Goal: Task Accomplishment & Management: Complete application form

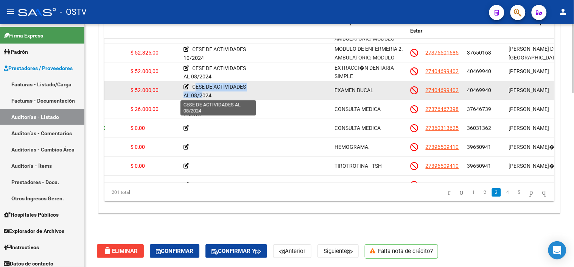
scroll to position [2, 0]
drag, startPoint x: 193, startPoint y: 86, endPoint x: 211, endPoint y: 93, distance: 19.2
click at [211, 93] on div "CESE DE ACTIVIDADES AL 08/2024" at bounding box center [218, 88] width 70 height 15
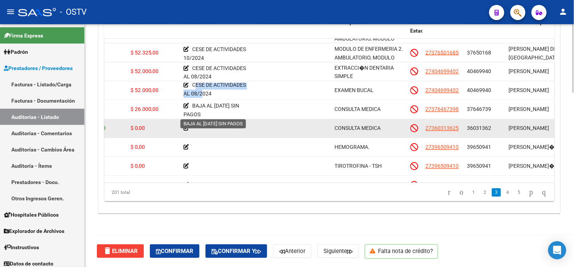
copy span "CESE DE ACTIVIDADES AL 08/2024"
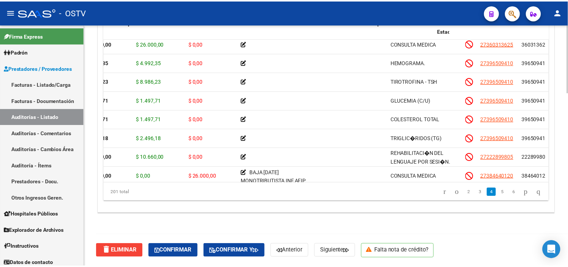
scroll to position [420, 0]
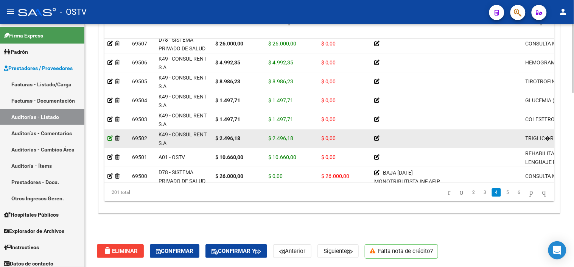
click at [112, 138] on icon at bounding box center [109, 137] width 5 height 5
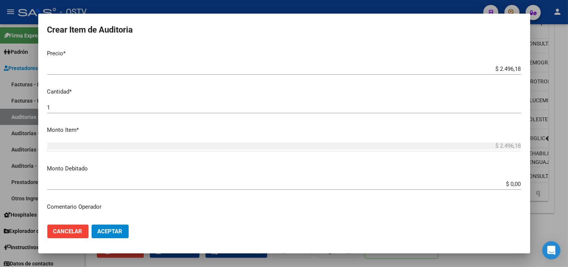
scroll to position [168, 0]
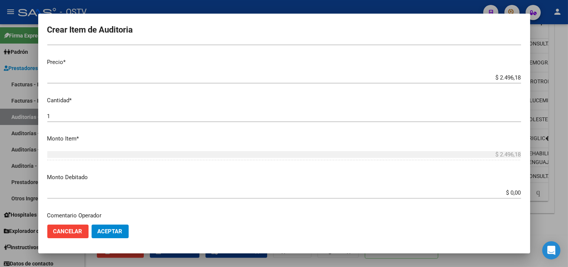
click at [502, 193] on input "$ 0,00" at bounding box center [284, 192] width 474 height 7
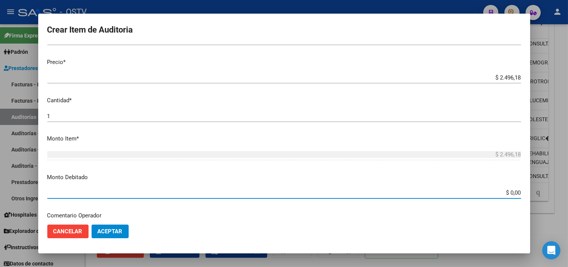
click at [502, 193] on input "$ 0,00" at bounding box center [284, 192] width 474 height 7
type input "$ 2.496,18"
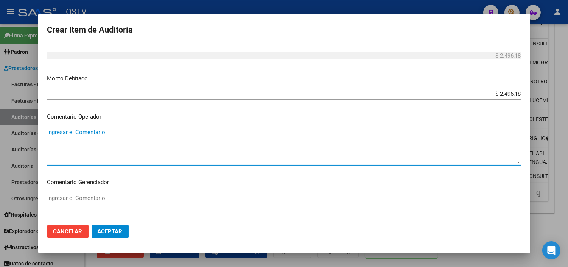
paste textarea "CESE DE ACTIVIDADES AL 08/2024"
type textarea "CESE DE ACTIVIDADES AL 08/2024"
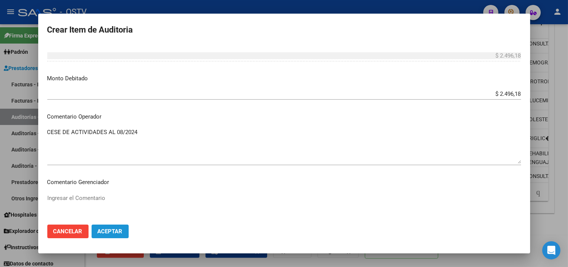
click at [110, 226] on button "Aceptar" at bounding box center [110, 231] width 37 height 14
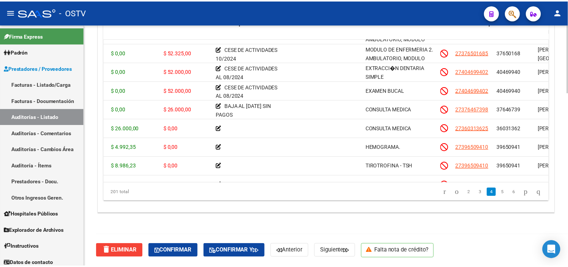
scroll to position [336, 0]
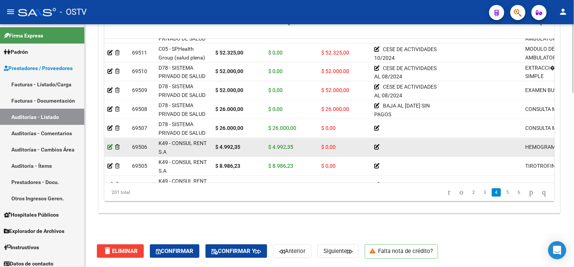
click at [109, 145] on icon at bounding box center [109, 146] width 5 height 5
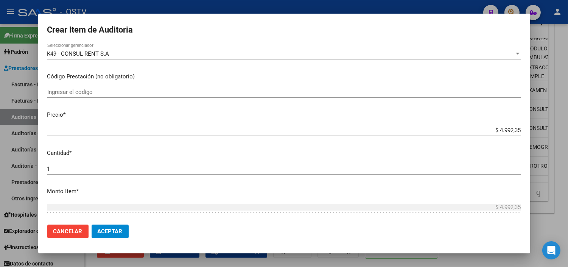
scroll to position [168, 0]
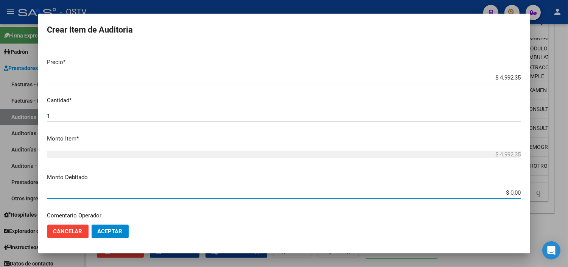
click at [508, 193] on input "$ 0,00" at bounding box center [284, 192] width 474 height 7
type input "$ 4.992,35"
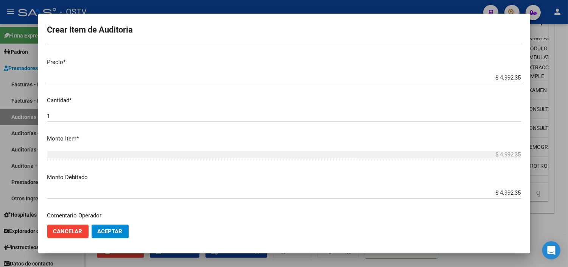
scroll to position [267, 0]
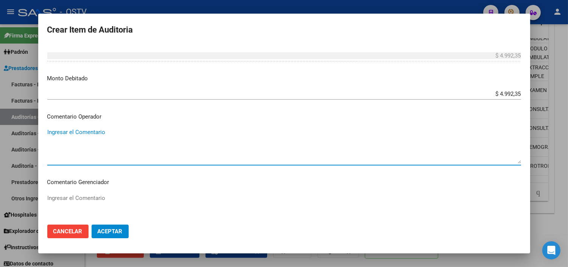
paste textarea "CESE DE ACTIVIDADES AL 08/2024"
type textarea "CESE DE ACTIVIDADES AL 08/2024"
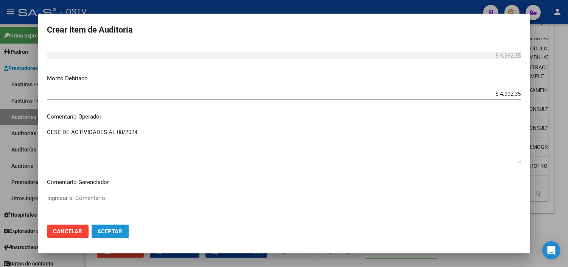
click at [119, 235] on button "Aceptar" at bounding box center [110, 231] width 37 height 14
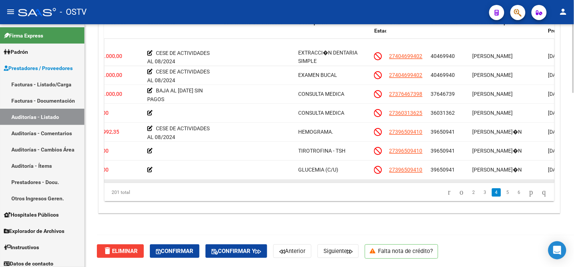
scroll to position [378, 227]
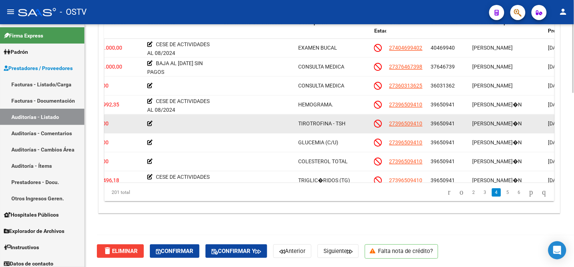
click at [150, 124] on icon at bounding box center [149, 123] width 5 height 5
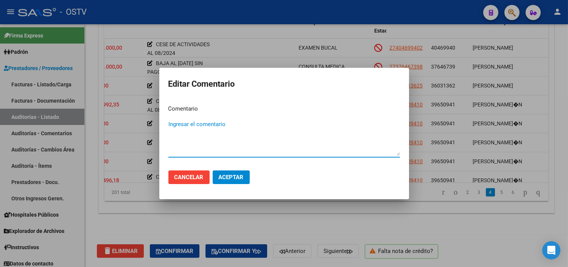
paste textarea "CESE DE ACTIVIDADES AL 08/2024"
type textarea "CESE DE ACTIVIDADES AL 08/2024"
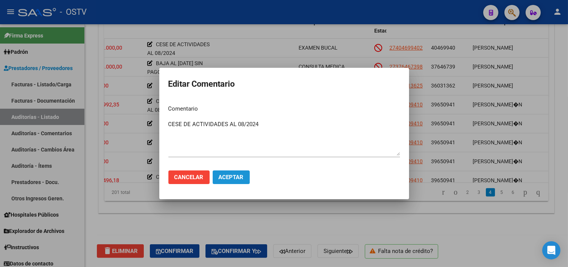
click at [245, 174] on button "Aceptar" at bounding box center [231, 177] width 37 height 14
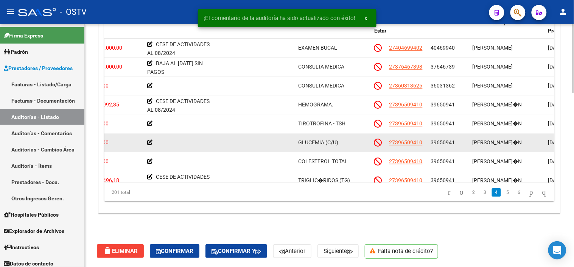
click at [150, 144] on icon at bounding box center [149, 142] width 5 height 5
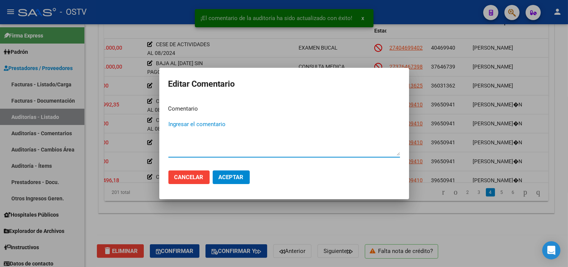
paste textarea "CESE DE ACTIVIDADES AL 08/2024"
type textarea "CESE DE ACTIVIDADES AL 08/2024"
click at [225, 173] on button "Aceptar" at bounding box center [231, 177] width 37 height 14
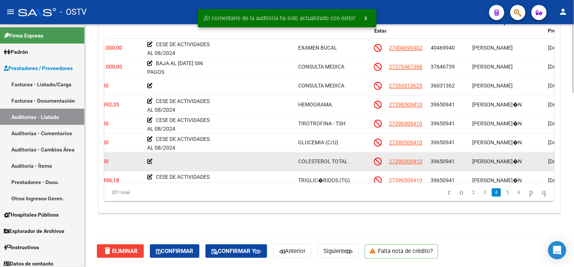
click at [150, 161] on icon at bounding box center [149, 160] width 5 height 5
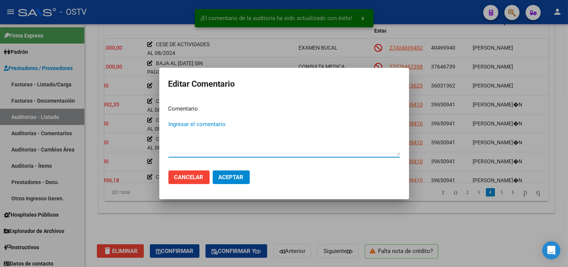
paste textarea "CESE DE ACTIVIDADES AL 08/2024"
type textarea "CESE DE ACTIVIDADES AL 08/2024"
click at [216, 173] on button "Aceptar" at bounding box center [231, 177] width 37 height 14
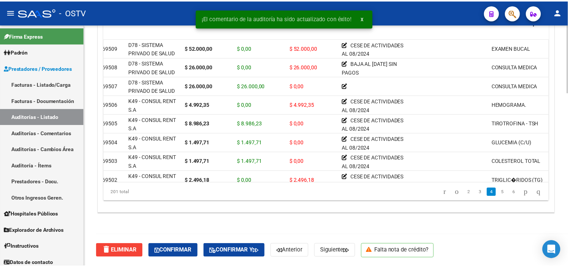
scroll to position [378, 0]
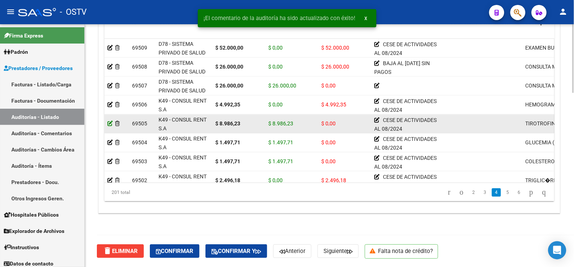
click at [111, 124] on icon at bounding box center [109, 123] width 5 height 5
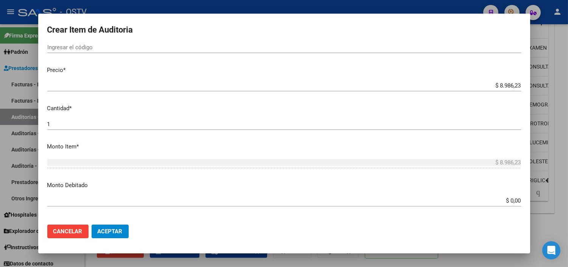
scroll to position [210, 0]
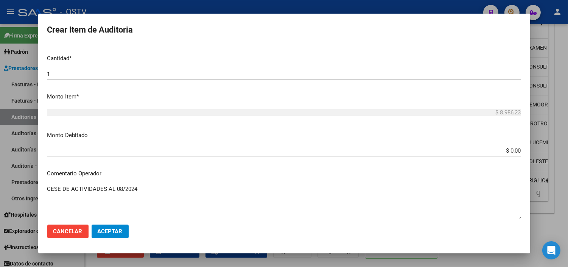
click at [506, 150] on input "$ 0,00" at bounding box center [284, 150] width 474 height 7
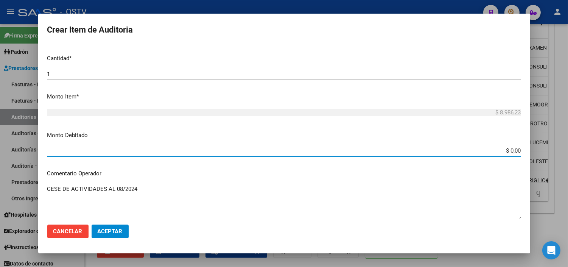
click at [506, 150] on input "$ 0,00" at bounding box center [284, 150] width 474 height 7
type input "$ 8.986,23"
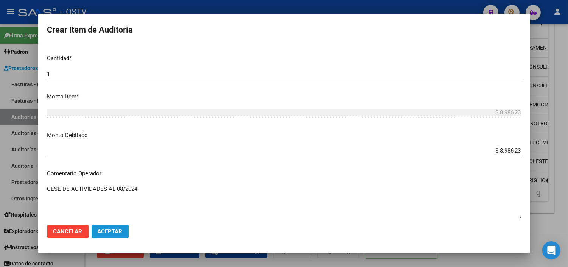
click at [104, 234] on span "Aceptar" at bounding box center [110, 231] width 25 height 7
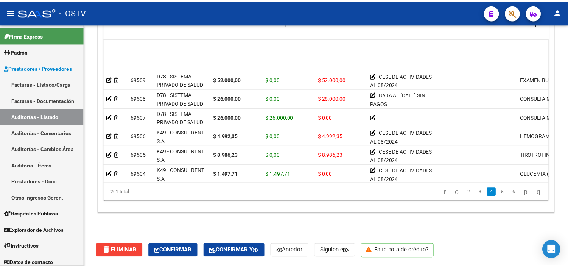
scroll to position [378, 0]
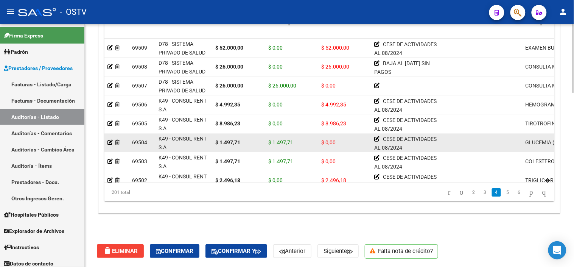
click at [107, 143] on datatable-body-cell at bounding box center [116, 142] width 25 height 19
click at [109, 141] on icon at bounding box center [109, 142] width 5 height 5
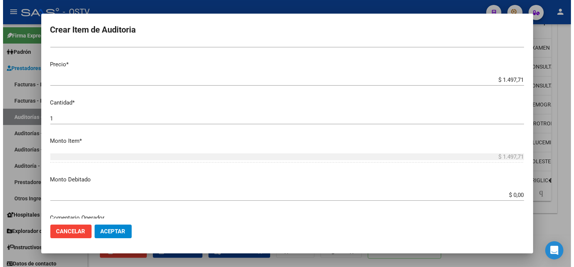
scroll to position [168, 0]
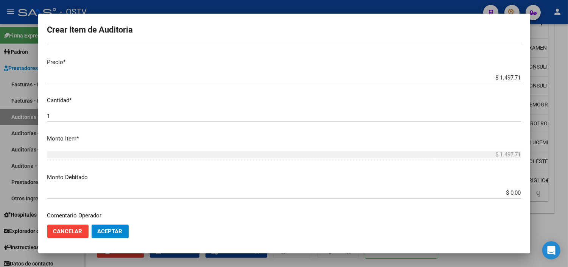
click at [509, 197] on div "$ 0,00 Ingresar el monto" at bounding box center [284, 192] width 474 height 11
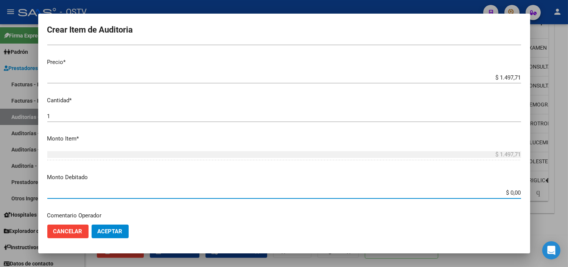
click at [509, 193] on input "$ 0,00" at bounding box center [284, 192] width 474 height 7
type input "$ 1.497,71"
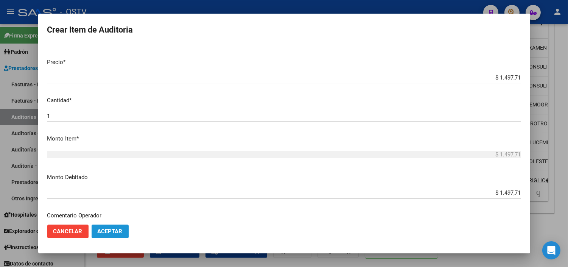
click at [110, 231] on span "Aceptar" at bounding box center [110, 231] width 25 height 7
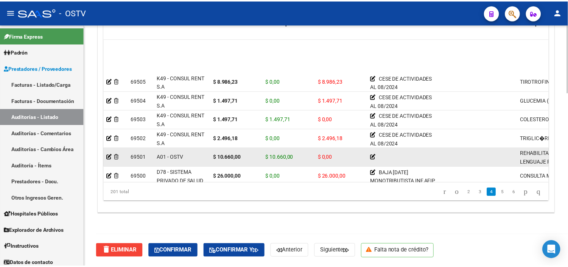
scroll to position [462, 0]
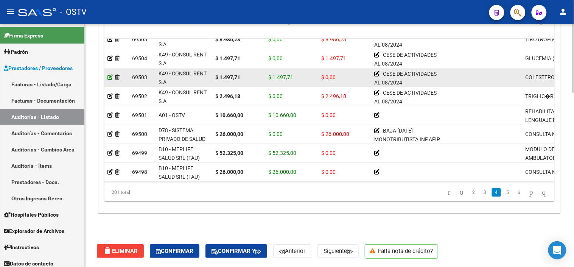
click at [110, 76] on icon at bounding box center [109, 77] width 5 height 5
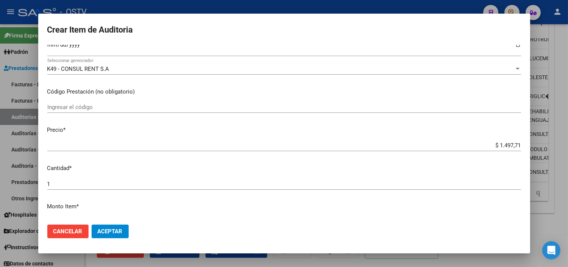
scroll to position [210, 0]
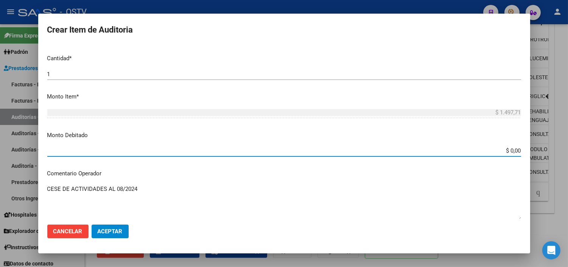
click at [503, 149] on input "$ 0,00" at bounding box center [284, 150] width 474 height 7
type input "$ 1.497,71"
click at [120, 234] on span "Aceptar" at bounding box center [110, 231] width 25 height 7
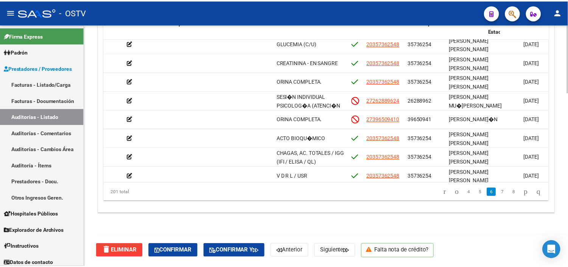
scroll to position [798, 0]
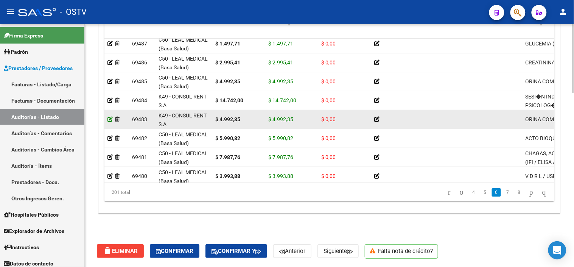
click at [110, 119] on icon at bounding box center [109, 118] width 5 height 5
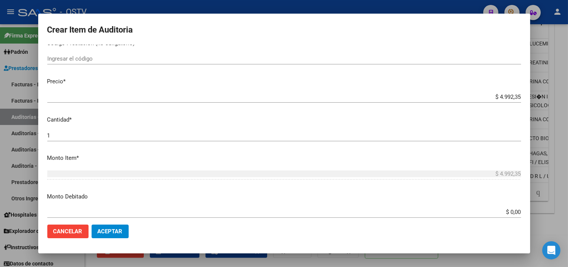
scroll to position [168, 0]
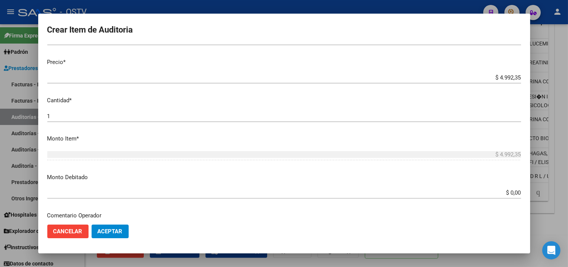
click at [501, 193] on input "$ 0,00" at bounding box center [284, 192] width 474 height 7
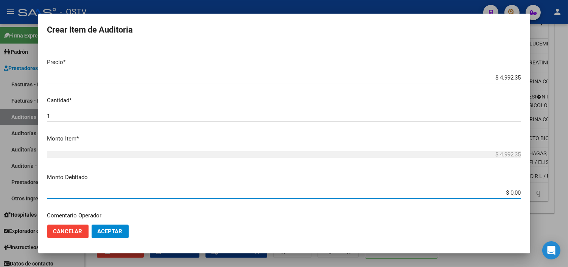
click at [501, 193] on input "$ 0,00" at bounding box center [284, 192] width 474 height 7
click at [498, 195] on input "$ 0,00" at bounding box center [284, 192] width 474 height 7
click at [509, 192] on input "$ 0,00" at bounding box center [284, 192] width 474 height 7
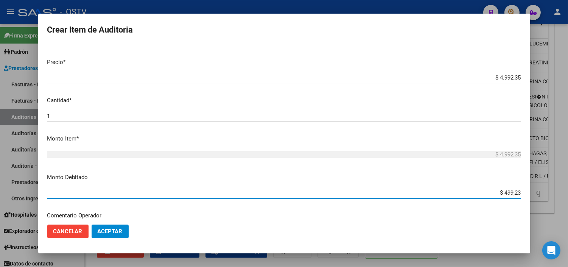
type input "$ 4.992,35"
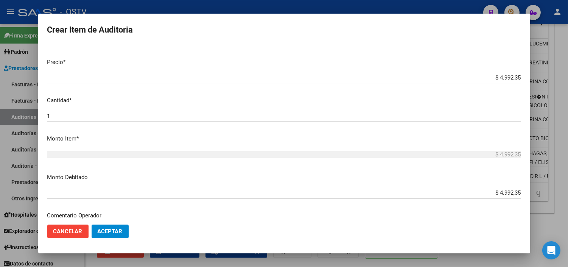
scroll to position [267, 0]
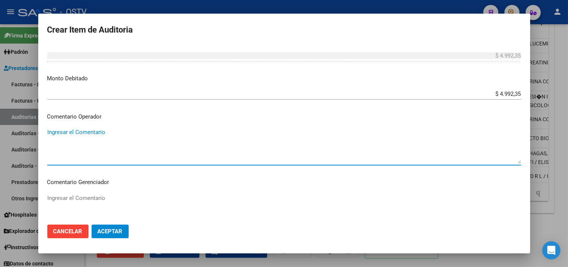
paste textarea "CESE DE ACTIVIDADES AL 08/2024"
type textarea "CESE DE ACTIVIDADES AL 08/2024"
click at [124, 225] on button "Aceptar" at bounding box center [110, 231] width 37 height 14
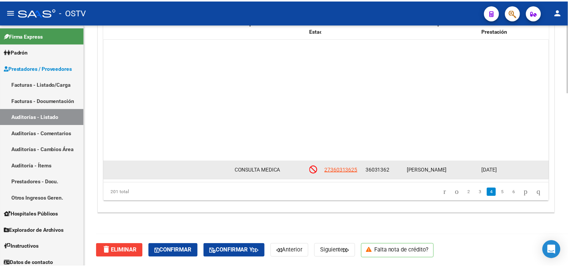
scroll to position [420, 289]
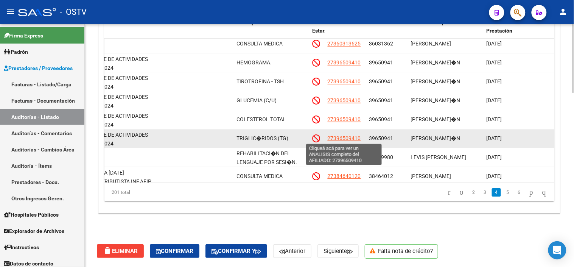
click at [349, 138] on span "27396509410" at bounding box center [344, 138] width 33 height 6
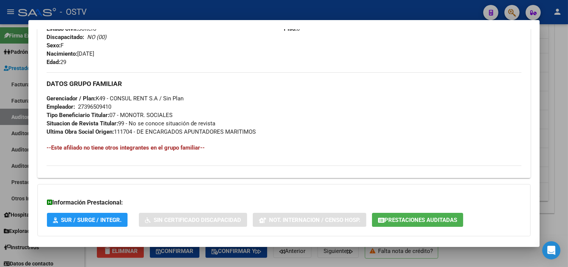
scroll to position [336, 0]
click at [408, 218] on span "Prestaciones Auditadas" at bounding box center [420, 219] width 73 height 7
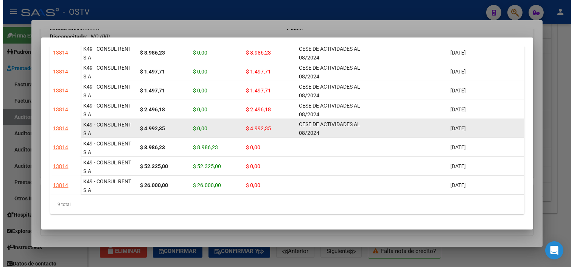
scroll to position [0, 0]
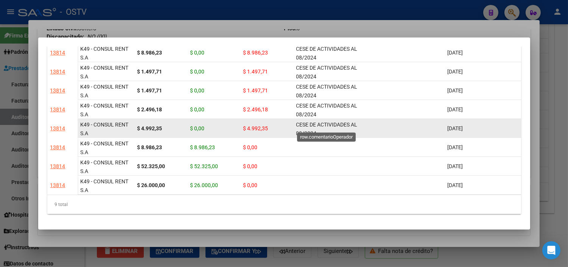
drag, startPoint x: 318, startPoint y: 127, endPoint x: 297, endPoint y: 119, distance: 22.1
click at [297, 120] on div "CESE DE ACTIVIDADES AL 08/2024" at bounding box center [331, 128] width 70 height 16
copy span "CESE DE ACTIVIDADES AL 08/2024"
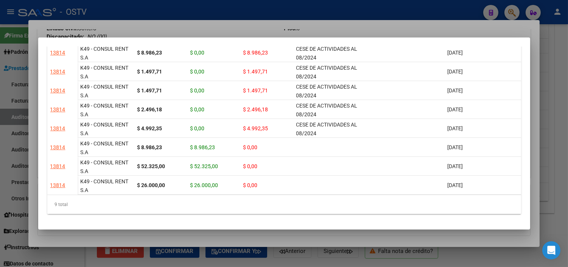
drag, startPoint x: 418, startPoint y: 233, endPoint x: 443, endPoint y: 264, distance: 39.0
click at [419, 233] on div at bounding box center [284, 133] width 568 height 267
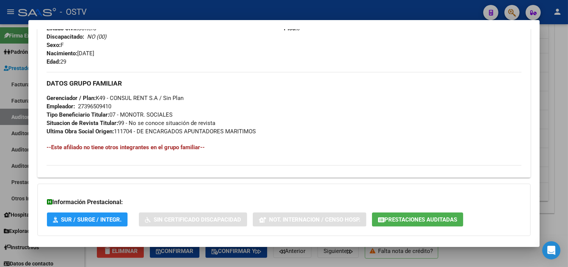
click at [461, 259] on div at bounding box center [284, 133] width 568 height 267
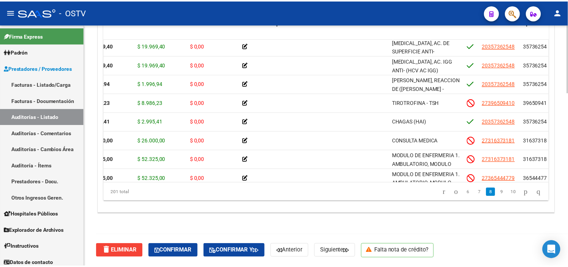
scroll to position [966, 0]
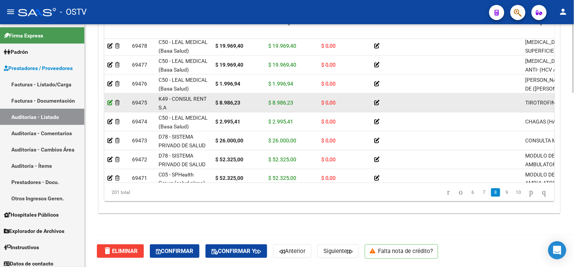
click at [110, 100] on icon at bounding box center [109, 102] width 5 height 5
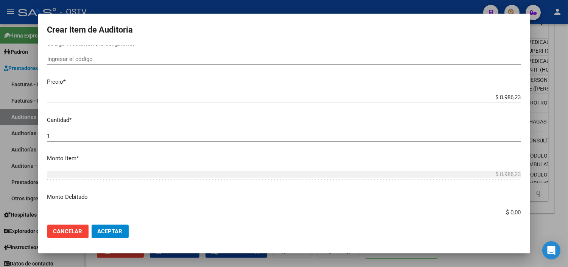
scroll to position [168, 0]
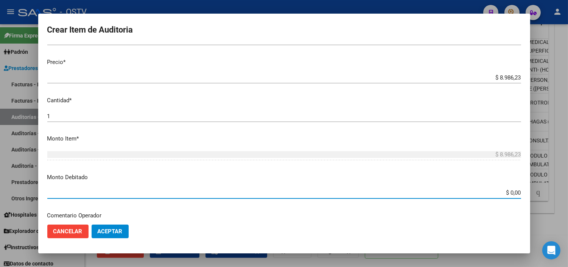
click at [508, 191] on input "$ 0,00" at bounding box center [284, 192] width 474 height 7
click at [508, 192] on input "$ 0,00" at bounding box center [284, 192] width 474 height 7
click at [508, 195] on input "$ 0,00" at bounding box center [284, 192] width 474 height 7
type input "$ 8.986,23"
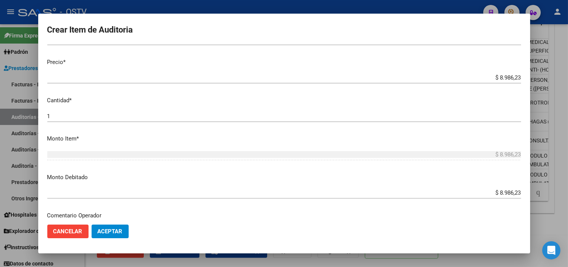
scroll to position [267, 0]
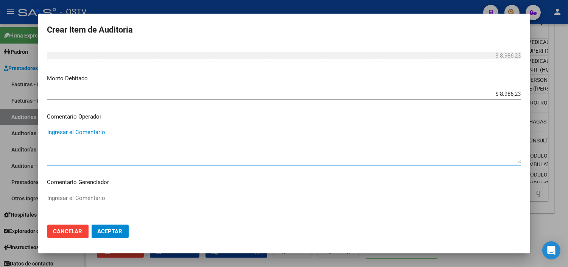
paste textarea "CESE DE ACTIVIDADES AL 08/2024"
type textarea "CESE DE ACTIVIDADES AL 08/2024"
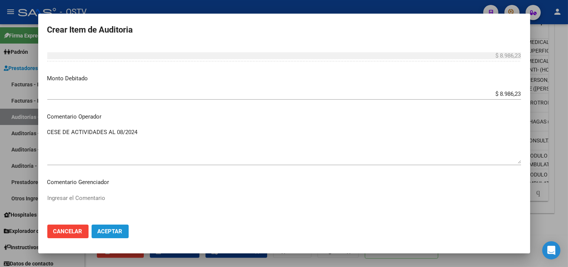
click at [116, 226] on button "Aceptar" at bounding box center [110, 231] width 37 height 14
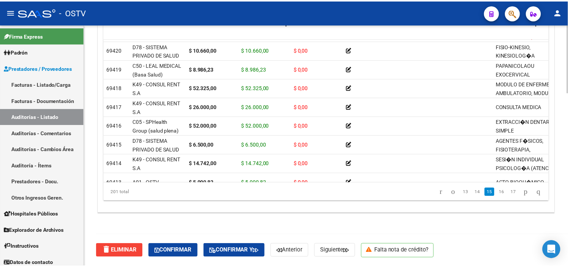
scroll to position [2059, 0]
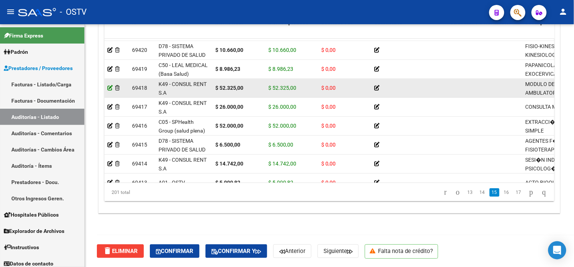
click at [110, 88] on icon at bounding box center [109, 87] width 5 height 5
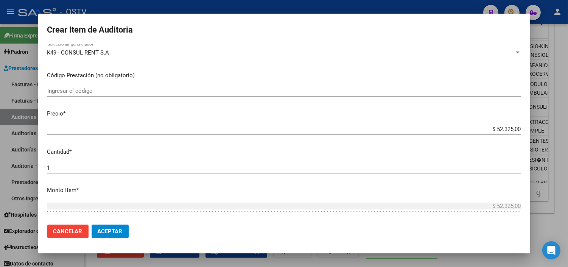
scroll to position [168, 0]
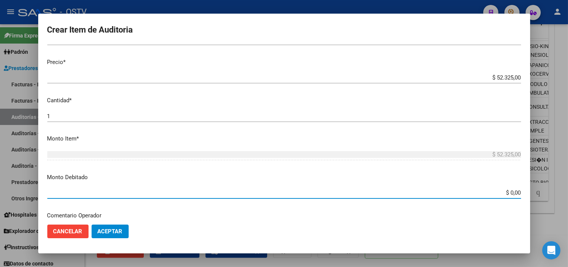
click at [512, 191] on input "$ 0,00" at bounding box center [284, 192] width 474 height 7
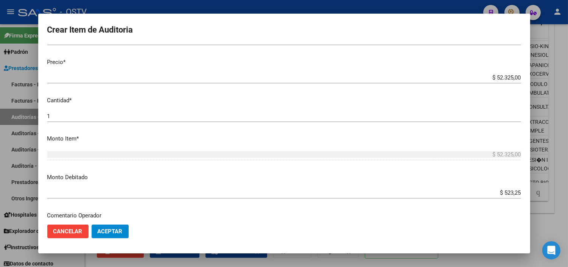
scroll to position [267, 0]
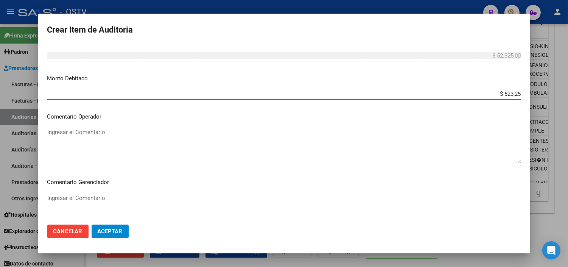
click at [512, 95] on input "$ 523,25" at bounding box center [284, 93] width 474 height 7
type input "$ 52.325,00"
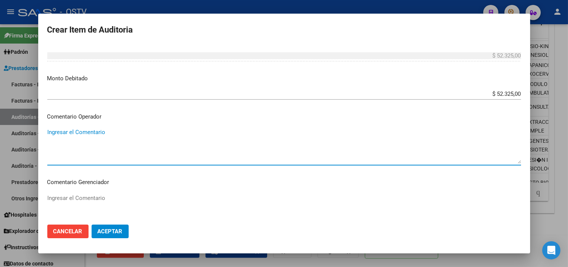
paste textarea "CESE DE ACTIVIDADES AL 08/2024"
type textarea "CESE DE ACTIVIDADES AL 08/2024"
click at [121, 234] on span "Aceptar" at bounding box center [110, 231] width 25 height 7
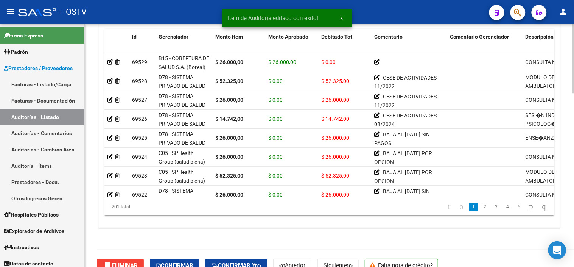
scroll to position [613, 0]
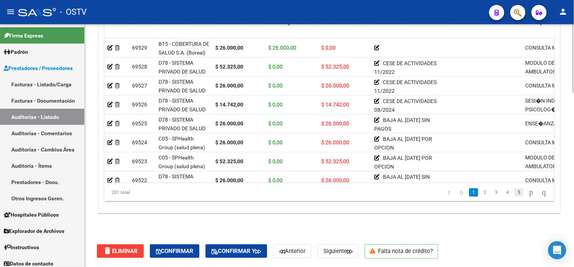
click at [514, 192] on link "5" at bounding box center [518, 192] width 9 height 8
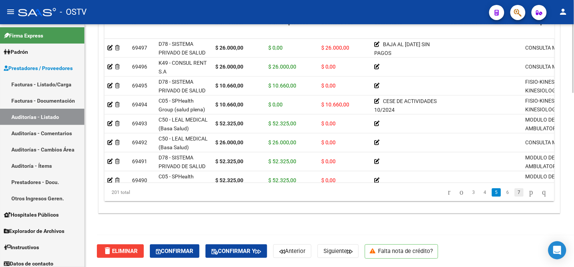
click at [514, 193] on link "7" at bounding box center [518, 192] width 9 height 8
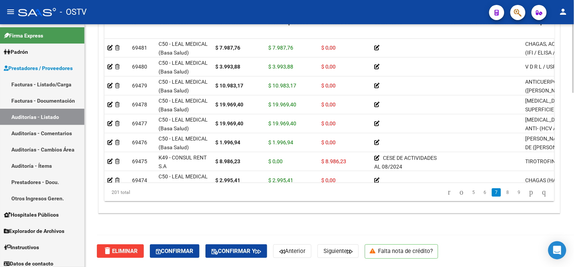
click at [514, 193] on link "9" at bounding box center [518, 192] width 9 height 8
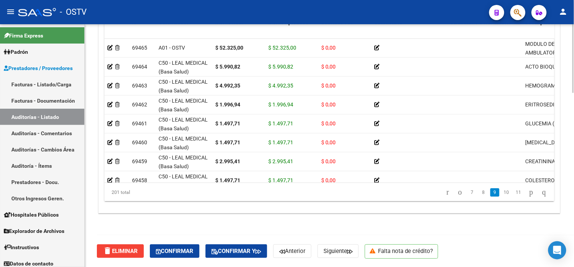
click at [514, 193] on link "11" at bounding box center [519, 192] width 10 height 8
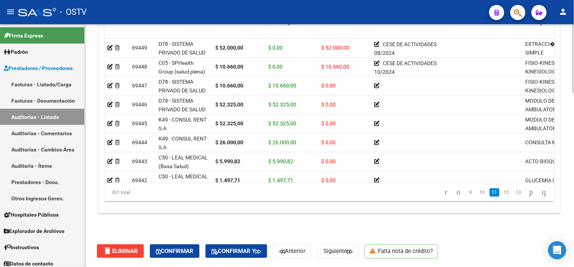
click at [514, 193] on link "13" at bounding box center [519, 192] width 10 height 8
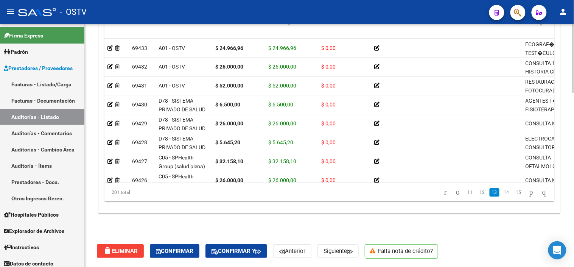
click at [514, 193] on link "15" at bounding box center [519, 192] width 10 height 8
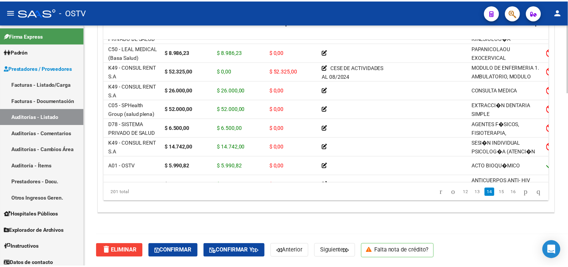
scroll to position [2076, 0]
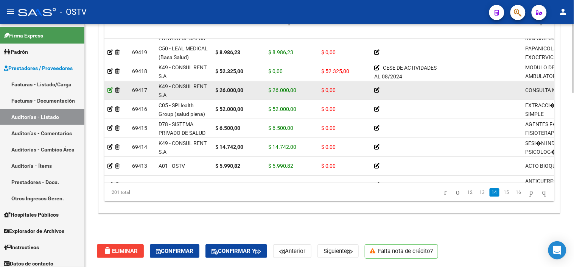
click at [109, 91] on icon at bounding box center [109, 89] width 5 height 5
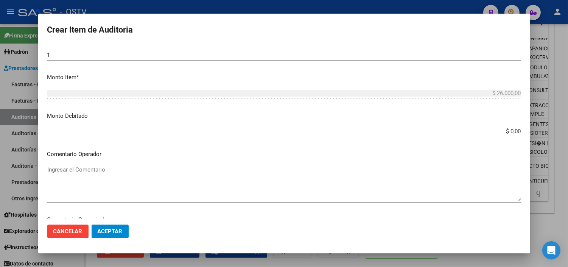
scroll to position [252, 0]
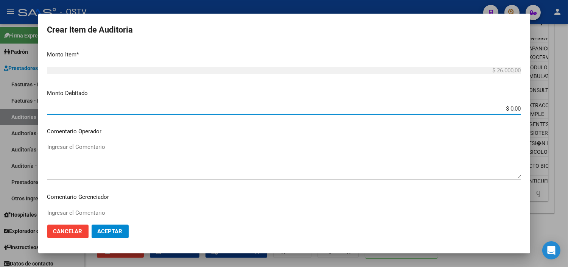
click at [503, 107] on input "$ 0,00" at bounding box center [284, 108] width 474 height 7
type input "$ 26.000,00"
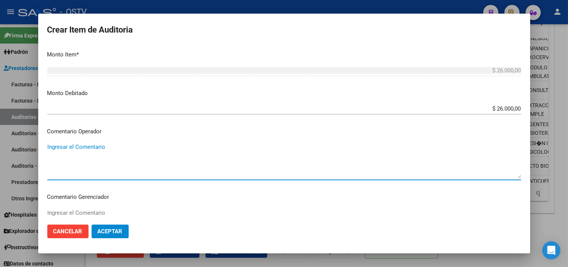
paste textarea "CESE DE ACTIVIDADES AL 08/2024"
type textarea "CESE DE ACTIVIDADES AL 08/2024"
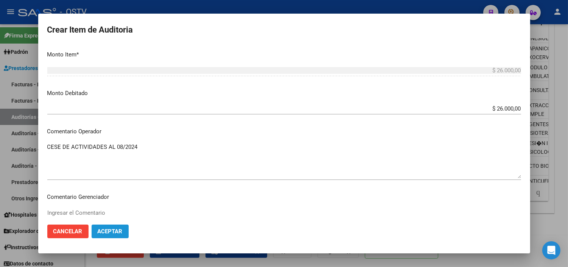
click at [106, 230] on span "Aceptar" at bounding box center [110, 231] width 25 height 7
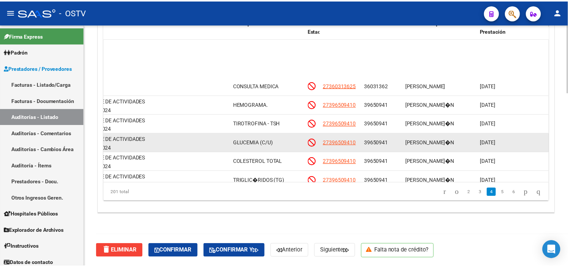
scroll to position [420, 290]
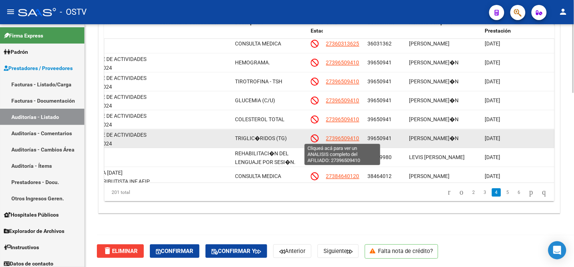
click at [356, 139] on span "27396509410" at bounding box center [342, 138] width 33 height 6
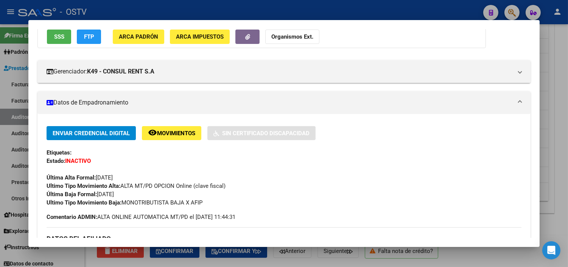
scroll to position [336, 0]
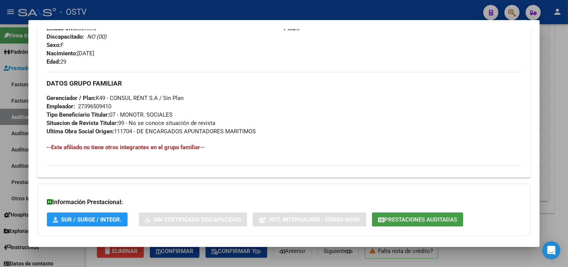
click at [406, 217] on span "Prestaciones Auditadas" at bounding box center [420, 219] width 73 height 7
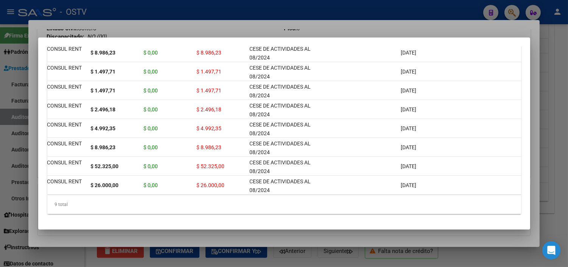
scroll to position [0, 0]
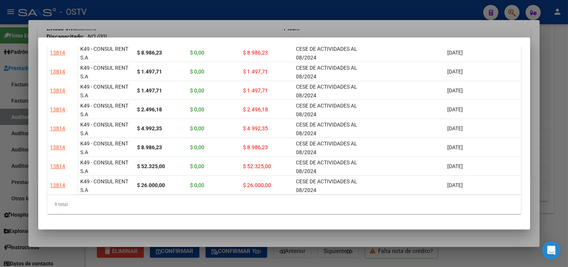
click at [417, 238] on div at bounding box center [284, 133] width 568 height 267
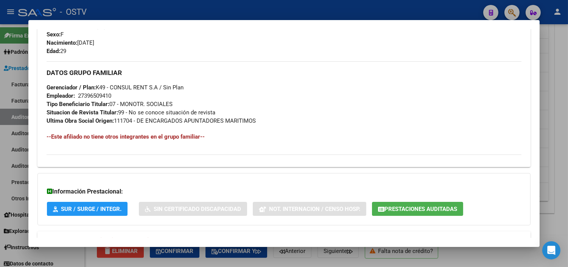
scroll to position [375, 0]
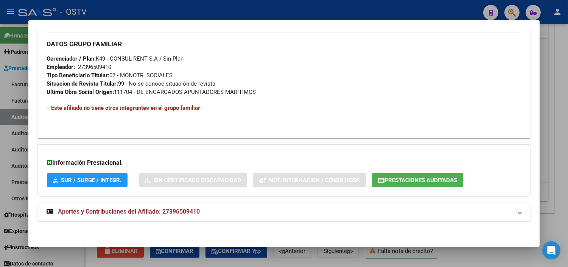
click at [459, 249] on div at bounding box center [284, 133] width 568 height 267
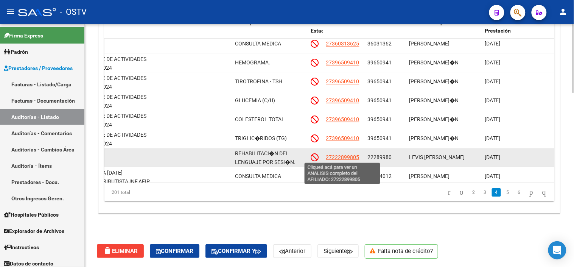
click at [350, 157] on span "27222899805" at bounding box center [342, 157] width 33 height 6
type textarea "27222899805"
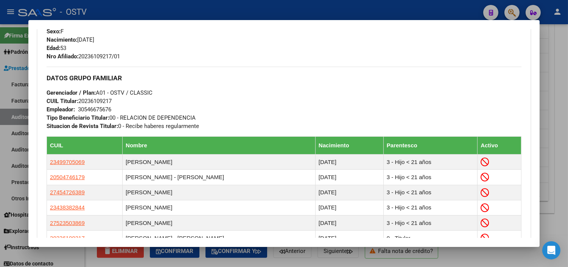
scroll to position [462, 0]
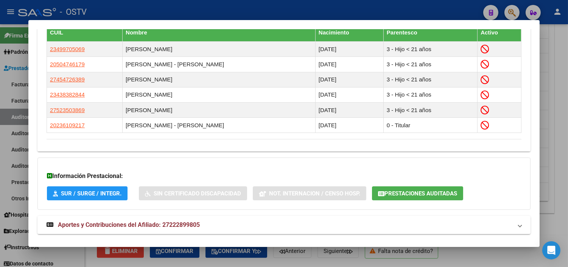
click at [402, 191] on button "Prestaciones Auditadas" at bounding box center [417, 193] width 91 height 14
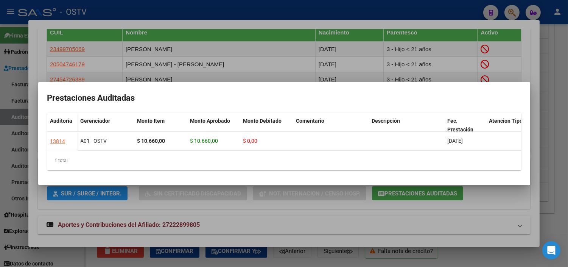
click at [371, 229] on div at bounding box center [284, 133] width 568 height 267
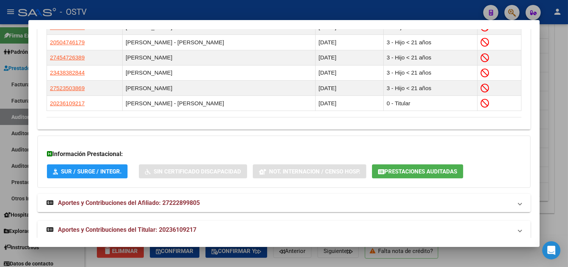
scroll to position [495, 0]
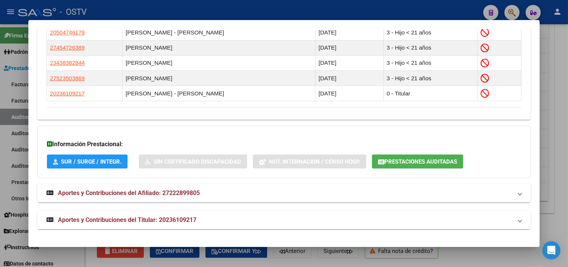
click at [175, 216] on span "Aportes y Contribuciones del Titular: 20236109217" at bounding box center [127, 219] width 138 height 7
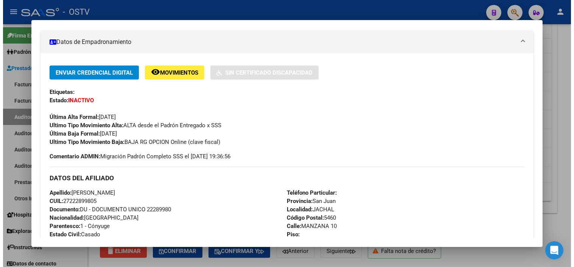
scroll to position [0, 0]
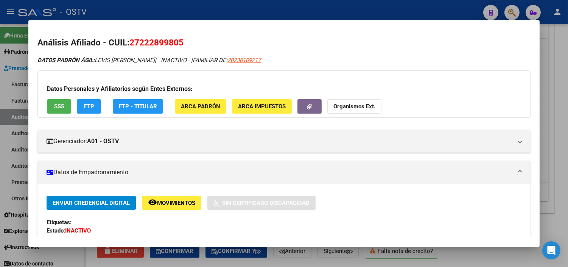
drag, startPoint x: 138, startPoint y: 42, endPoint x: 174, endPoint y: 42, distance: 35.6
click at [174, 42] on span "27222899805" at bounding box center [156, 42] width 54 height 10
copy span "22289980"
click at [286, 262] on div at bounding box center [284, 133] width 568 height 267
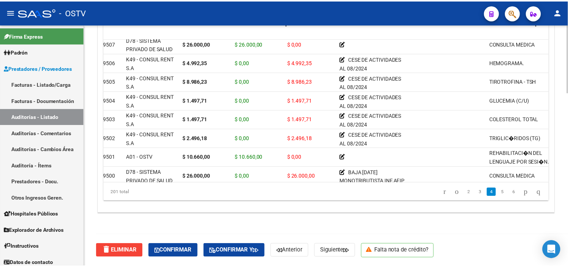
scroll to position [420, 0]
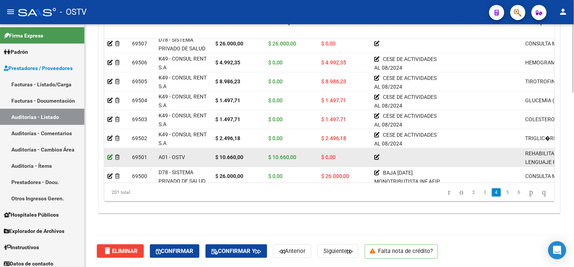
click at [110, 157] on icon at bounding box center [109, 156] width 5 height 5
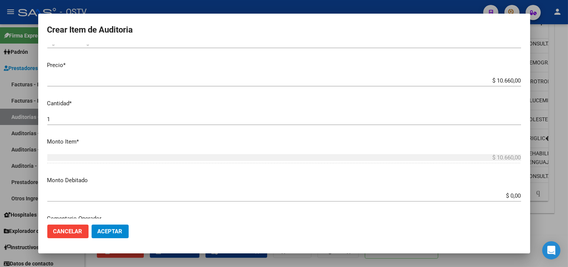
scroll to position [168, 0]
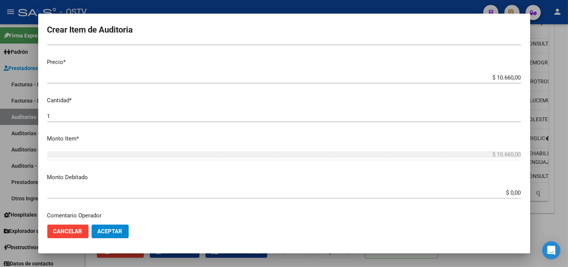
click at [502, 193] on input "$ 0,00" at bounding box center [284, 192] width 474 height 7
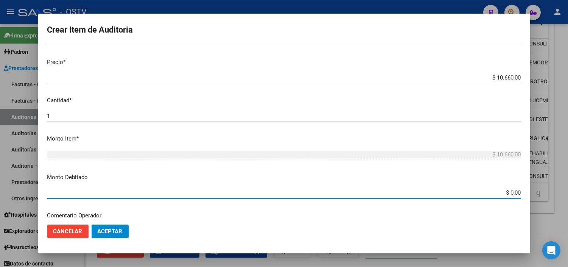
click at [502, 193] on input "$ 0,00" at bounding box center [284, 192] width 474 height 7
type input "$ 10.660,00"
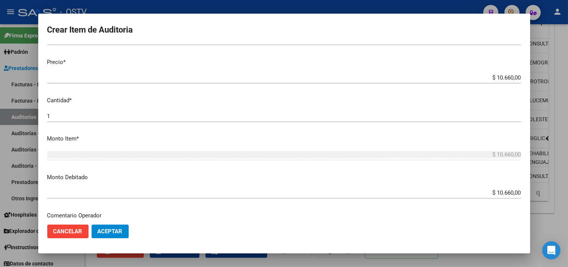
scroll to position [267, 0]
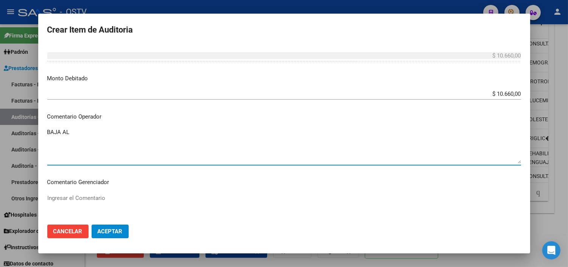
paste textarea "[DATE]"
type textarea "BAJA AL [DATE] POR OPCION"
click at [119, 232] on span "Aceptar" at bounding box center [110, 231] width 25 height 7
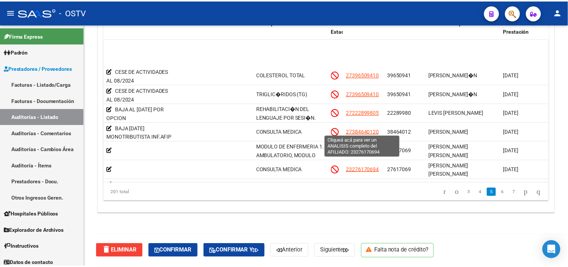
scroll to position [504, 267]
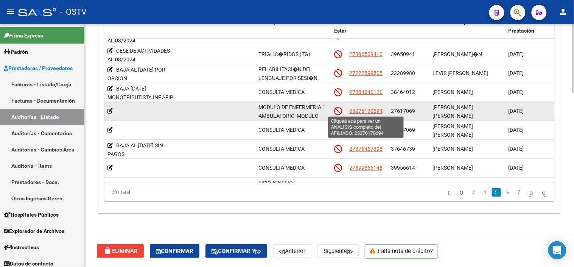
click at [363, 111] on span "23276170694" at bounding box center [365, 111] width 33 height 6
type textarea "23276170694"
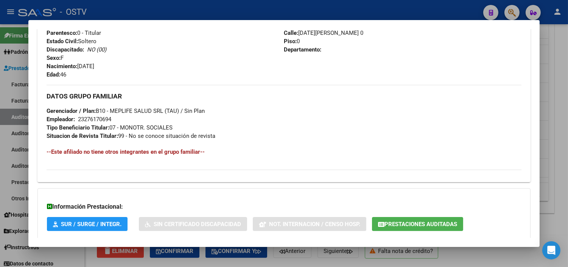
scroll to position [336, 0]
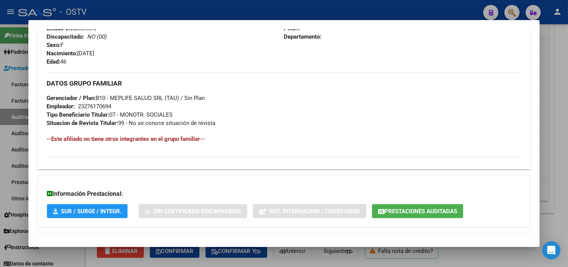
click at [400, 214] on span "Prestaciones Auditadas" at bounding box center [420, 211] width 73 height 7
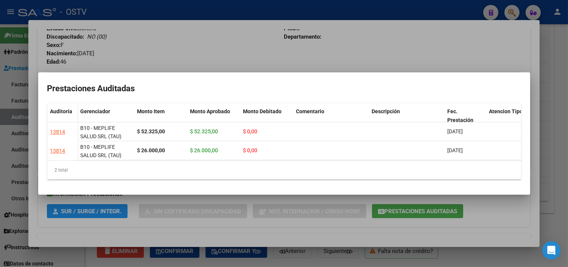
click at [381, 199] on div at bounding box center [284, 133] width 568 height 267
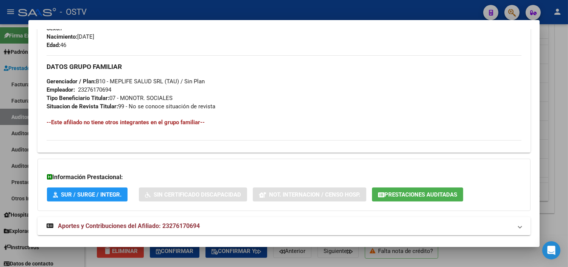
scroll to position [367, 0]
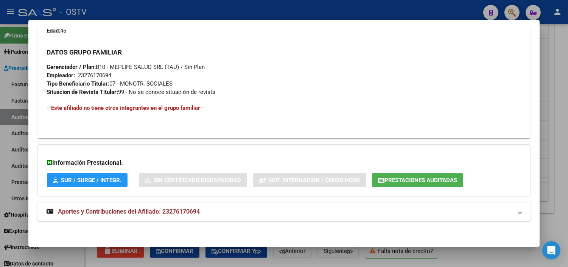
click at [92, 209] on span "Aportes y Contribuciones del Afiliado: 23276170694" at bounding box center [129, 211] width 142 height 7
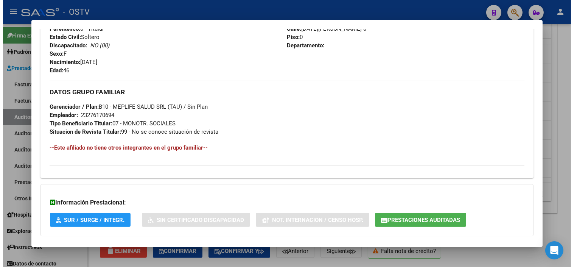
scroll to position [0, 0]
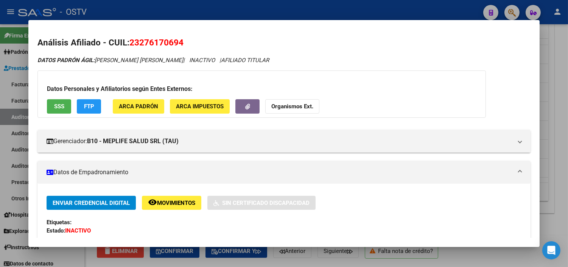
drag, startPoint x: 138, startPoint y: 40, endPoint x: 175, endPoint y: 42, distance: 36.7
click at [175, 42] on span "23276170694" at bounding box center [156, 42] width 54 height 10
copy span "27617069"
click at [301, 259] on div at bounding box center [284, 133] width 568 height 267
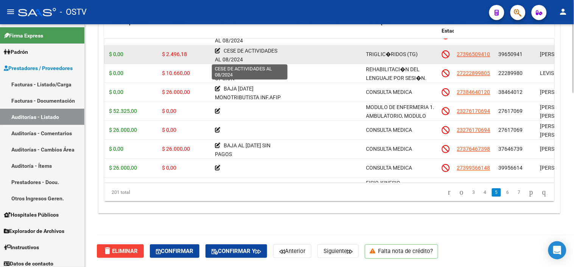
scroll to position [2, 0]
drag, startPoint x: 224, startPoint y: 50, endPoint x: 242, endPoint y: 58, distance: 19.5
click at [242, 58] on span "CESE DE ACTIVIDADES AL 08/2024" at bounding box center [246, 53] width 62 height 15
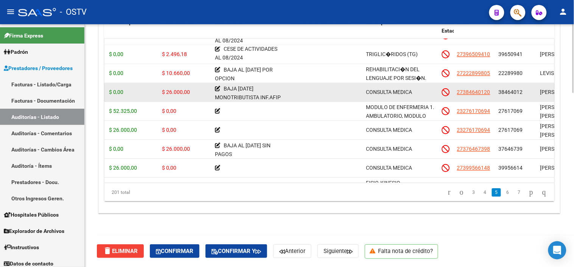
copy span "CESE DE ACTIVIDADES AL 08/2024"
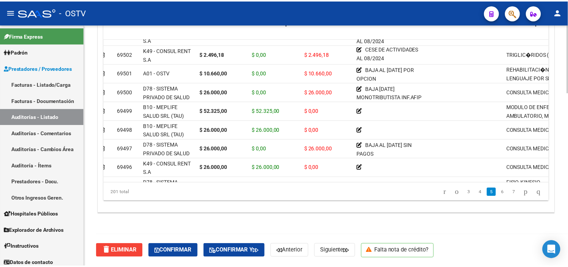
scroll to position [504, 0]
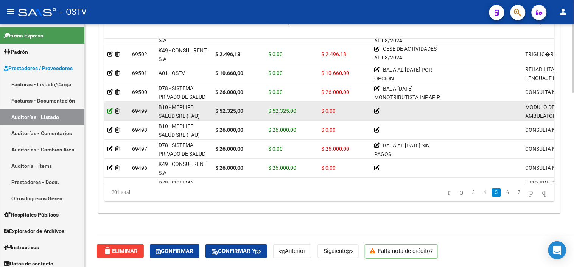
click at [109, 110] on icon at bounding box center [109, 110] width 5 height 5
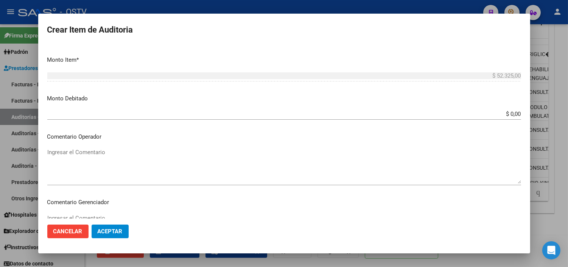
scroll to position [252, 0]
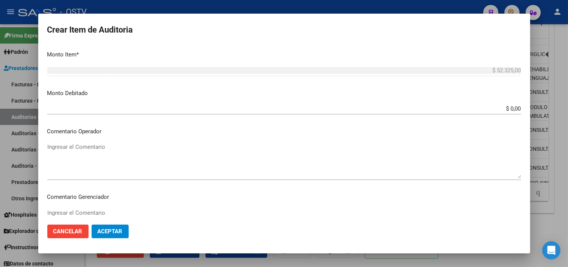
click at [509, 112] on div "$ 0,00 Ingresar el monto" at bounding box center [284, 108] width 474 height 11
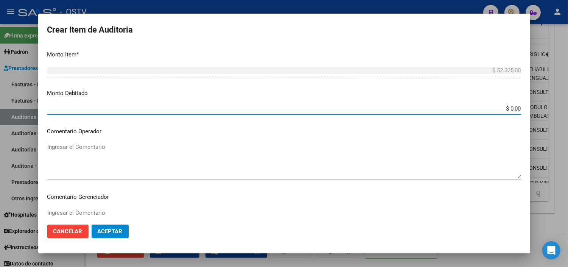
click at [509, 110] on input "$ 0,00" at bounding box center [284, 108] width 474 height 7
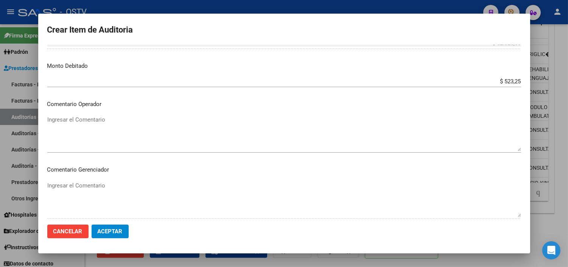
scroll to position [278, 0]
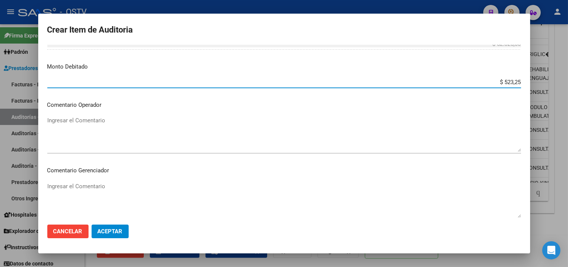
click at [513, 81] on input "$ 523,25" at bounding box center [284, 82] width 474 height 7
type input "$ 52.325,00"
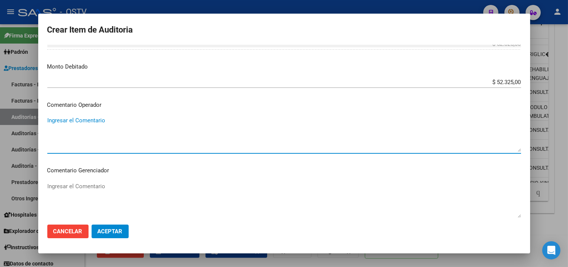
paste textarea "CESE DE ACTIVIDADES AL 08/2024"
type textarea "CESE DE ACTIVIDADES AL 08/2024"
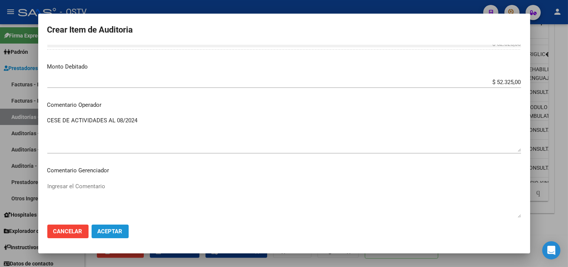
click at [116, 231] on span "Aceptar" at bounding box center [110, 231] width 25 height 7
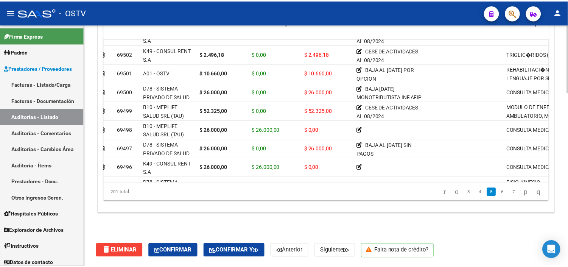
scroll to position [504, 0]
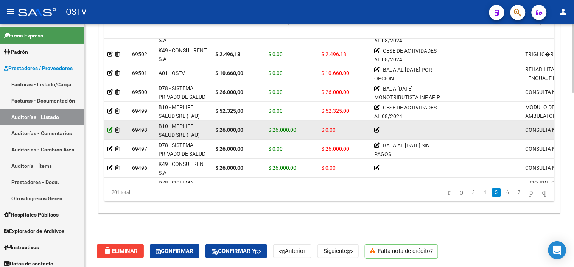
click at [111, 130] on icon at bounding box center [109, 129] width 5 height 5
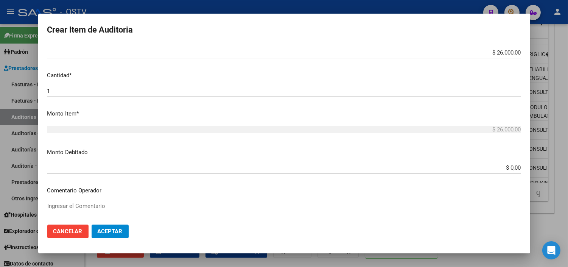
scroll to position [210, 0]
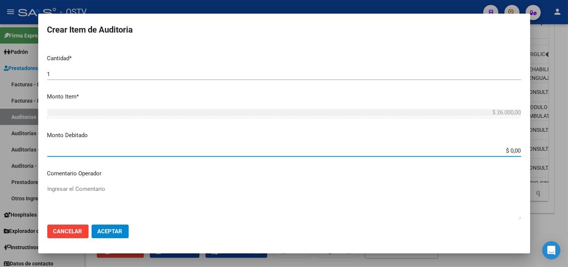
click at [504, 150] on input "$ 0,00" at bounding box center [284, 150] width 474 height 7
type input "$ 2.600,00"
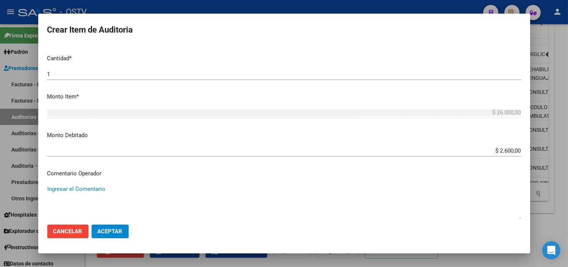
paste textarea "CESE DE ACTIVIDADES AL 08/2024"
type textarea "CESE DE ACTIVIDADES AL 08/2024"
click at [511, 148] on input "$ 2.600,00" at bounding box center [284, 150] width 474 height 7
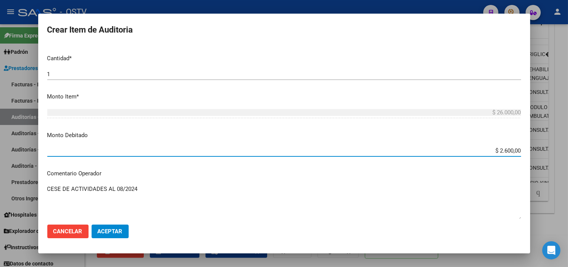
type input "$ 26.000,00"
click at [104, 233] on span "Aceptar" at bounding box center [110, 231] width 25 height 7
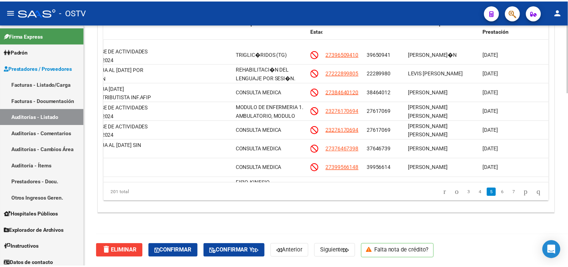
scroll to position [546, 287]
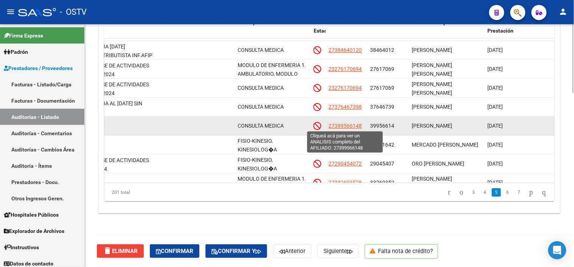
click at [348, 123] on span "27399566148" at bounding box center [345, 126] width 33 height 6
type textarea "27399566148"
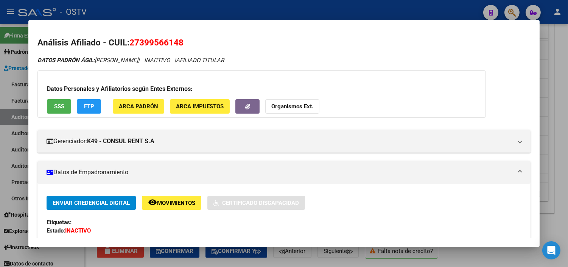
click at [57, 107] on span "SSS" at bounding box center [59, 106] width 10 height 7
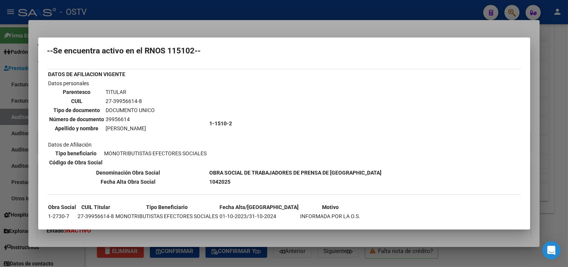
scroll to position [31, 0]
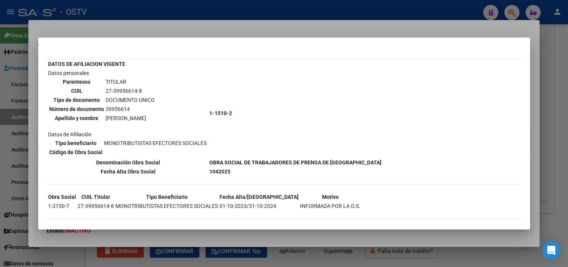
click at [243, 240] on div at bounding box center [284, 133] width 568 height 267
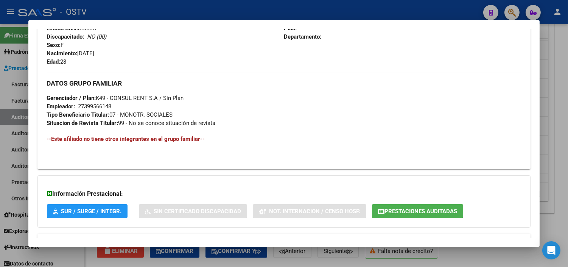
scroll to position [367, 0]
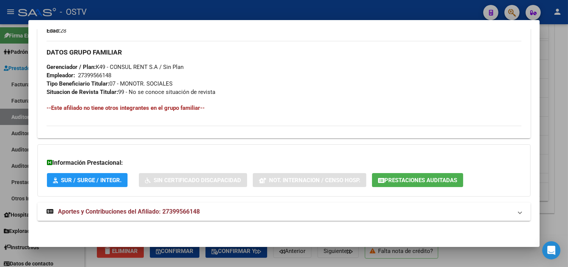
click at [413, 179] on span "Prestaciones Auditadas" at bounding box center [420, 180] width 73 height 7
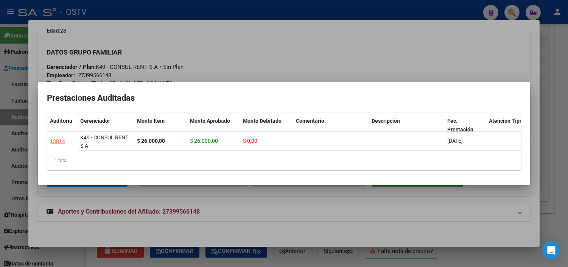
click at [402, 210] on div at bounding box center [284, 133] width 568 height 267
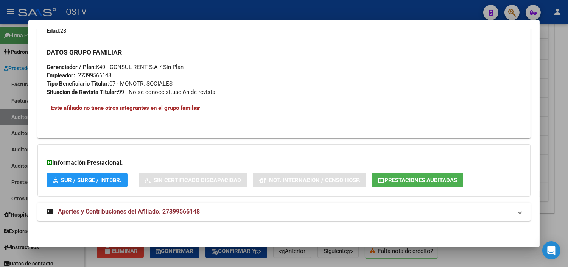
click at [155, 216] on strong "Aportes y Contribuciones del Afiliado: 27399566148" at bounding box center [123, 211] width 153 height 9
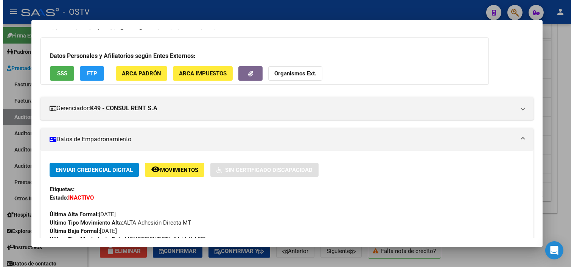
scroll to position [0, 0]
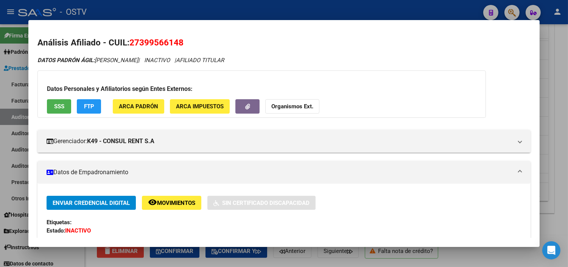
drag, startPoint x: 137, startPoint y: 45, endPoint x: 175, endPoint y: 44, distance: 39.0
click at [175, 44] on span "27399566148" at bounding box center [156, 42] width 54 height 10
copy span "39956614"
click at [204, 264] on div at bounding box center [284, 133] width 568 height 267
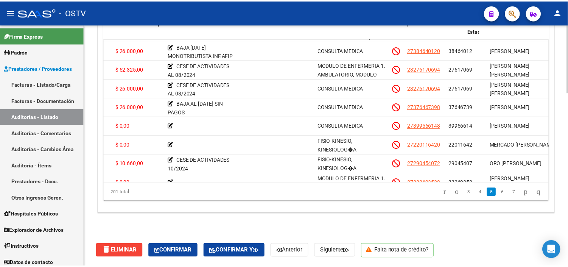
scroll to position [546, 0]
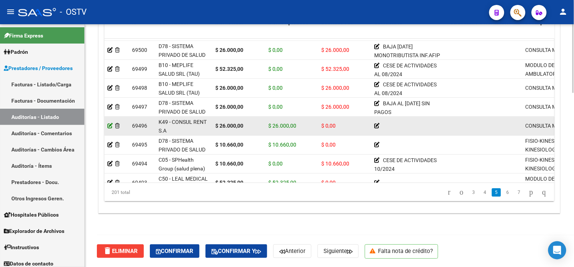
click at [109, 126] on icon at bounding box center [109, 125] width 5 height 5
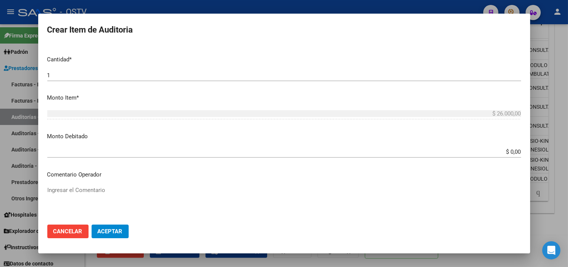
scroll to position [210, 0]
click at [508, 152] on input "$ 0,00" at bounding box center [284, 150] width 474 height 7
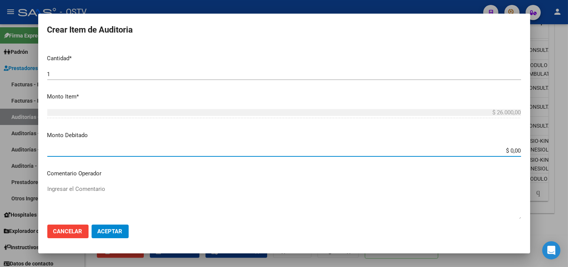
click at [508, 152] on input "$ 0,00" at bounding box center [284, 150] width 474 height 7
type input "$ 26.000,00"
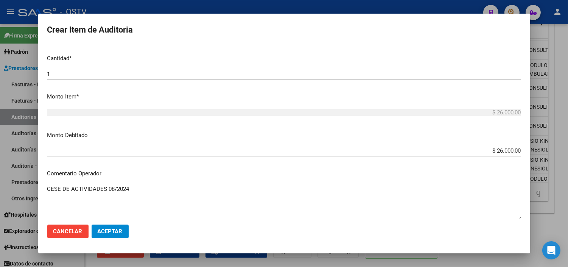
type textarea "CESE DE ACTIVIDADES 08/2024"
click at [123, 234] on button "Aceptar" at bounding box center [110, 231] width 37 height 14
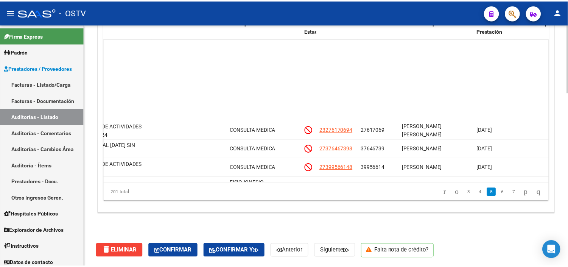
scroll to position [588, 293]
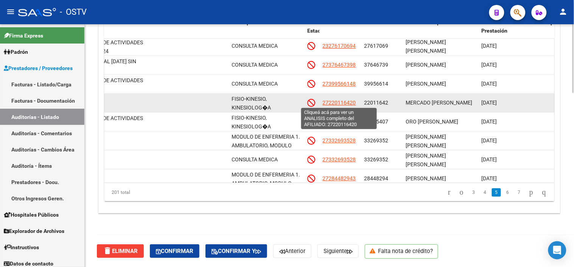
click at [341, 100] on span "27220116420" at bounding box center [339, 102] width 33 height 6
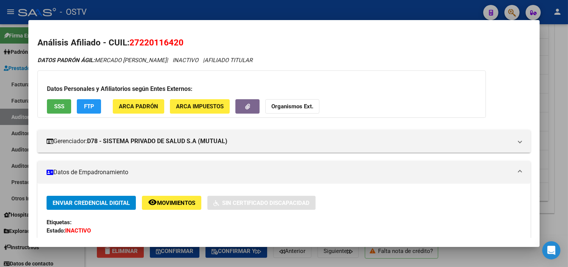
click at [47, 102] on button "SSS" at bounding box center [59, 106] width 24 height 14
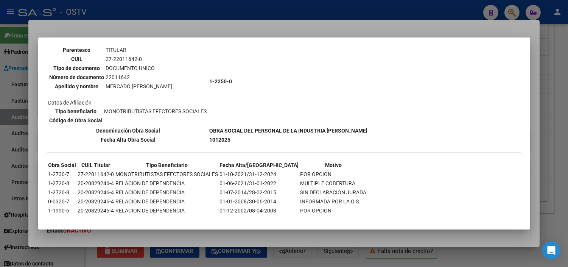
scroll to position [65, 0]
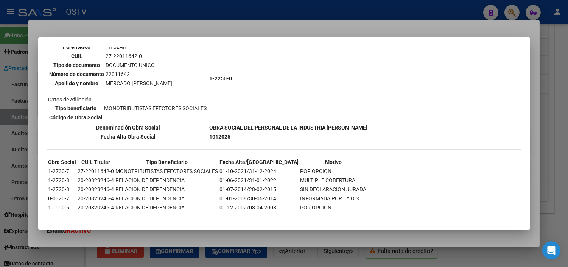
click at [400, 229] on mat-dialog-container "--INACTIVO en Obra Social-- --Se encuentra activo en el RNOS 122500-- DATOS DE …" at bounding box center [284, 132] width 492 height 191
click at [422, 237] on div at bounding box center [284, 133] width 568 height 267
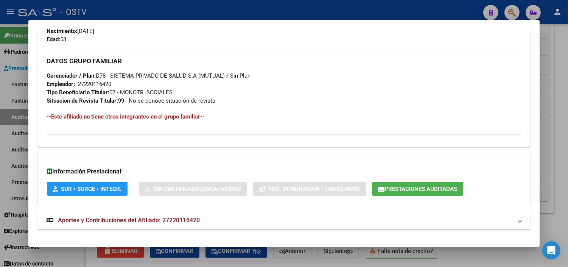
scroll to position [367, 0]
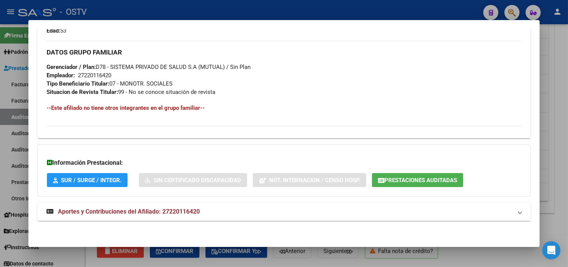
click at [158, 212] on span "Aportes y Contribuciones del Afiliado: 27220116420" at bounding box center [129, 211] width 142 height 7
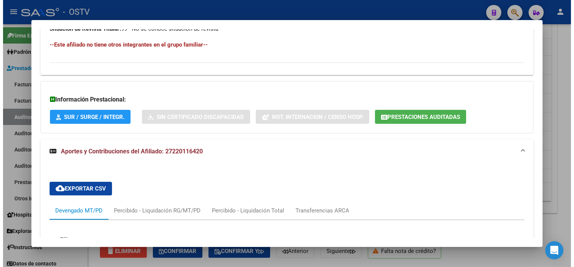
scroll to position [411, 0]
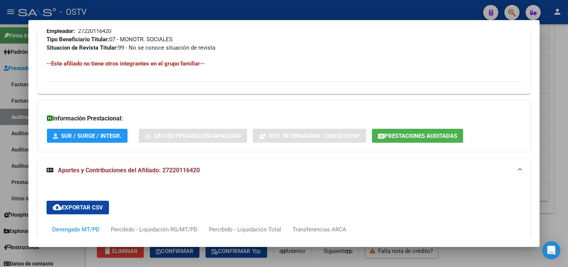
click at [437, 138] on span "Prestaciones Auditadas" at bounding box center [420, 135] width 73 height 7
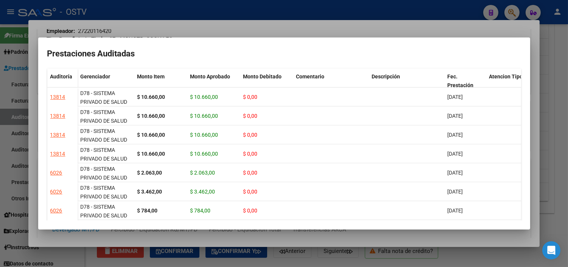
click at [444, 235] on div at bounding box center [284, 133] width 568 height 267
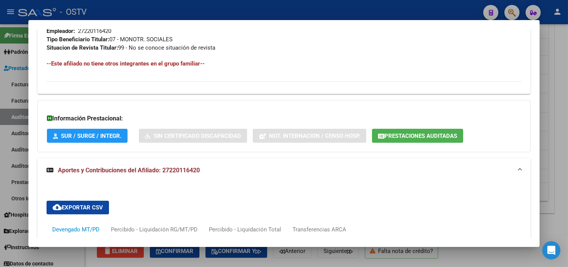
click at [453, 259] on div at bounding box center [284, 133] width 568 height 267
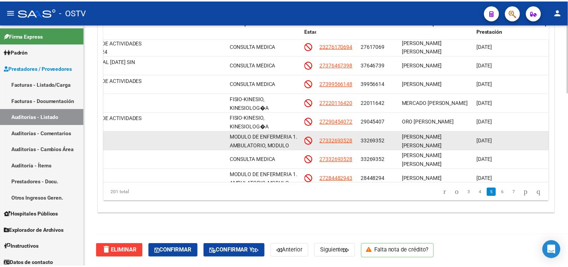
scroll to position [630, 293]
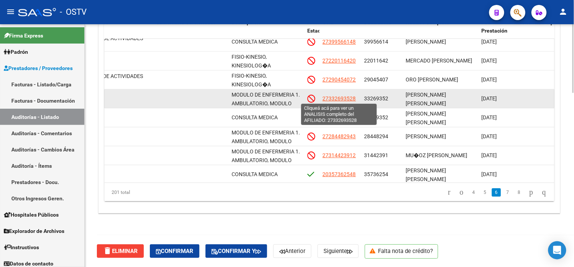
click at [345, 98] on span "27332693528" at bounding box center [339, 98] width 33 height 6
type textarea "27332693528"
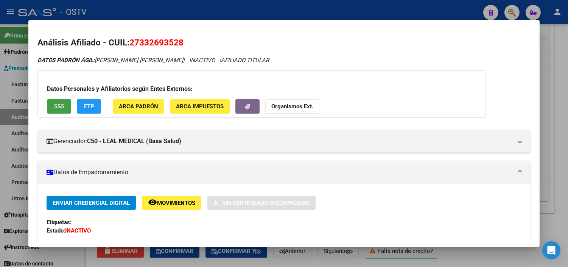
click at [54, 103] on span "SSS" at bounding box center [59, 106] width 10 height 7
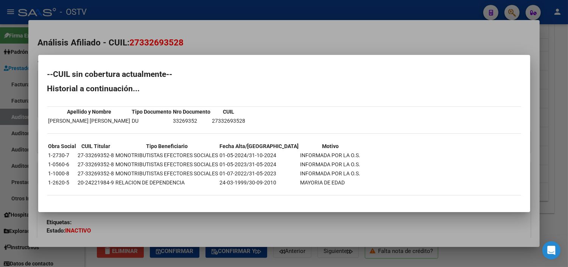
drag, startPoint x: 372, startPoint y: 225, endPoint x: 394, endPoint y: 205, distance: 29.7
click at [373, 225] on div at bounding box center [284, 133] width 568 height 267
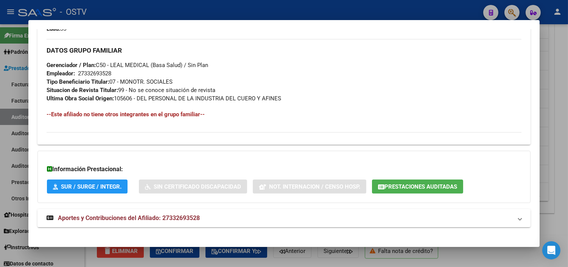
scroll to position [375, 0]
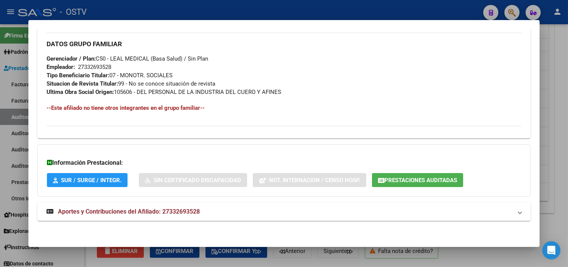
click at [425, 178] on span "Prestaciones Auditadas" at bounding box center [420, 180] width 73 height 7
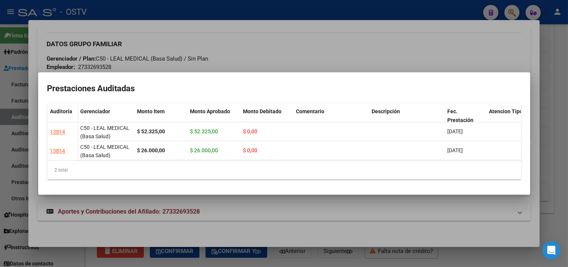
click at [394, 222] on div at bounding box center [284, 133] width 568 height 267
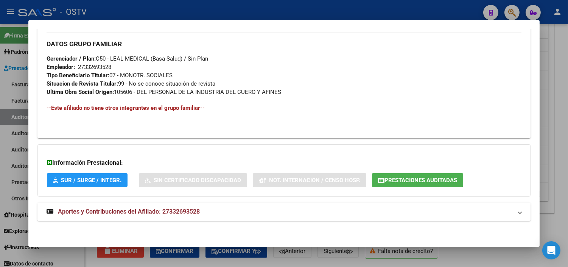
click at [160, 214] on span "Aportes y Contribuciones del Afiliado: 27332693528" at bounding box center [129, 211] width 142 height 7
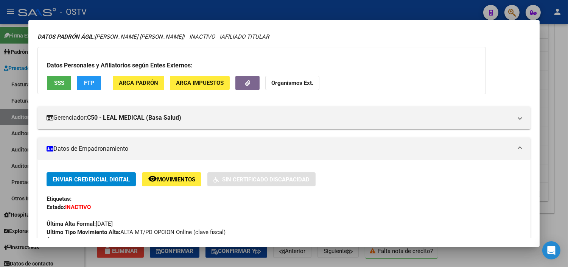
scroll to position [0, 0]
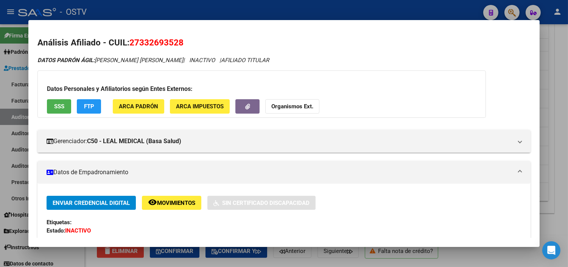
drag, startPoint x: 137, startPoint y: 43, endPoint x: 174, endPoint y: 42, distance: 37.1
click at [174, 42] on span "27332693528" at bounding box center [156, 42] width 54 height 10
copy span "33269352"
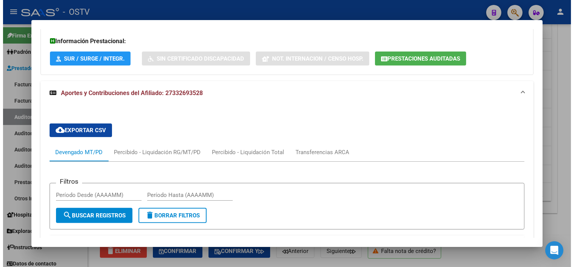
scroll to position [630, 0]
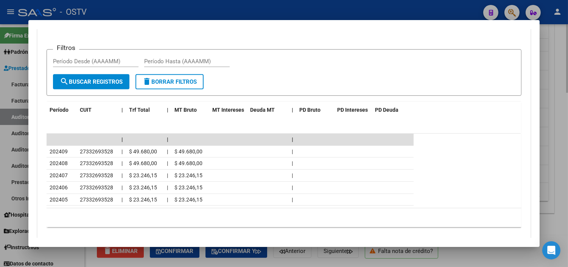
click at [357, 262] on div at bounding box center [284, 133] width 568 height 267
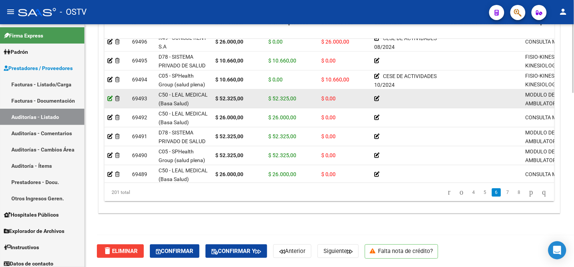
click at [110, 97] on icon at bounding box center [109, 98] width 5 height 5
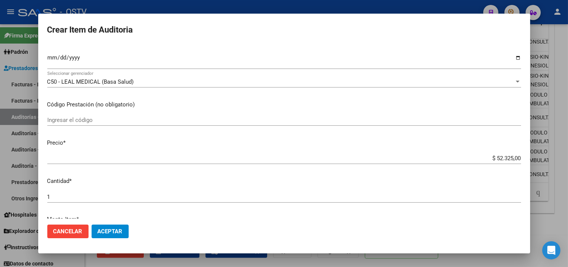
scroll to position [168, 0]
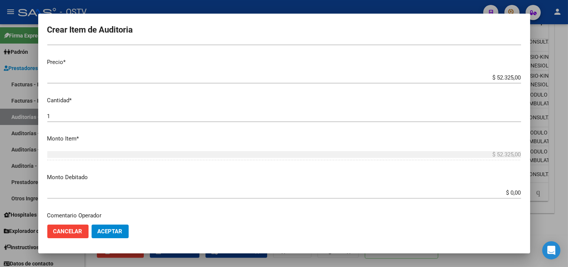
click at [506, 194] on input "$ 0,00" at bounding box center [284, 192] width 474 height 7
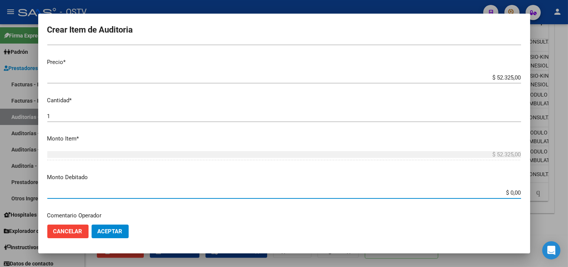
click at [506, 194] on input "$ 0,00" at bounding box center [284, 192] width 474 height 7
type input "$ 52.325,00"
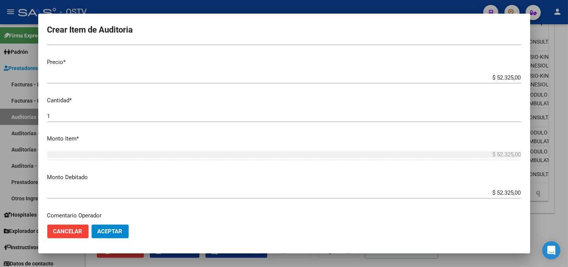
scroll to position [267, 0]
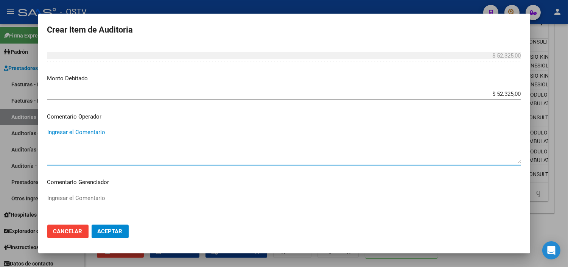
click at [109, 131] on textarea "Ingresar el Comentario" at bounding box center [284, 146] width 474 height 36
paste textarea "CESE DE ACTIVIDADES 08/2024"
type textarea "CESE DE ACTIVIDADES 08/2024"
click at [114, 238] on mat-dialog-actions "Cancelar Aceptar" at bounding box center [284, 231] width 474 height 26
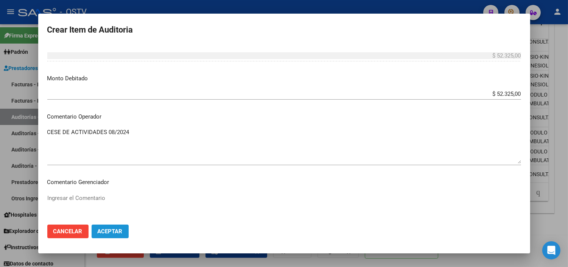
click at [103, 231] on span "Aceptar" at bounding box center [110, 231] width 25 height 7
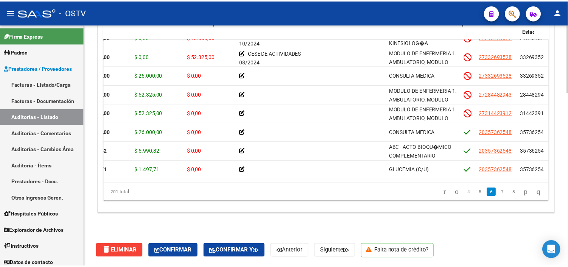
scroll to position [672, 0]
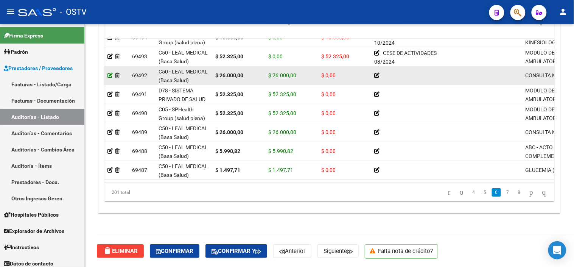
click at [110, 74] on icon at bounding box center [109, 75] width 5 height 5
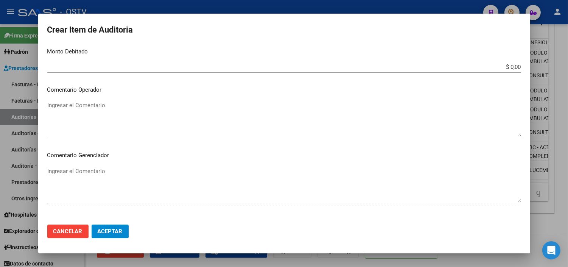
scroll to position [294, 0]
click at [504, 69] on input "$ 0,00" at bounding box center [284, 66] width 474 height 7
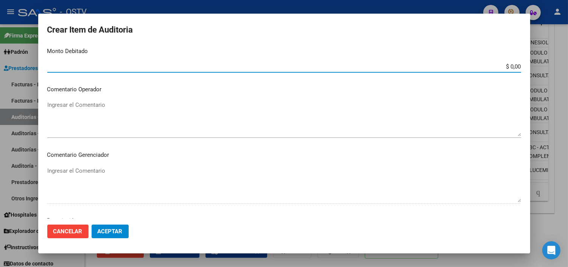
click at [504, 69] on input "$ 0,00" at bounding box center [284, 66] width 474 height 7
type input "$ 26.000,00"
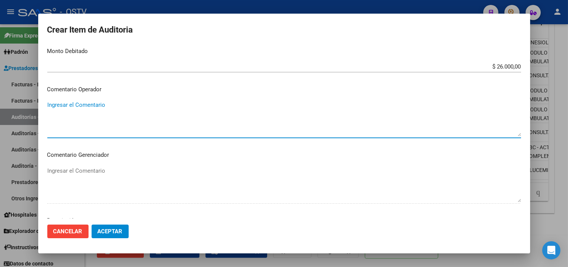
paste textarea "CESE DE ACTIVIDADES 08/2024"
type textarea "CESE DE ACTIVIDADES 08/2024"
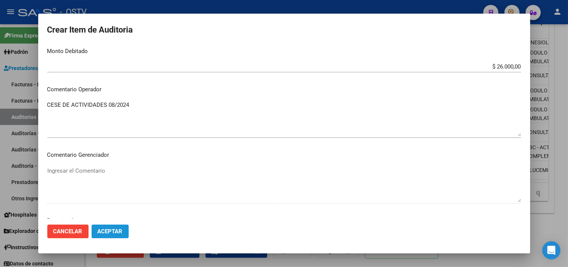
click at [113, 232] on span "Aceptar" at bounding box center [110, 231] width 25 height 7
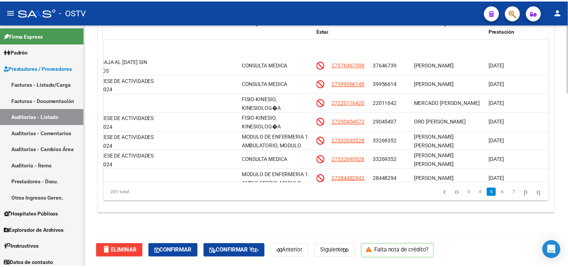
scroll to position [630, 281]
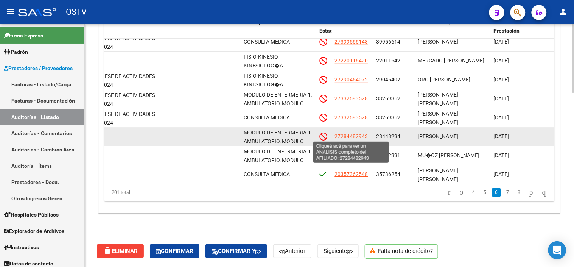
click at [348, 133] on span "27284482943" at bounding box center [351, 136] width 33 height 6
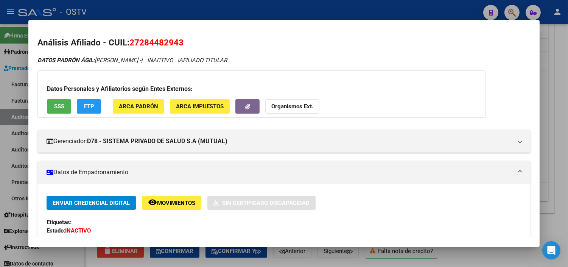
click at [50, 107] on button "SSS" at bounding box center [59, 106] width 24 height 14
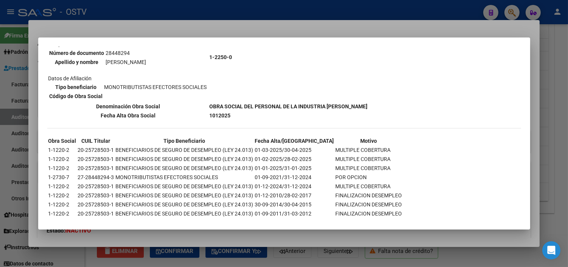
scroll to position [220, 0]
click at [282, 238] on div at bounding box center [284, 133] width 568 height 267
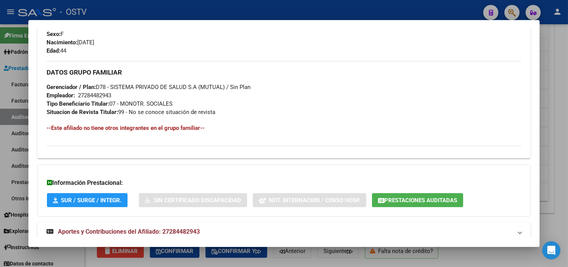
scroll to position [367, 0]
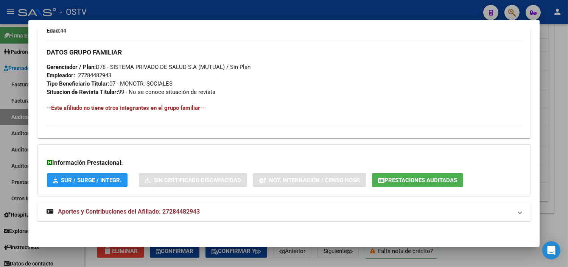
click at [153, 211] on span "Aportes y Contribuciones del Afiliado: 27284482943" at bounding box center [129, 211] width 142 height 7
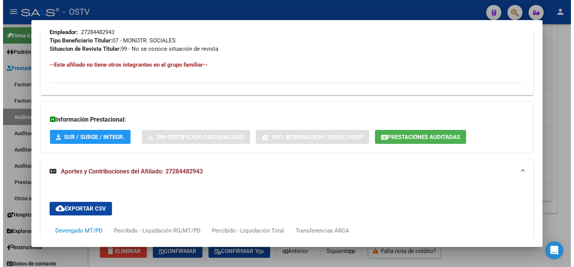
scroll to position [327, 0]
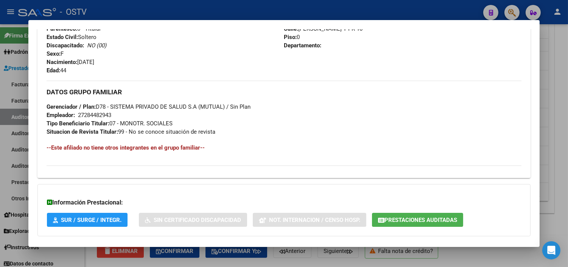
click at [386, 224] on button "Prestaciones Auditadas" at bounding box center [417, 220] width 91 height 14
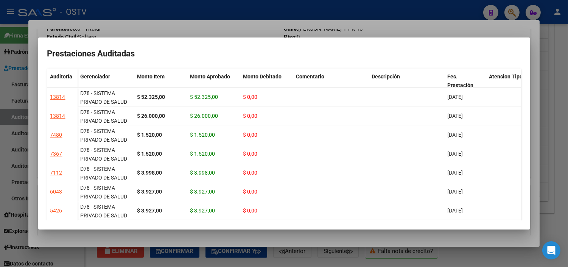
click at [399, 233] on div at bounding box center [284, 133] width 568 height 267
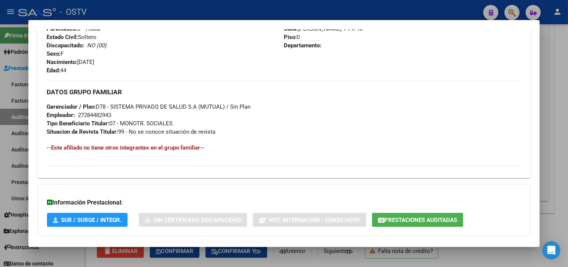
click at [485, 259] on div at bounding box center [284, 133] width 568 height 267
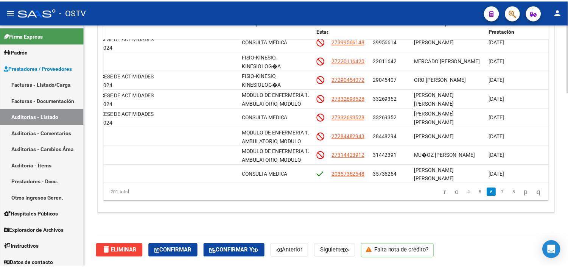
scroll to position [672, 281]
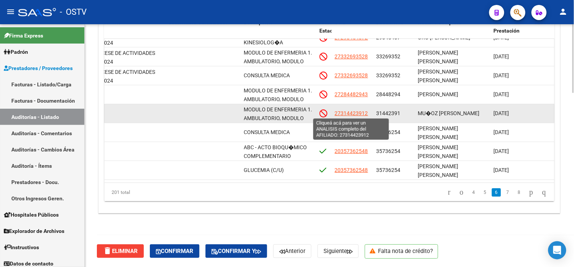
click at [360, 113] on span "27314423912" at bounding box center [351, 113] width 33 height 6
type textarea "27314423912"
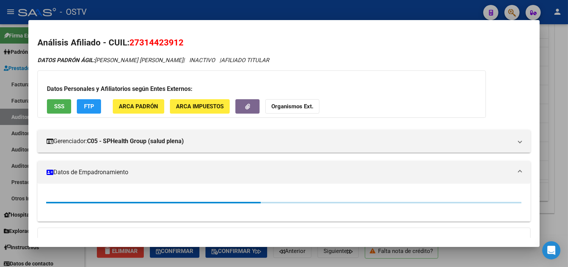
click at [54, 103] on span "SSS" at bounding box center [59, 106] width 10 height 7
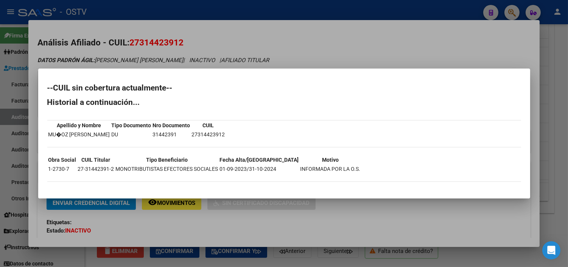
click at [334, 231] on div at bounding box center [284, 133] width 568 height 267
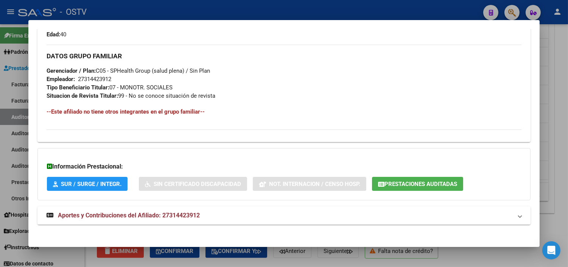
scroll to position [367, 0]
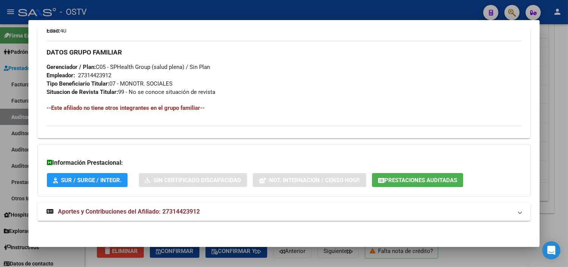
click at [392, 175] on button "Prestaciones Auditadas" at bounding box center [417, 180] width 91 height 14
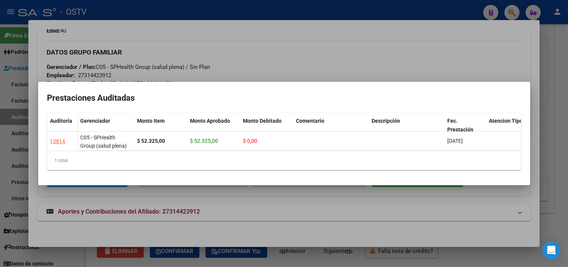
click at [377, 214] on div at bounding box center [284, 133] width 568 height 267
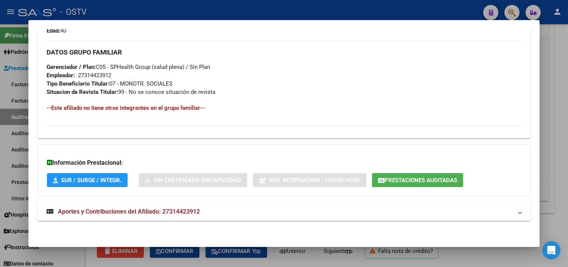
click at [169, 212] on span "Aportes y Contribuciones del Afiliado: 27314423912" at bounding box center [129, 211] width 142 height 7
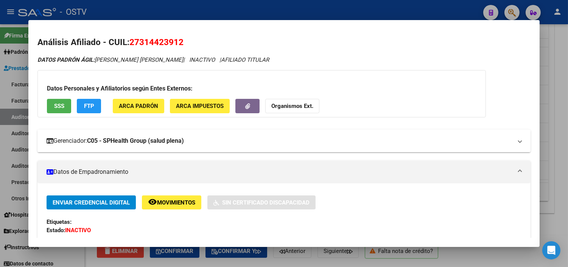
scroll to position [0, 0]
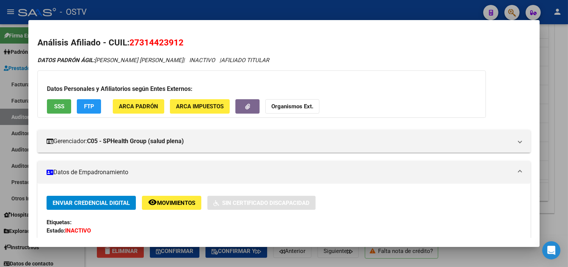
drag, startPoint x: 138, startPoint y: 43, endPoint x: 173, endPoint y: 45, distance: 34.8
click at [173, 45] on span "27314423912" at bounding box center [156, 42] width 54 height 10
copy span "31442391"
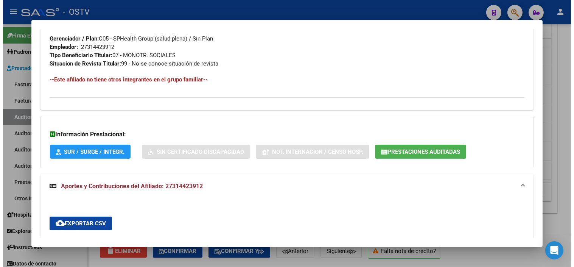
scroll to position [462, 0]
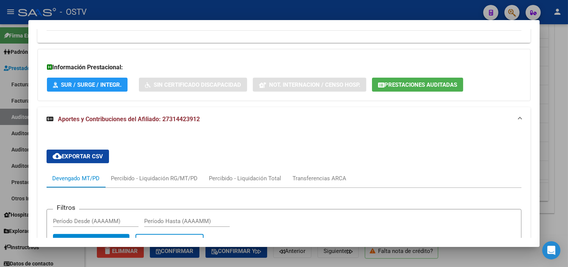
click at [408, 84] on span "Prestaciones Auditadas" at bounding box center [420, 84] width 73 height 7
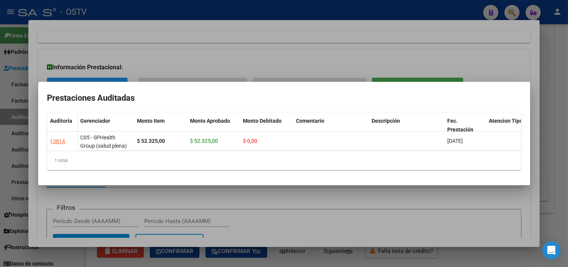
click at [561, 223] on div at bounding box center [284, 133] width 568 height 267
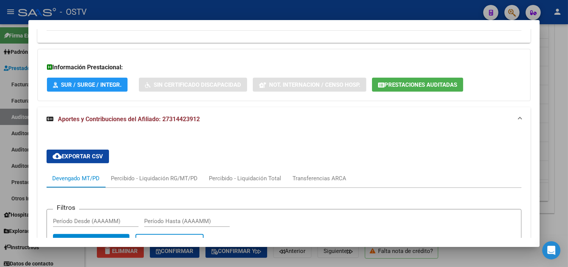
click at [561, 223] on div at bounding box center [284, 133] width 568 height 267
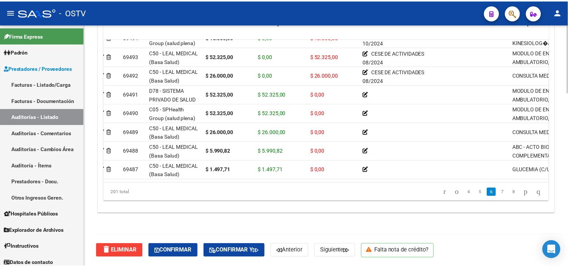
scroll to position [672, 0]
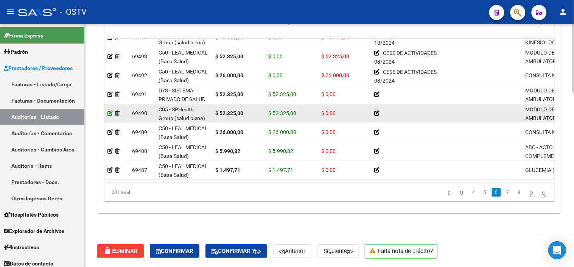
click at [110, 112] on icon at bounding box center [109, 112] width 5 height 5
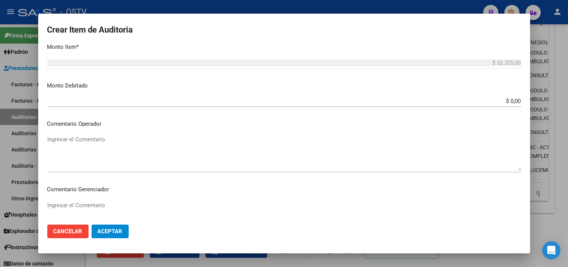
scroll to position [210, 0]
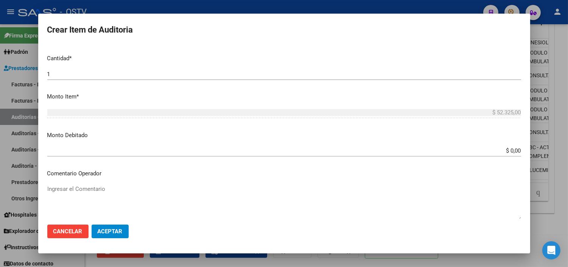
click at [503, 147] on input "$ 0,00" at bounding box center [284, 150] width 474 height 7
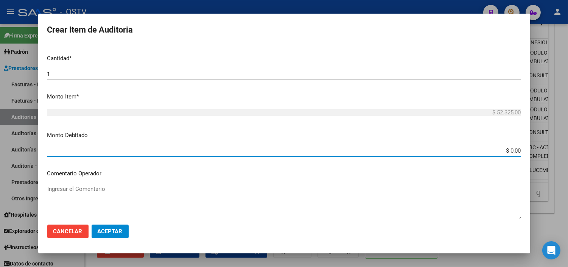
click at [503, 147] on input "$ 0,00" at bounding box center [284, 150] width 474 height 7
type input "$ 52.325,00"
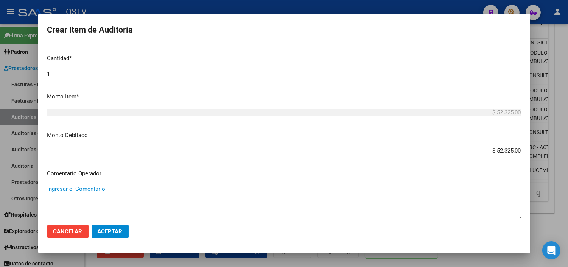
paste textarea "CESE DE ACTIVIDADES 08/2024"
type textarea "CESE DE ACTIVIDADES 08/2024"
click at [108, 228] on span "Aceptar" at bounding box center [110, 231] width 25 height 7
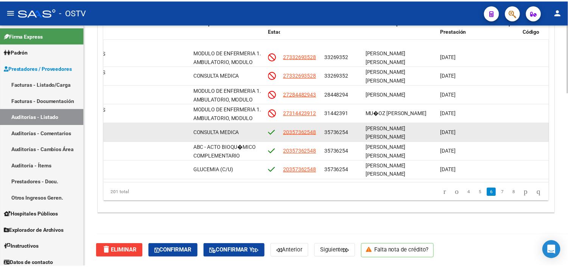
scroll to position [714, 330]
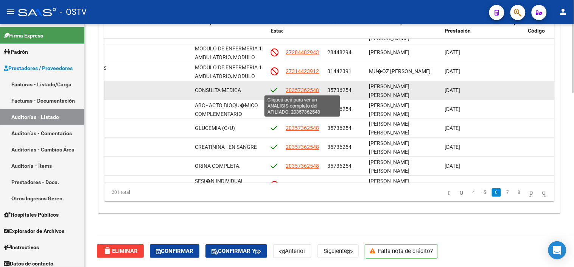
click at [302, 91] on span "20357362548" at bounding box center [302, 90] width 33 height 6
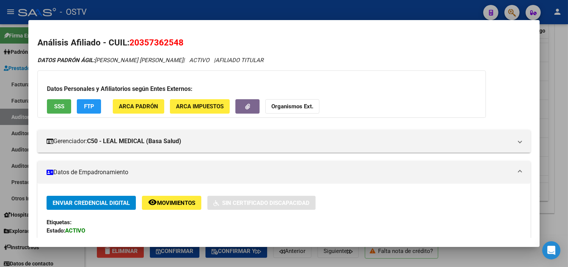
click at [57, 110] on span "SSS" at bounding box center [59, 106] width 10 height 7
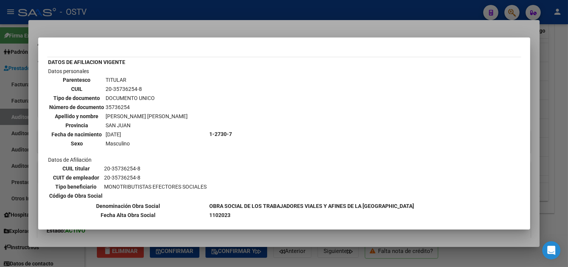
scroll to position [27, 0]
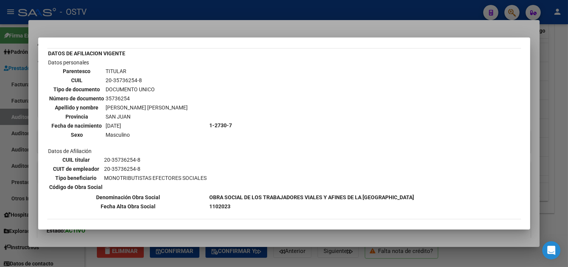
click at [297, 231] on div at bounding box center [284, 133] width 568 height 267
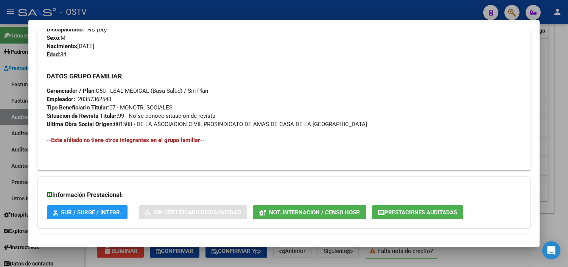
scroll to position [359, 0]
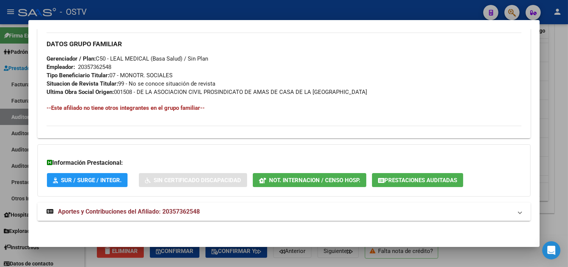
click at [140, 208] on span "Aportes y Contribuciones del Afiliado: 20357362548" at bounding box center [129, 211] width 142 height 7
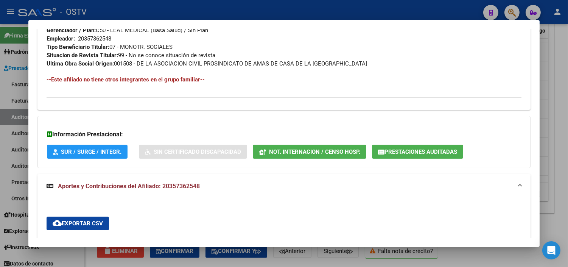
scroll to position [385, 0]
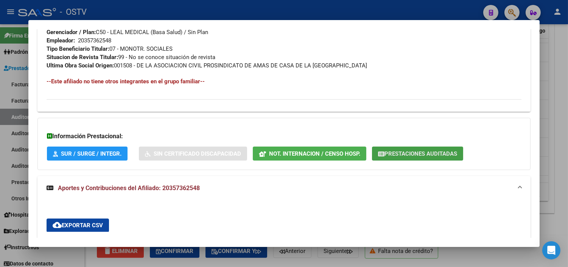
click at [409, 150] on span "Prestaciones Auditadas" at bounding box center [420, 153] width 73 height 7
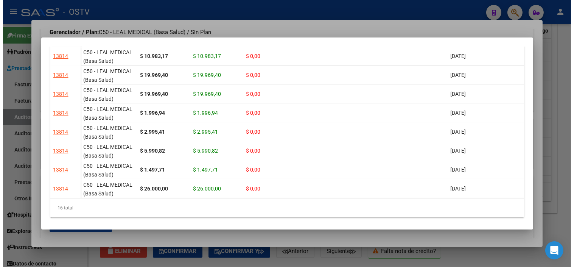
scroll to position [202, 0]
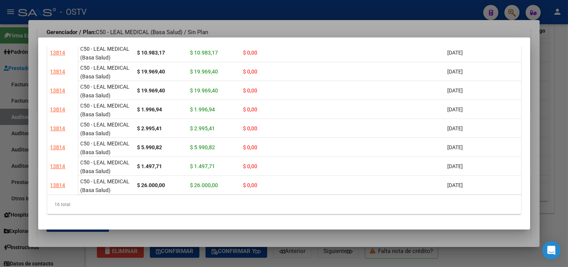
click at [464, 236] on div at bounding box center [284, 133] width 568 height 267
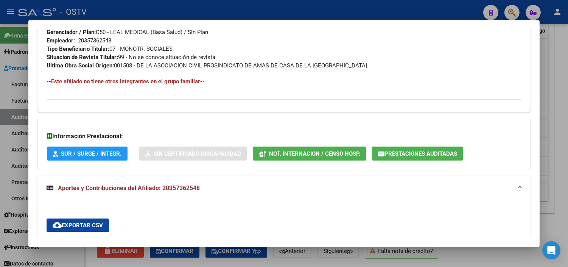
click at [471, 256] on div at bounding box center [284, 133] width 568 height 267
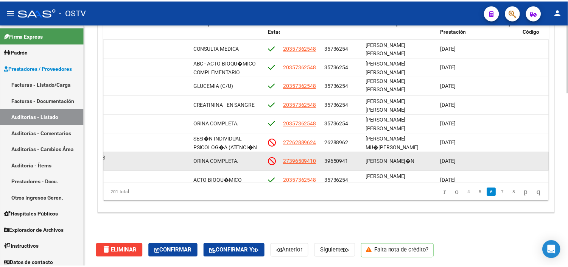
scroll to position [798, 330]
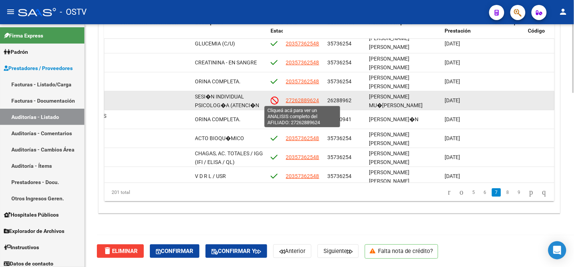
click at [309, 100] on span "27262889624" at bounding box center [302, 100] width 33 height 6
type textarea "27262889624"
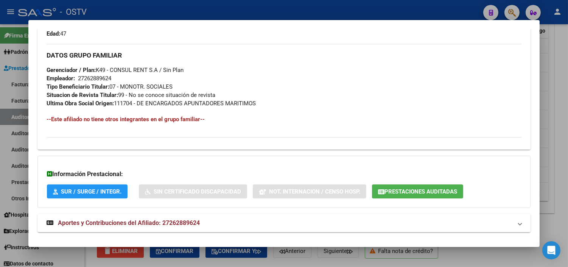
scroll to position [375, 0]
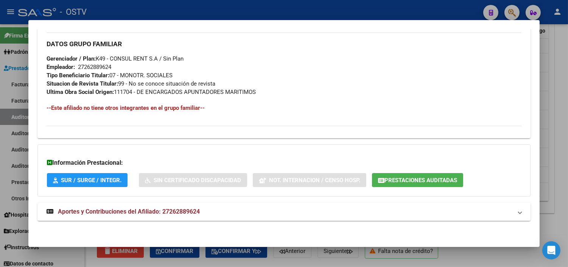
click at [420, 183] on span "Prestaciones Auditadas" at bounding box center [420, 180] width 73 height 7
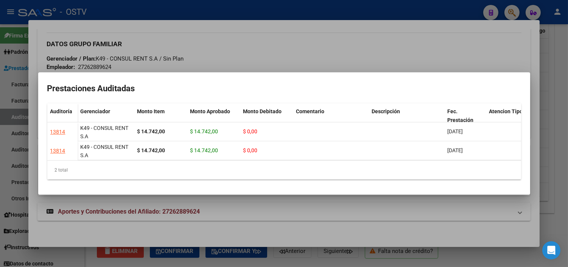
click at [418, 210] on div at bounding box center [284, 133] width 568 height 267
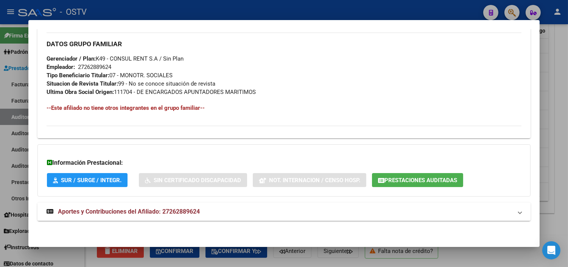
click at [100, 212] on span "Aportes y Contribuciones del Afiliado: 27262889624" at bounding box center [129, 211] width 142 height 7
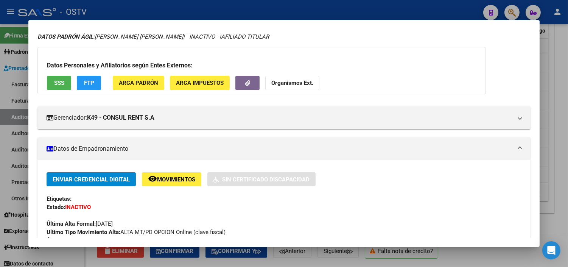
scroll to position [0, 0]
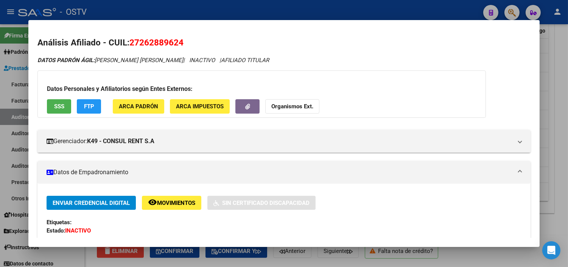
drag, startPoint x: 138, startPoint y: 43, endPoint x: 174, endPoint y: 43, distance: 36.7
click at [174, 43] on span "27262889624" at bounding box center [156, 42] width 54 height 10
copy span "26288962"
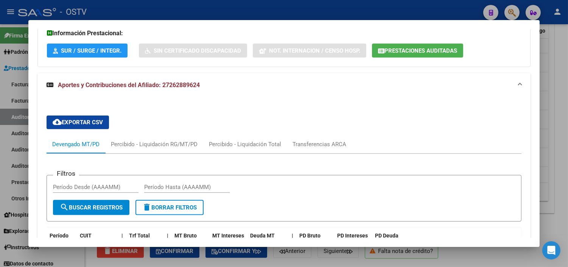
scroll to position [504, 0]
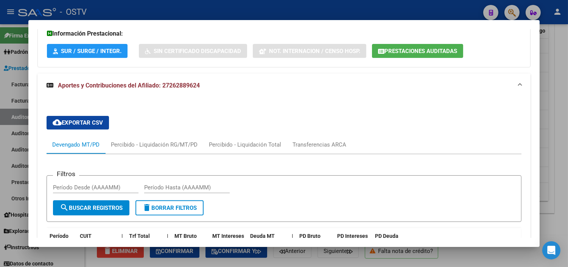
click at [409, 47] on button "Prestaciones Auditadas" at bounding box center [417, 51] width 91 height 14
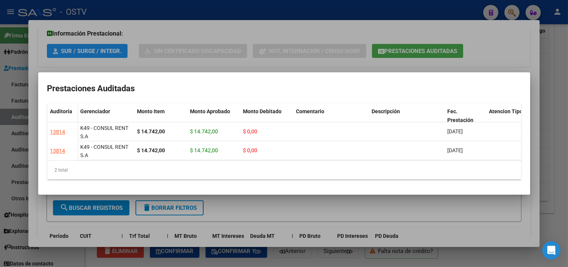
click at [410, 262] on div at bounding box center [284, 133] width 568 height 267
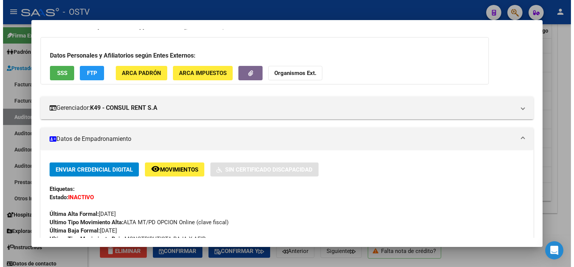
scroll to position [0, 0]
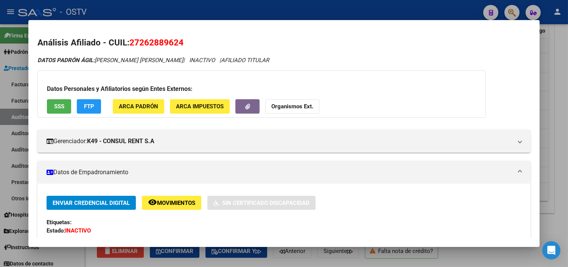
click at [327, 264] on div at bounding box center [284, 133] width 568 height 267
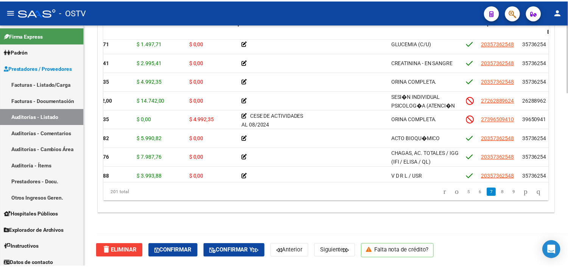
scroll to position [798, 0]
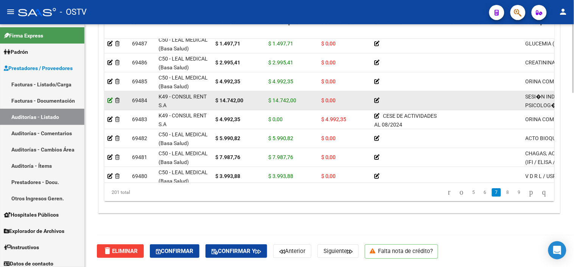
click at [110, 101] on icon at bounding box center [109, 100] width 5 height 5
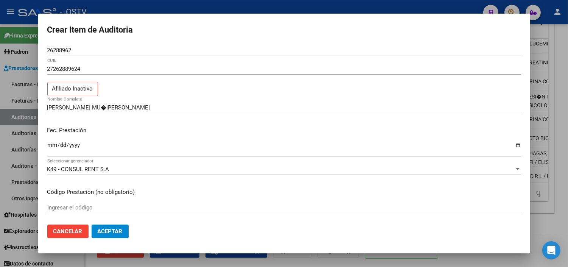
click at [189, 210] on input "Ingresar el código" at bounding box center [284, 207] width 474 height 7
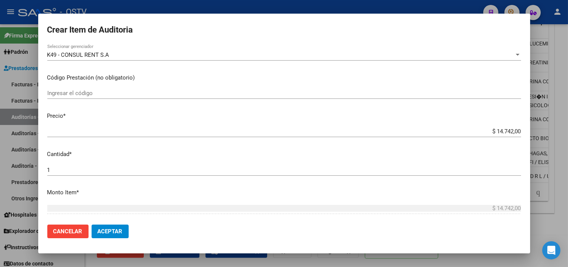
scroll to position [229, 0]
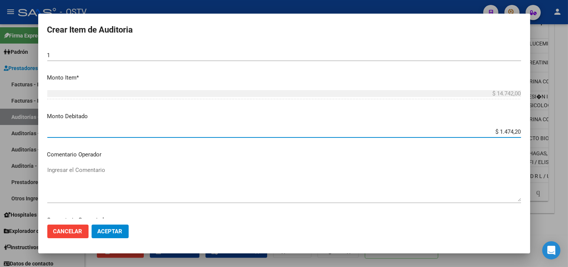
type input "$ 14.742,00"
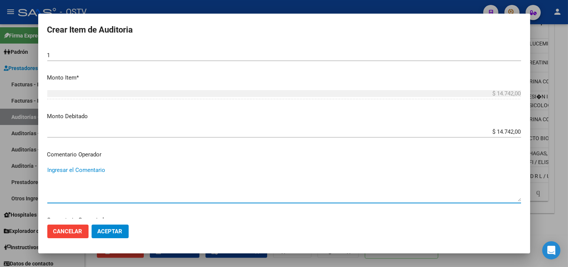
paste textarea "CESE DE ACTIVIDADES 08/2024"
type textarea "CESE DE ACTIVIDADES 08/2024"
click at [118, 228] on button "Aceptar" at bounding box center [110, 231] width 37 height 14
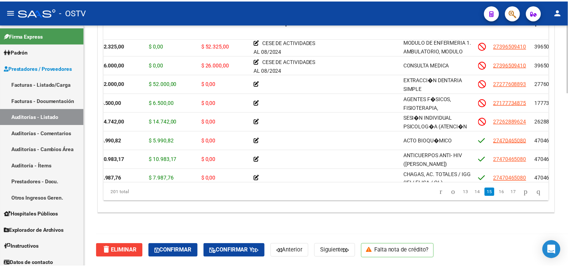
scroll to position [2101, 0]
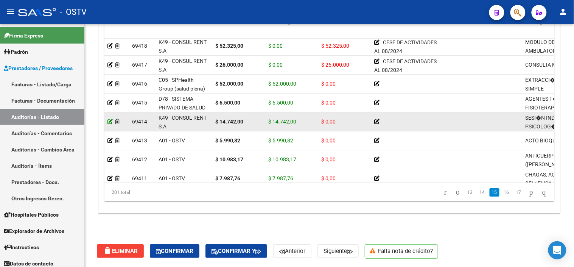
click at [109, 122] on icon at bounding box center [109, 121] width 5 height 5
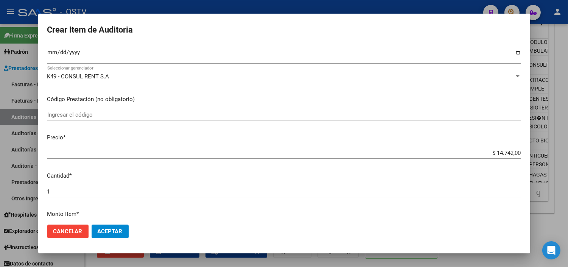
scroll to position [168, 0]
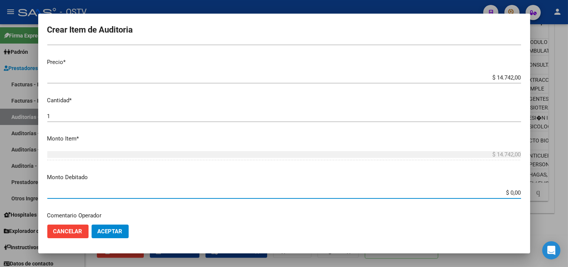
click at [509, 191] on input "$ 0,00" at bounding box center [284, 192] width 474 height 7
type input "$ 14.742,00"
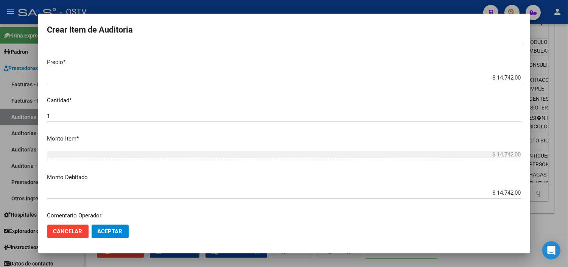
scroll to position [267, 0]
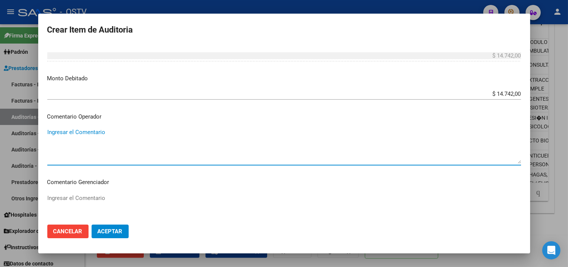
paste textarea "CESE DE ACTIVIDADES 08/2024"
type textarea "CESE DE ACTIVIDADES 08/2024"
click at [125, 230] on button "Aceptar" at bounding box center [110, 231] width 37 height 14
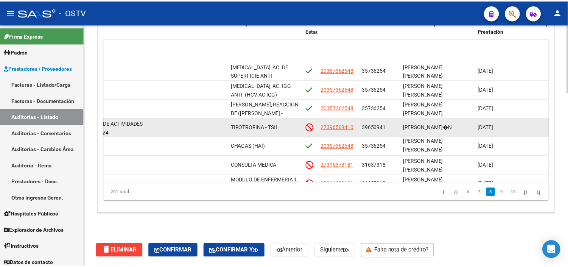
scroll to position [966, 292]
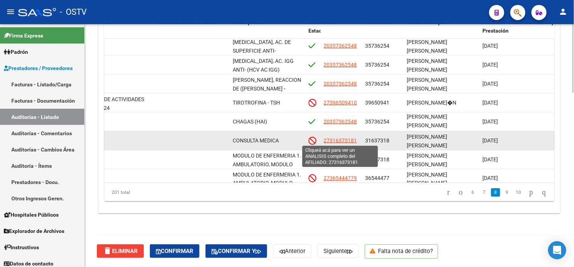
click at [350, 140] on span "27316373181" at bounding box center [340, 140] width 33 height 6
type textarea "27316373181"
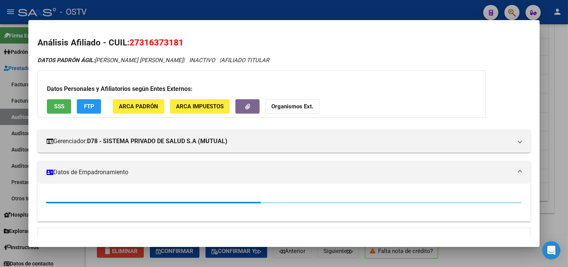
click at [58, 105] on span "SSS" at bounding box center [59, 106] width 10 height 7
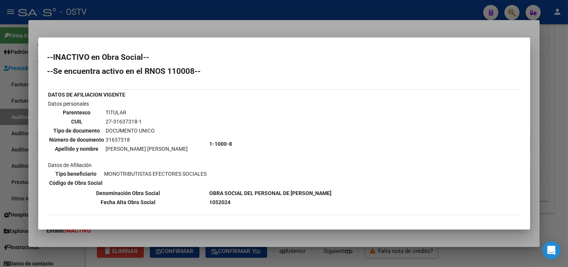
scroll to position [39, 0]
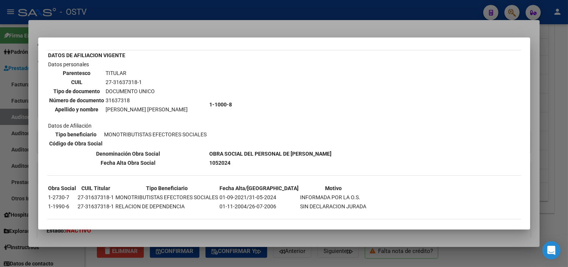
click at [209, 230] on div at bounding box center [284, 133] width 568 height 267
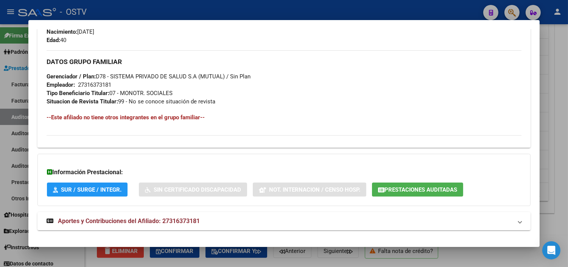
scroll to position [367, 0]
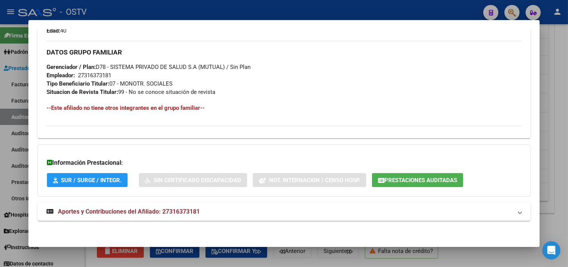
click at [395, 176] on span "Prestaciones Auditadas" at bounding box center [417, 179] width 79 height 7
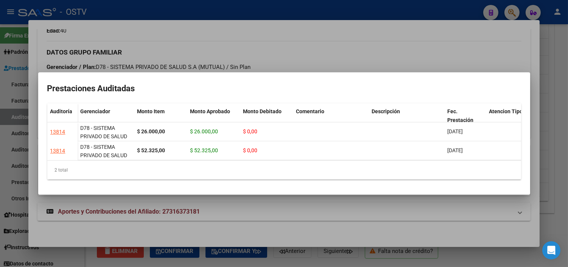
click at [367, 221] on div at bounding box center [284, 133] width 568 height 267
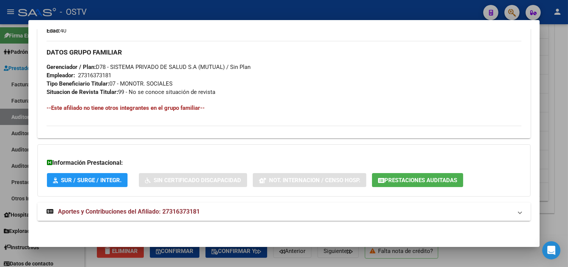
click at [191, 213] on span "Aportes y Contribuciones del Afiliado: 27316373181" at bounding box center [129, 211] width 142 height 7
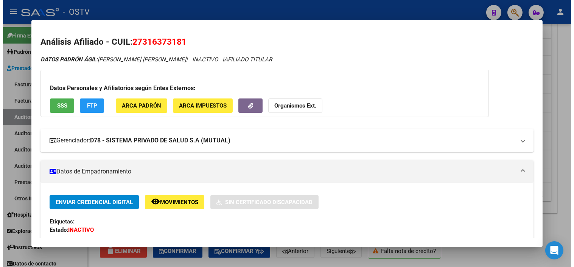
scroll to position [0, 0]
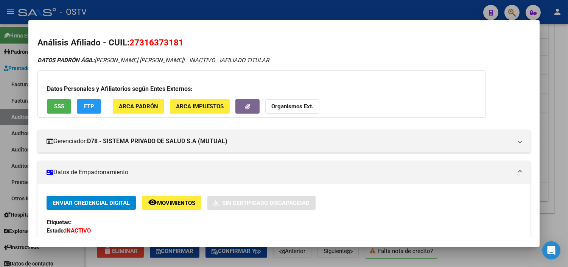
drag, startPoint x: 135, startPoint y: 43, endPoint x: 175, endPoint y: 43, distance: 40.1
click at [175, 43] on span "27316373181" at bounding box center [156, 42] width 54 height 10
copy span "31637318"
click at [276, 253] on div at bounding box center [284, 133] width 568 height 267
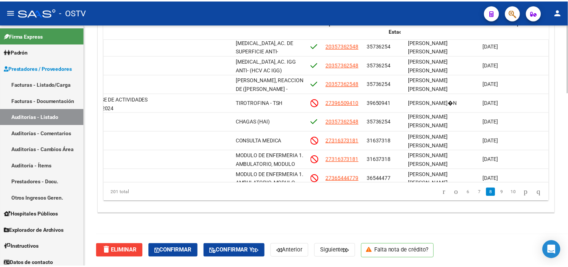
scroll to position [966, 0]
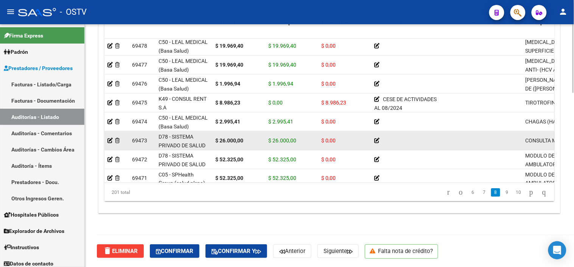
click at [107, 139] on datatable-body-cell at bounding box center [116, 140] width 25 height 19
click at [110, 139] on icon at bounding box center [109, 140] width 5 height 5
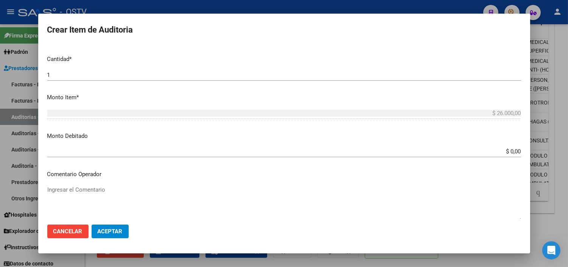
scroll to position [210, 0]
click at [506, 151] on input "$ 0,00" at bounding box center [284, 150] width 474 height 7
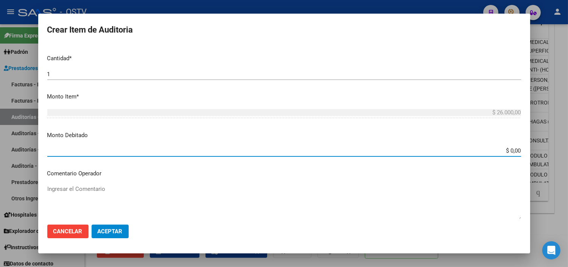
click at [506, 151] on input "$ 0,00" at bounding box center [284, 150] width 474 height 7
type input "$ 26.000,00"
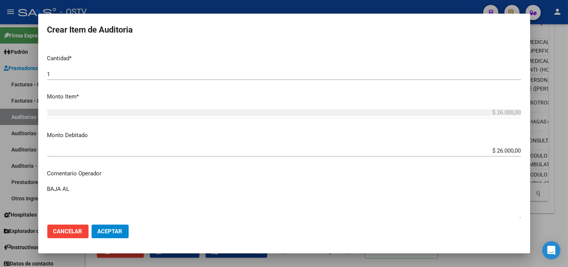
paste textarea "/31-05-2024"
click at [73, 190] on textarea "BAJA AL /31-05-2024 POR OPCION - RNOS" at bounding box center [284, 203] width 474 height 36
click at [165, 188] on textarea "BAJA AL [DATE] POR OPCION - RNOS" at bounding box center [284, 203] width 474 height 36
paste textarea "1-1000-8"
drag, startPoint x: 184, startPoint y: 188, endPoint x: 32, endPoint y: 191, distance: 152.1
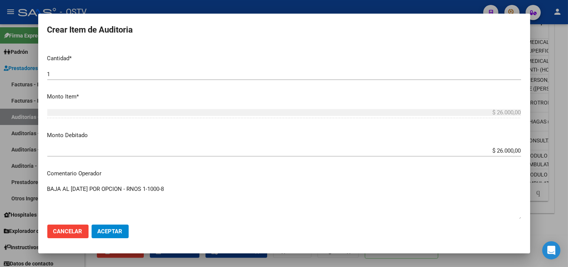
click at [32, 189] on div "Crear Item de Auditoria 31637318 Nro Documento 27316373181 CUIL Afiliado Inacti…" at bounding box center [284, 133] width 568 height 267
type textarea "BAJA AL [DATE] POR OPCION - RNOS 1-1000-8"
click at [110, 230] on span "Aceptar" at bounding box center [110, 231] width 25 height 7
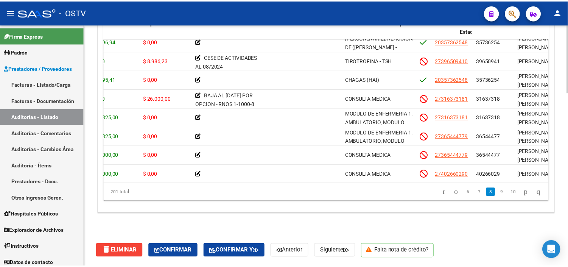
scroll to position [1008, 0]
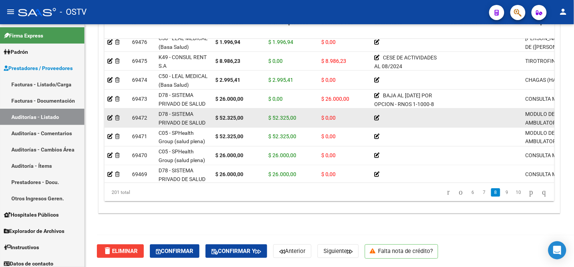
click at [107, 118] on datatable-body-cell at bounding box center [116, 117] width 25 height 19
click at [109, 116] on icon at bounding box center [109, 117] width 5 height 5
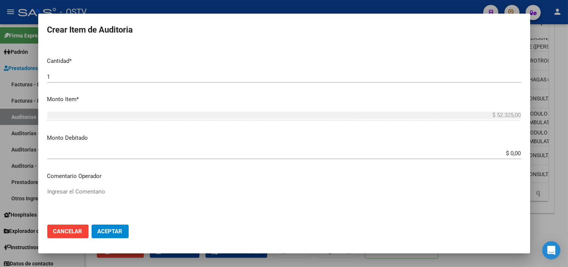
scroll to position [210, 0]
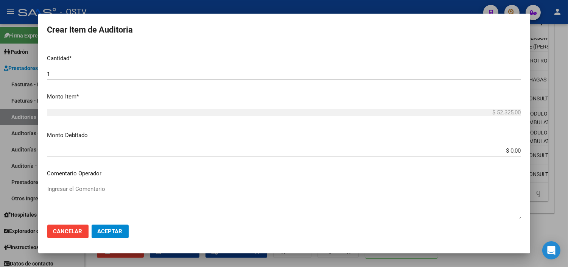
click at [504, 153] on input "$ 0,00" at bounding box center [284, 150] width 474 height 7
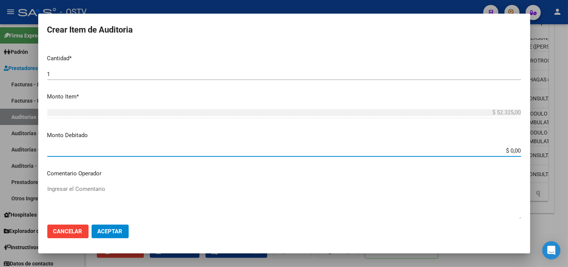
click at [504, 153] on input "$ 0,00" at bounding box center [284, 150] width 474 height 7
type input "$ 52.325,00"
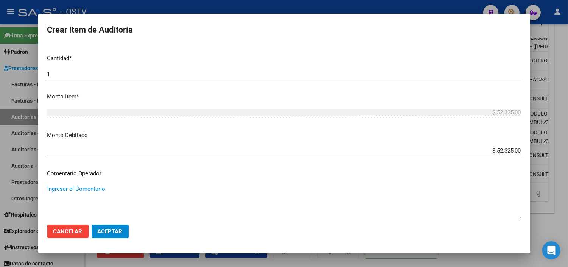
paste textarea "BAJA AL [DATE] POR OPCION - RNOS 1-1000-8"
type textarea "BAJA AL [DATE] POR OPCION - RNOS 1-1000-8"
click at [111, 233] on span "Aceptar" at bounding box center [110, 231] width 25 height 7
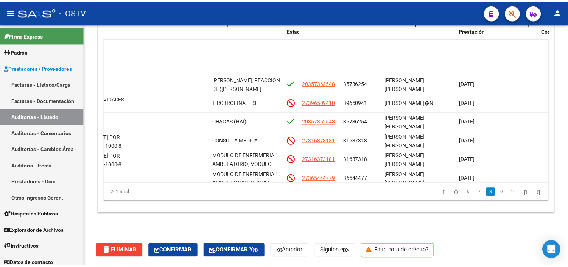
scroll to position [1008, 311]
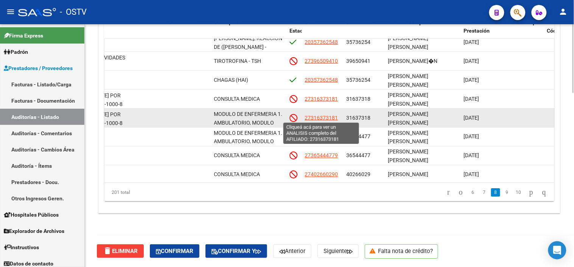
click at [317, 118] on span "27316373181" at bounding box center [321, 117] width 33 height 6
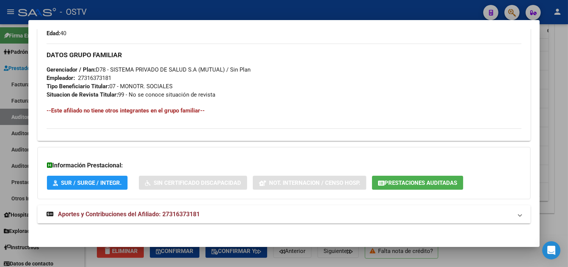
scroll to position [367, 0]
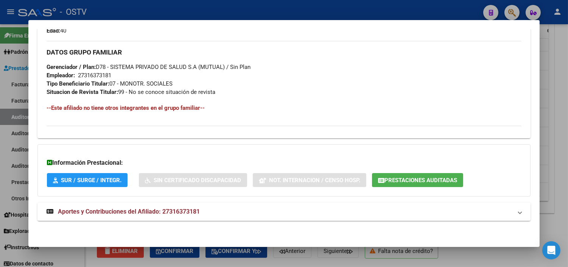
click at [436, 179] on span "Prestaciones Auditadas" at bounding box center [420, 180] width 73 height 7
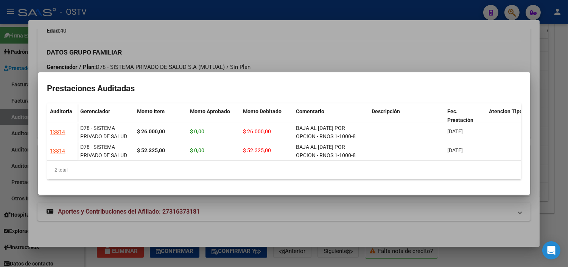
click at [547, 189] on div at bounding box center [284, 133] width 568 height 267
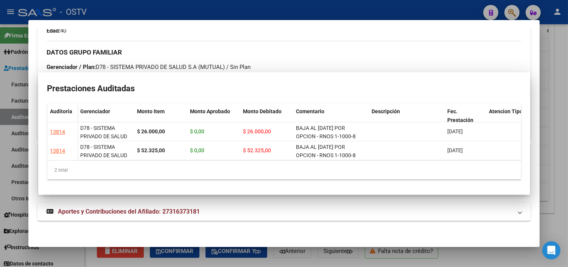
click at [547, 189] on div at bounding box center [284, 133] width 568 height 267
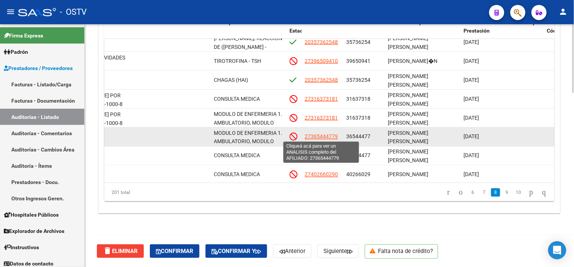
click at [316, 135] on span "27365444779" at bounding box center [321, 136] width 33 height 6
type textarea "27365444779"
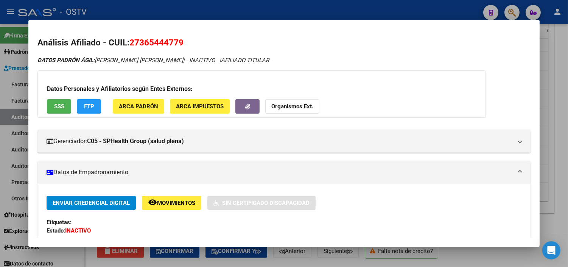
click at [62, 102] on button "SSS" at bounding box center [59, 106] width 24 height 14
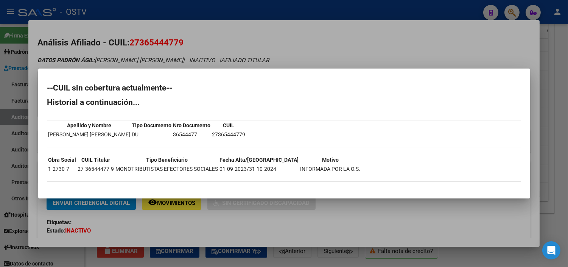
click at [356, 206] on div at bounding box center [284, 133] width 568 height 267
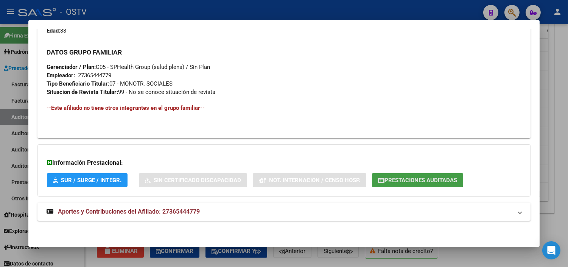
click at [433, 177] on span "Prestaciones Auditadas" at bounding box center [420, 180] width 73 height 7
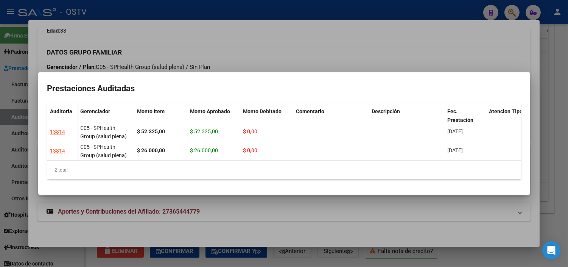
click at [368, 219] on div at bounding box center [284, 133] width 568 height 267
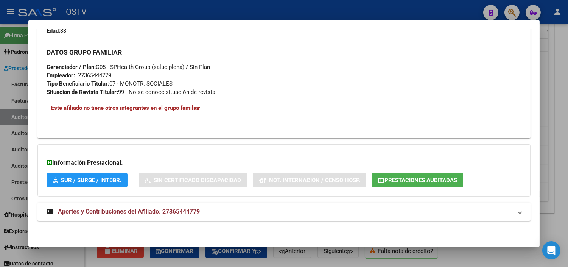
click at [109, 207] on strong "Aportes y Contribuciones del Afiliado: 27365444779" at bounding box center [123, 211] width 153 height 9
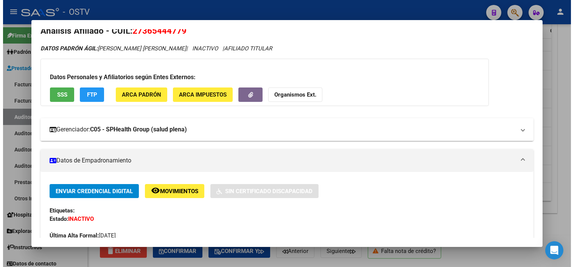
scroll to position [0, 0]
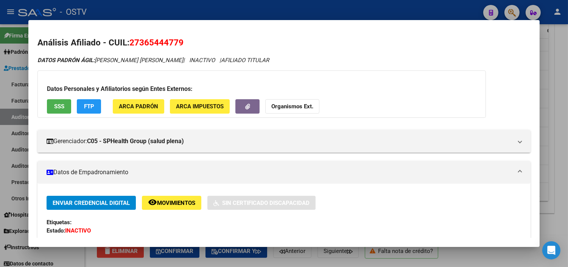
drag, startPoint x: 137, startPoint y: 42, endPoint x: 177, endPoint y: 43, distance: 39.7
click at [177, 43] on span "27365444779" at bounding box center [156, 42] width 54 height 10
click at [368, 260] on div at bounding box center [284, 133] width 568 height 267
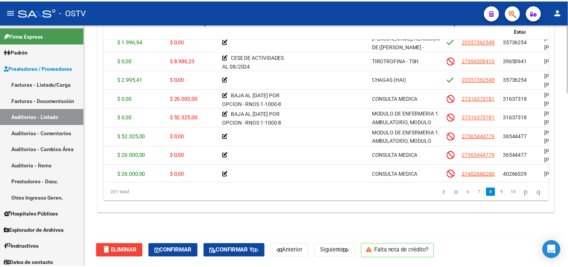
scroll to position [1008, 0]
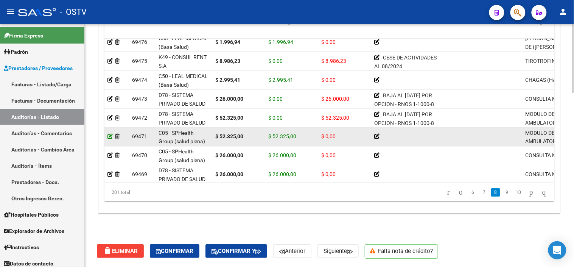
click at [109, 136] on icon at bounding box center [109, 136] width 5 height 5
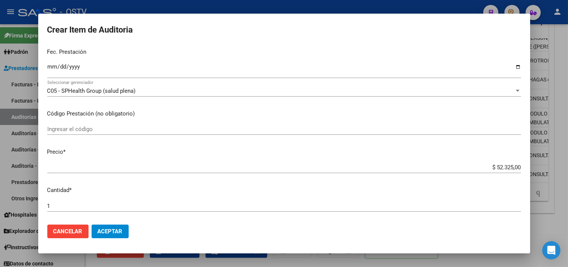
scroll to position [168, 0]
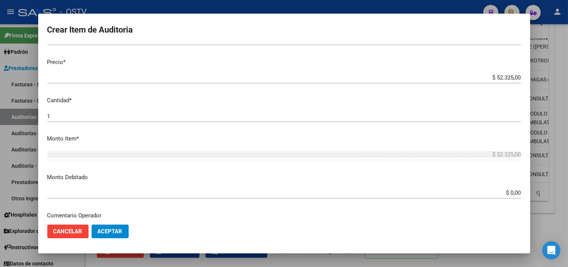
click at [505, 197] on div "$ 0,00 Ingresar el monto" at bounding box center [284, 192] width 474 height 11
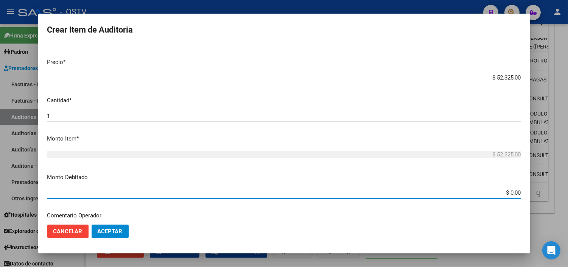
click at [505, 191] on input "$ 0,00" at bounding box center [284, 192] width 474 height 7
type input "$ 52.325,00"
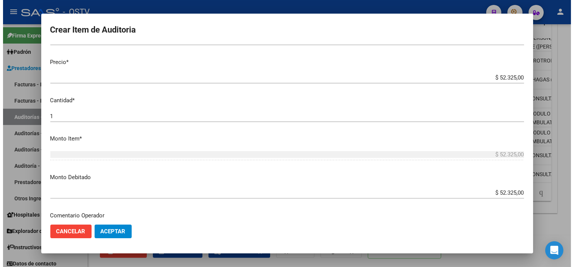
scroll to position [267, 0]
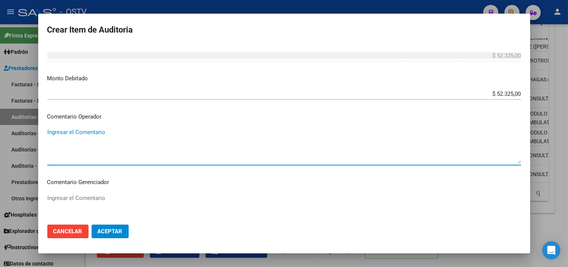
click at [91, 134] on textarea "Ingresar el Comentario" at bounding box center [284, 146] width 474 height 36
paste textarea "CESE DE ACTIVIDADES 08/2024"
type textarea "CESE DE ACTIVIDADES 08/2024"
click at [116, 229] on span "Aceptar" at bounding box center [110, 231] width 25 height 7
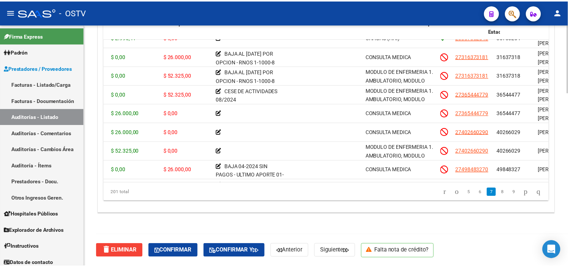
scroll to position [1050, 0]
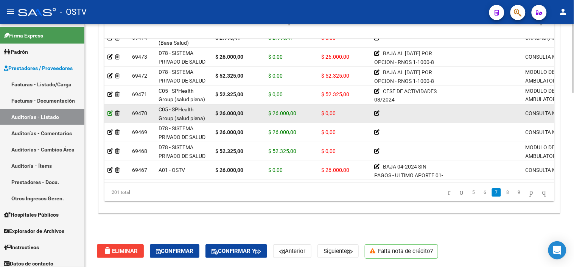
click at [108, 111] on icon at bounding box center [109, 112] width 5 height 5
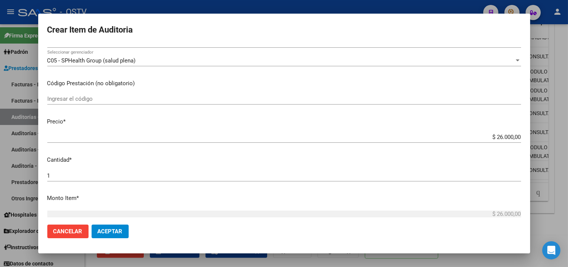
scroll to position [294, 0]
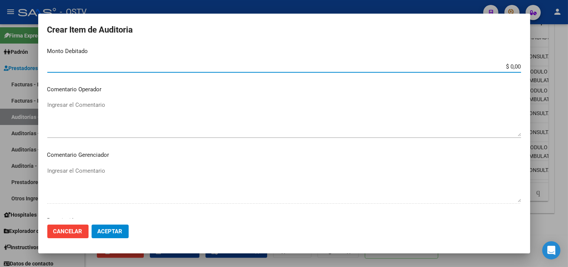
click at [503, 67] on input "$ 0,00" at bounding box center [284, 66] width 474 height 7
type input "$ 26.000,00"
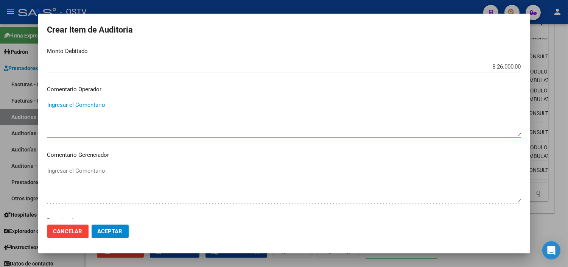
paste textarea "CESE DE ACTIVIDADES 08/2024"
type textarea "CESE DE ACTIVIDADES 08/2024"
click at [114, 230] on span "Aceptar" at bounding box center [110, 231] width 25 height 7
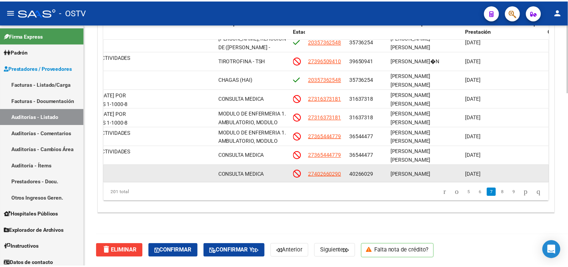
scroll to position [1050, 305]
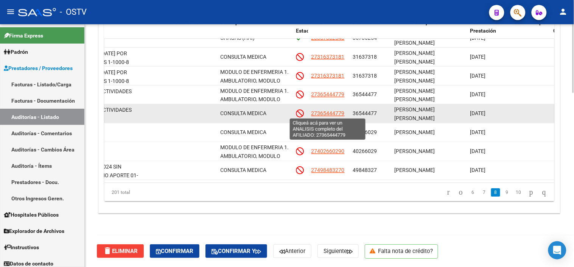
click at [323, 112] on span "27365444779" at bounding box center [327, 113] width 33 height 6
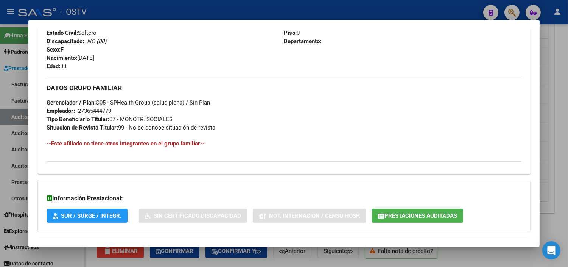
scroll to position [367, 0]
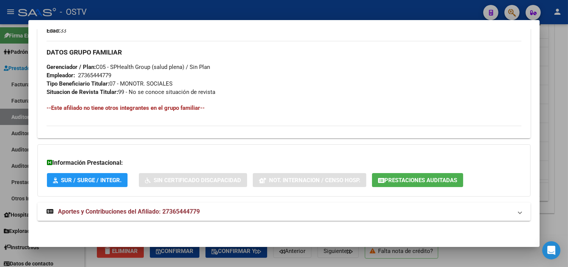
click at [410, 175] on button "Prestaciones Auditadas" at bounding box center [417, 180] width 91 height 14
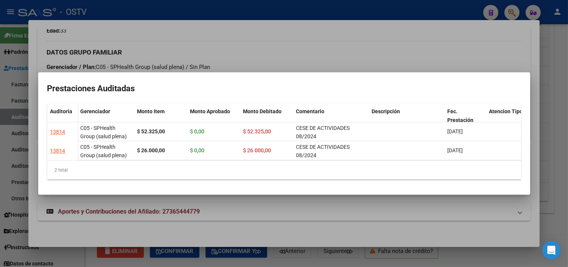
click at [556, 199] on div at bounding box center [284, 133] width 568 height 267
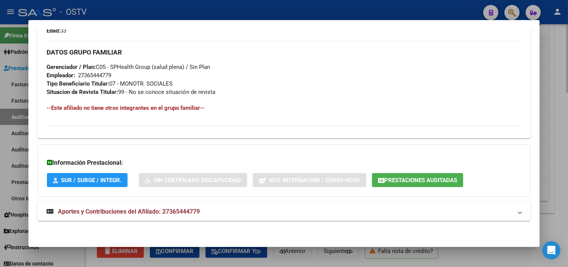
click at [566, 175] on div at bounding box center [284, 133] width 568 height 267
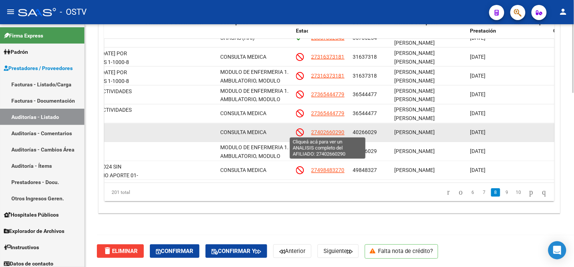
click at [322, 132] on span "27402660290" at bounding box center [327, 132] width 33 height 6
type textarea "27402660290"
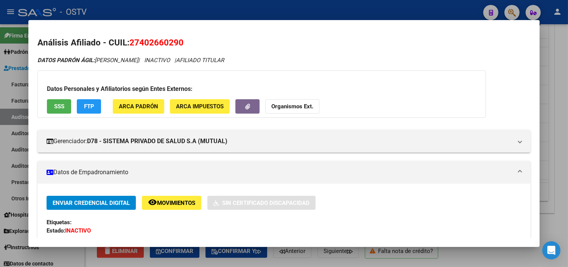
click at [54, 108] on span "SSS" at bounding box center [59, 106] width 10 height 7
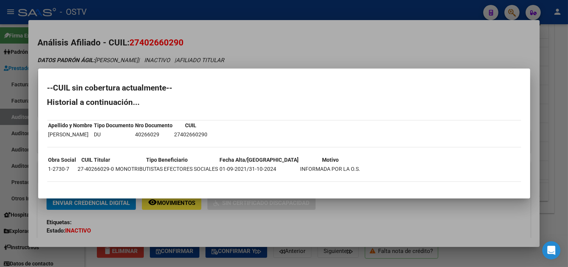
click at [392, 209] on div at bounding box center [284, 133] width 568 height 267
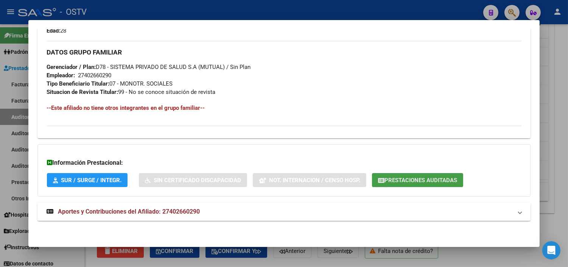
click at [405, 175] on button "Prestaciones Auditadas" at bounding box center [417, 180] width 91 height 14
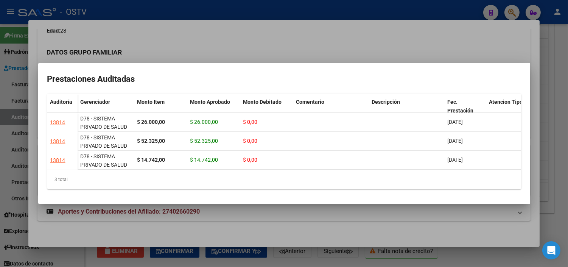
click at [383, 225] on div at bounding box center [284, 133] width 568 height 267
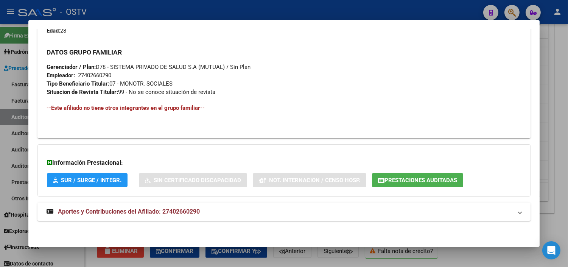
click at [120, 210] on span "Aportes y Contribuciones del Afiliado: 27402660290" at bounding box center [129, 211] width 142 height 7
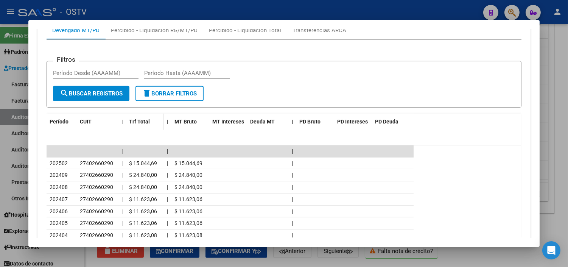
scroll to position [536, 0]
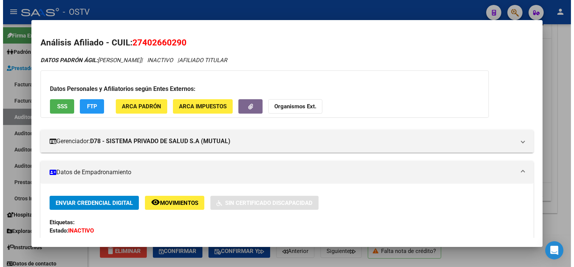
scroll to position [1050, 305]
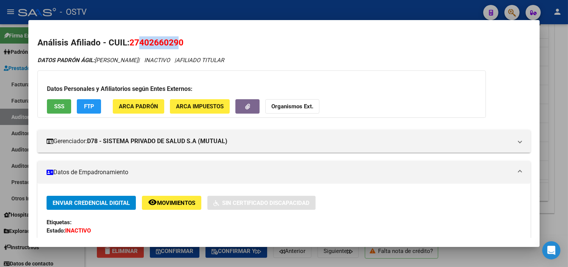
drag, startPoint x: 137, startPoint y: 45, endPoint x: 175, endPoint y: 43, distance: 38.3
click at [175, 43] on span "27402660290" at bounding box center [156, 42] width 54 height 10
copy span "40266029"
drag, startPoint x: 252, startPoint y: 259, endPoint x: 265, endPoint y: 247, distance: 18.2
click at [253, 259] on div at bounding box center [284, 133] width 568 height 267
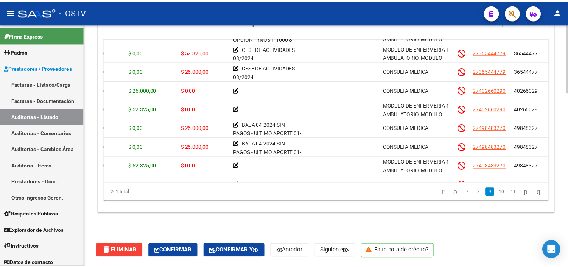
scroll to position [1092, 0]
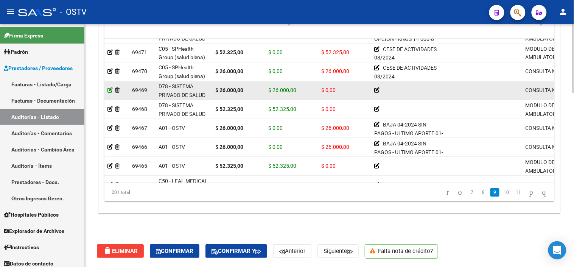
click at [110, 89] on icon at bounding box center [109, 89] width 5 height 5
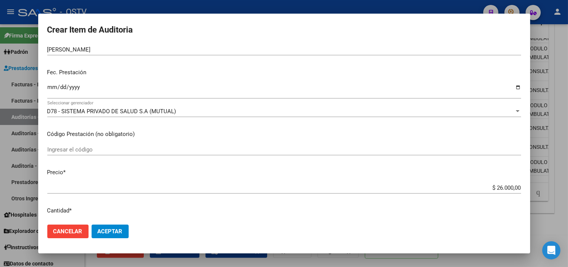
scroll to position [210, 0]
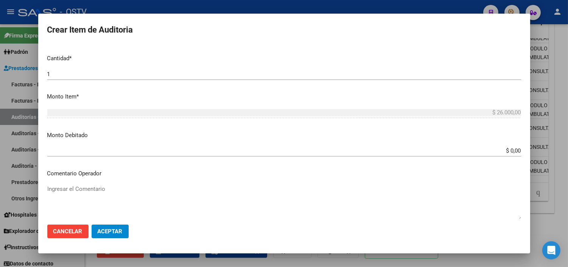
click at [503, 154] on div "$ 0,00 Ingresar el monto" at bounding box center [284, 150] width 474 height 11
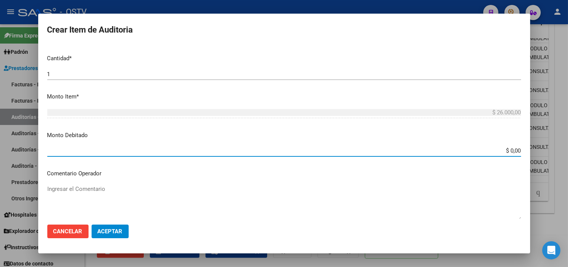
click at [504, 151] on input "$ 0,00" at bounding box center [284, 150] width 474 height 7
type input "$ 26.000,00"
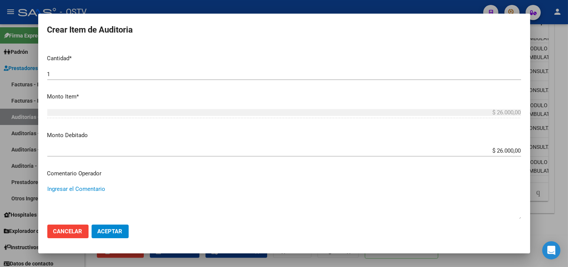
paste textarea "BAJA AL 31-10-2024 SIN PAGO"
type textarea "BAJA AL [DATE] SIN PAGOS"
click at [115, 234] on button "Aceptar" at bounding box center [110, 231] width 37 height 14
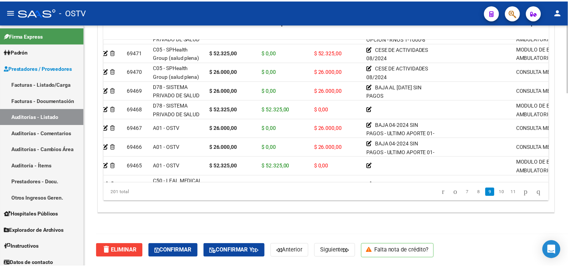
scroll to position [1092, 0]
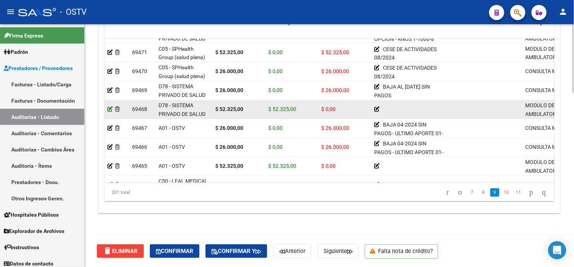
click at [110, 108] on icon at bounding box center [109, 108] width 5 height 5
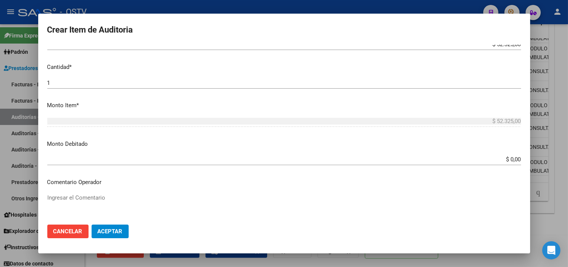
scroll to position [210, 0]
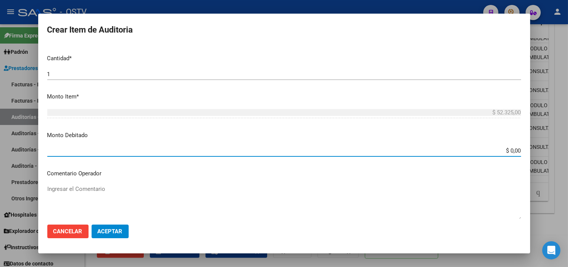
click at [507, 151] on input "$ 0,00" at bounding box center [284, 150] width 474 height 7
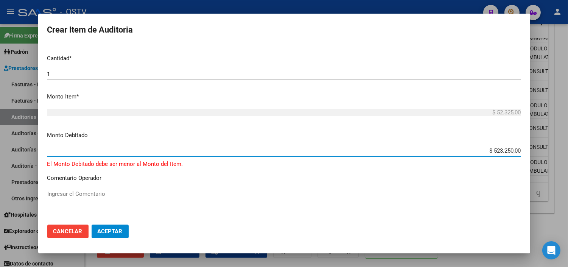
type input "$ 52.325,00"
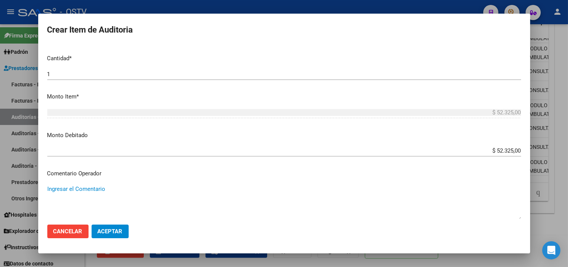
paste textarea "BAJA AL 31-10-2024 SIN PAGO"
drag, startPoint x: 123, startPoint y: 189, endPoint x: 36, endPoint y: 191, distance: 87.8
click at [36, 191] on div "Crear Item de Auditoria 40266029 Nro Documento 27402660290 CUIL Afiliado Inacti…" at bounding box center [284, 133] width 568 height 267
type textarea "BAJA AL [DATE] SIN PAGOS"
click at [98, 230] on span "Aceptar" at bounding box center [110, 231] width 25 height 7
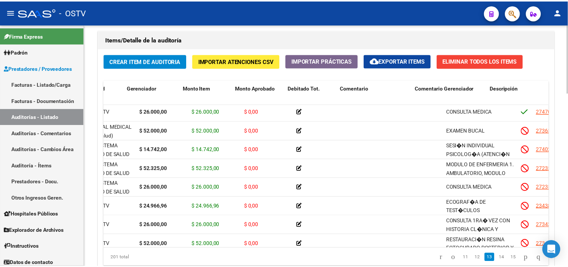
scroll to position [1723, 0]
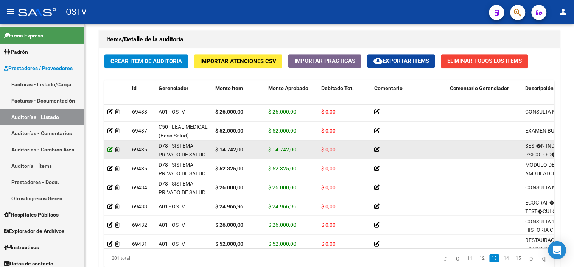
click at [111, 148] on icon at bounding box center [109, 149] width 5 height 5
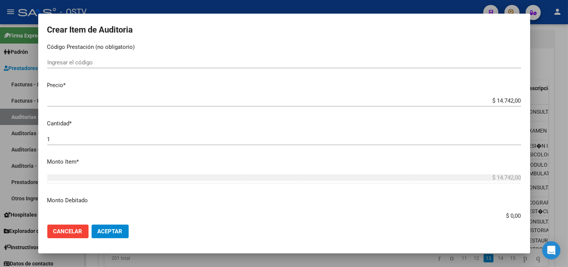
scroll to position [168, 0]
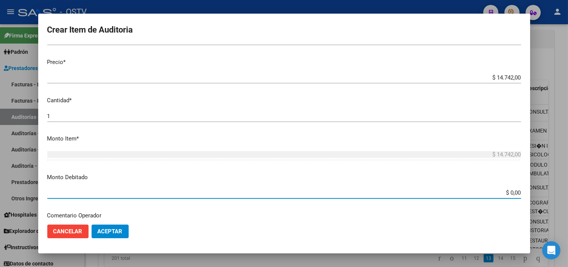
click at [503, 191] on input "$ 0,00" at bounding box center [284, 192] width 474 height 7
type input "$ 14.742,00"
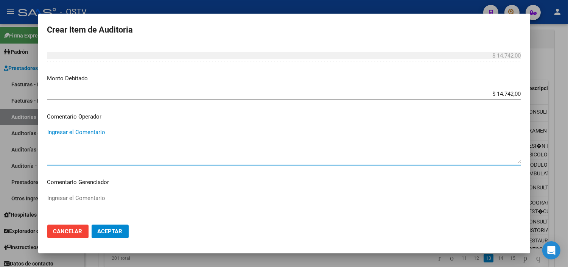
paste textarea "BAJA AL [DATE] SIN PAGOS"
type textarea "BAJA AL [DATE] SIN PAGOS"
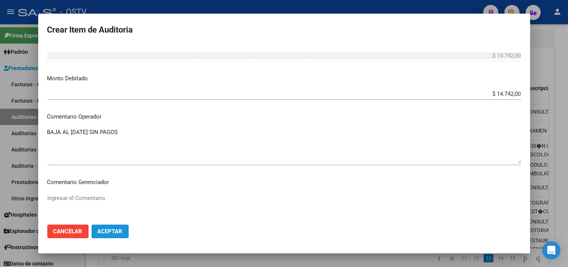
click at [109, 233] on span "Aceptar" at bounding box center [110, 231] width 25 height 7
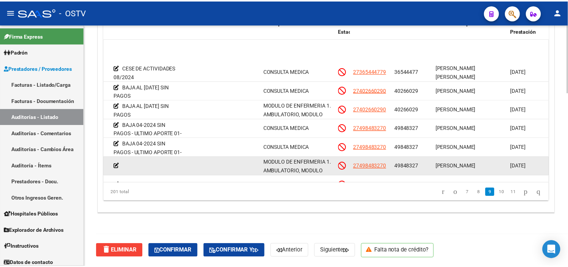
scroll to position [1135, 259]
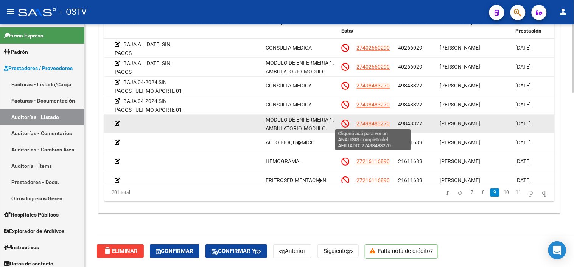
click at [376, 125] on span "27498483270" at bounding box center [373, 123] width 33 height 6
type textarea "27498483270"
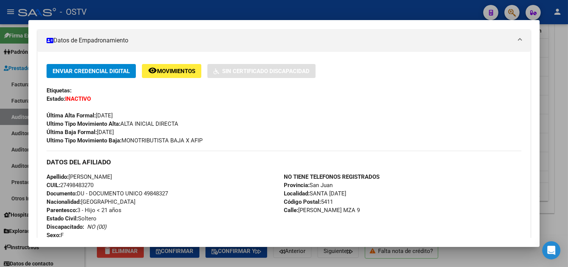
scroll to position [395, 0]
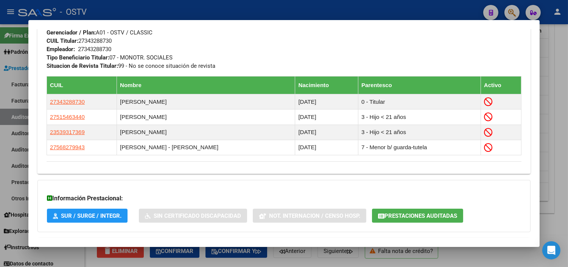
click at [427, 217] on span "Prestaciones Auditadas" at bounding box center [420, 215] width 73 height 7
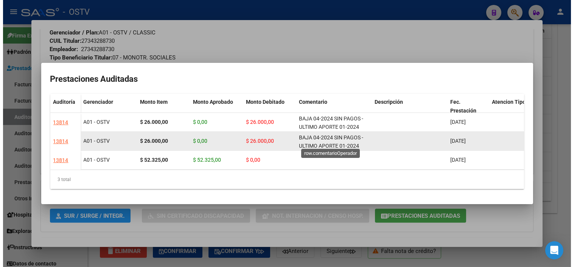
scroll to position [0, 0]
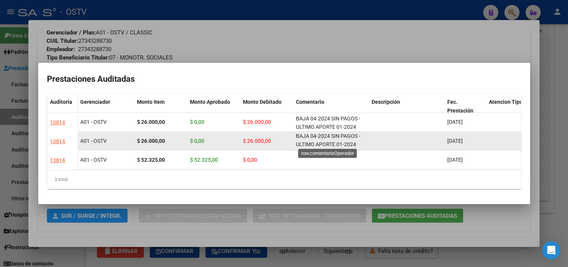
drag, startPoint x: 297, startPoint y: 135, endPoint x: 356, endPoint y: 141, distance: 59.8
click at [356, 141] on span "BAJA 04-2024 SIN PAGOS - ULTIMO APORTE 01-2024" at bounding box center [328, 140] width 64 height 15
copy span "BAJA 04-2024 SIN PAGOS - ULTIMO APORTE 01-2024"
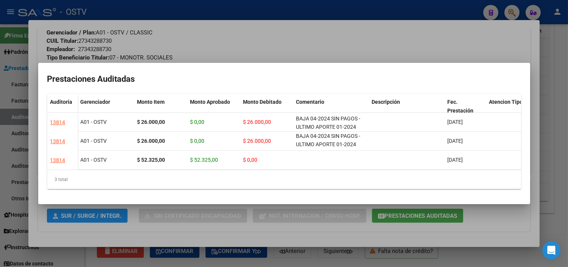
click at [372, 241] on div at bounding box center [284, 133] width 568 height 267
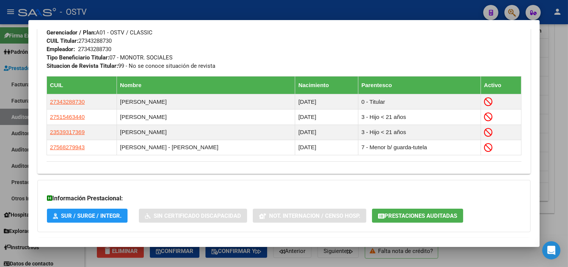
click at [384, 263] on div at bounding box center [284, 133] width 568 height 267
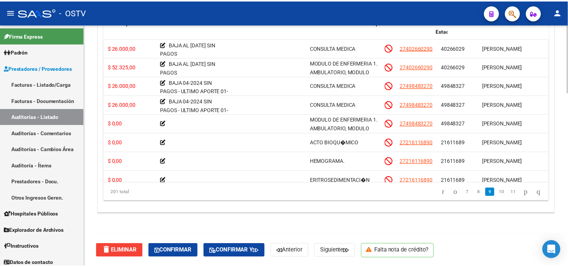
scroll to position [1135, 0]
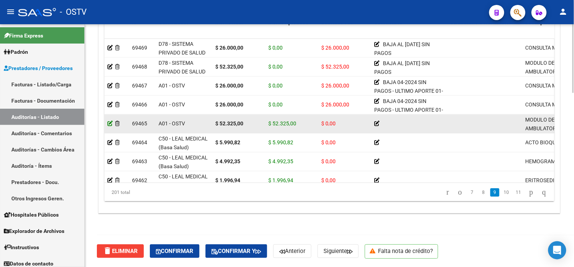
click at [108, 122] on icon at bounding box center [109, 123] width 5 height 5
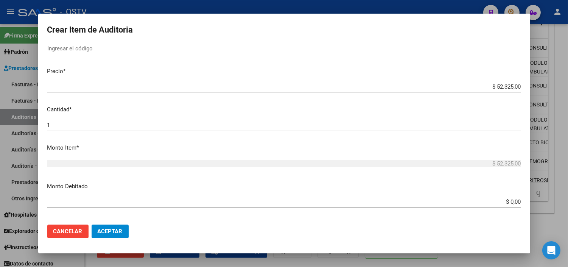
scroll to position [168, 0]
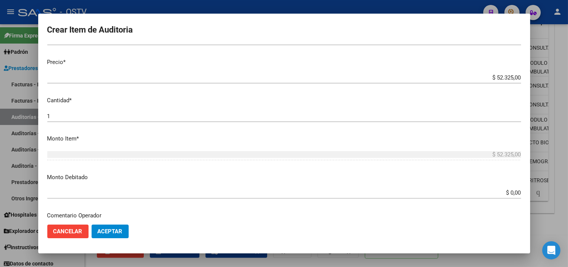
click at [501, 192] on input "$ 0,00" at bounding box center [284, 192] width 474 height 7
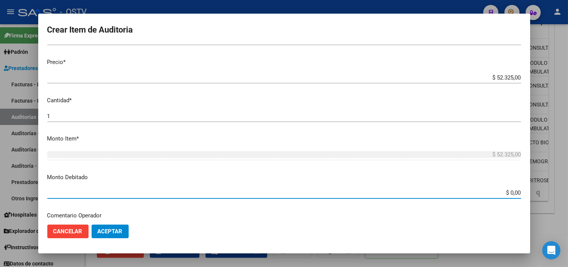
click at [501, 192] on input "$ 0,00" at bounding box center [284, 192] width 474 height 7
type input "$ 52.325,00"
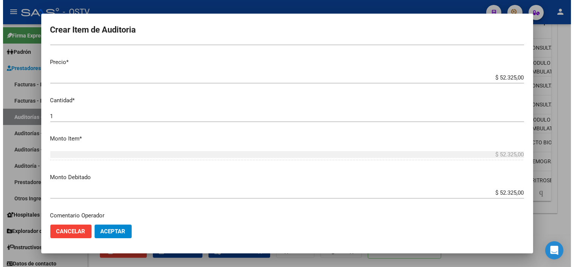
scroll to position [267, 0]
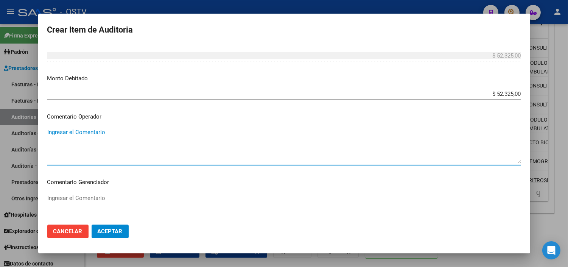
paste textarea "BAJA 04-2024 SIN PAGOS - ULTIMO APORTE 01-2024"
type textarea "BAJA 04-2024 SIN PAGOS - ULTIMO APORTE 01-2024"
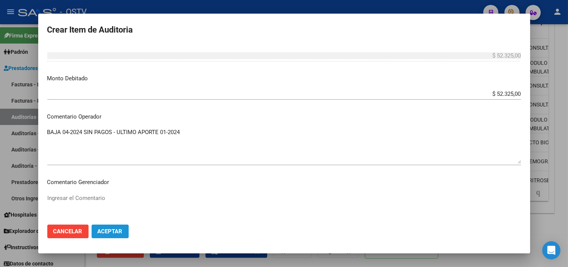
click at [111, 230] on span "Aceptar" at bounding box center [110, 231] width 25 height 7
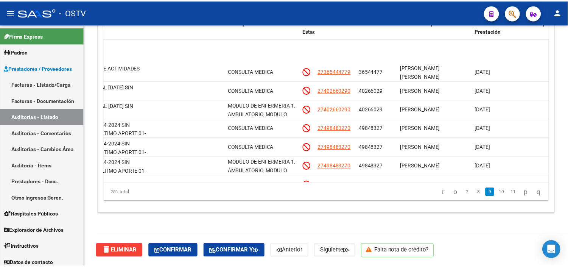
scroll to position [1135, 295]
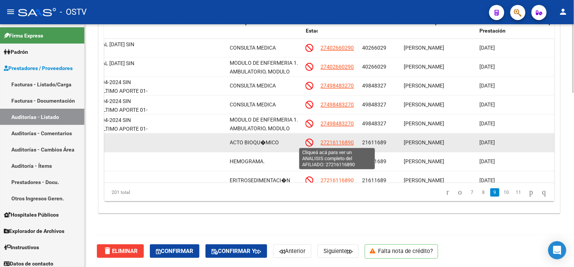
click at [330, 142] on span "27216116890" at bounding box center [337, 142] width 33 height 6
type textarea "27216116890"
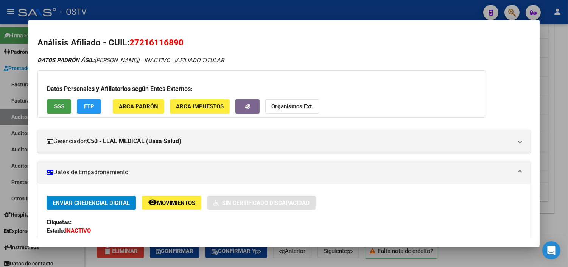
click at [54, 104] on span "SSS" at bounding box center [59, 106] width 10 height 7
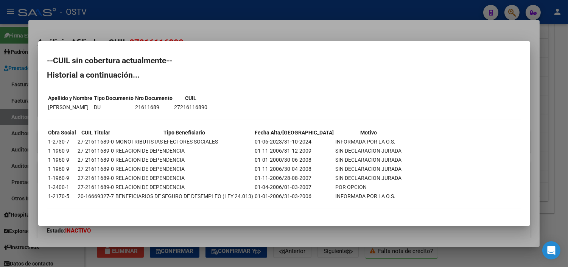
click at [349, 230] on div at bounding box center [284, 133] width 568 height 267
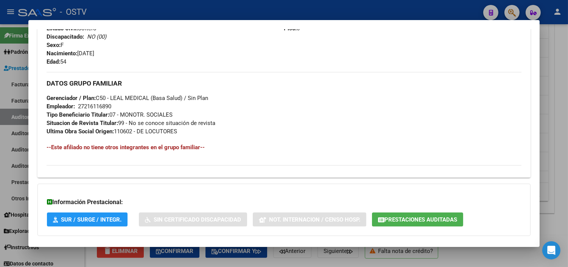
scroll to position [375, 0]
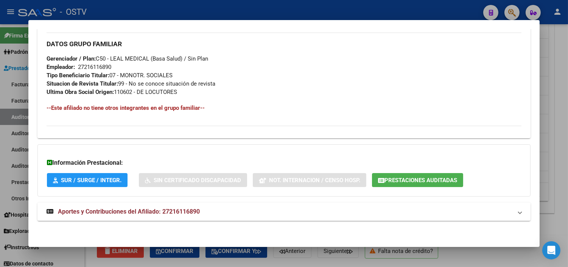
click at [396, 175] on button "Prestaciones Auditadas" at bounding box center [417, 180] width 91 height 14
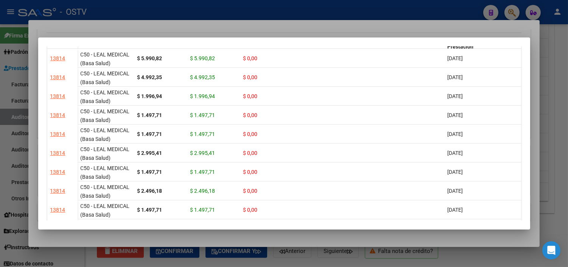
scroll to position [0, 0]
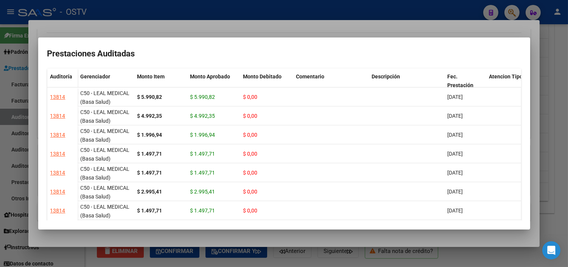
click at [392, 234] on div at bounding box center [284, 133] width 568 height 267
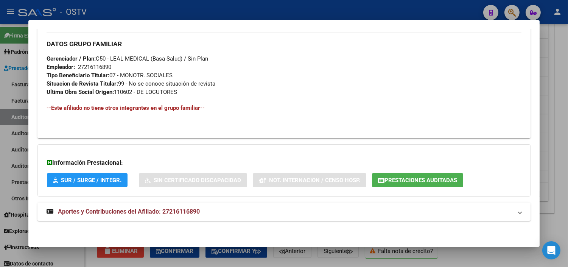
click at [171, 212] on span "Aportes y Contribuciones del Afiliado: 27216116890" at bounding box center [129, 211] width 142 height 7
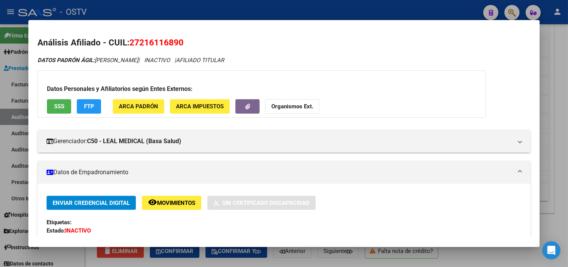
drag, startPoint x: 138, startPoint y: 43, endPoint x: 175, endPoint y: 45, distance: 37.5
click at [175, 45] on span "27216116890" at bounding box center [156, 42] width 54 height 10
copy span "21611689"
click at [312, 260] on div at bounding box center [284, 133] width 568 height 267
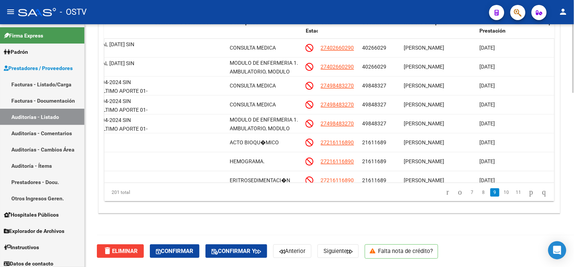
click at [265, 203] on div "Crear Item de Auditoria Importar Atenciones CSV Importar Prácticas cloud_downlo…" at bounding box center [329, 98] width 461 height 230
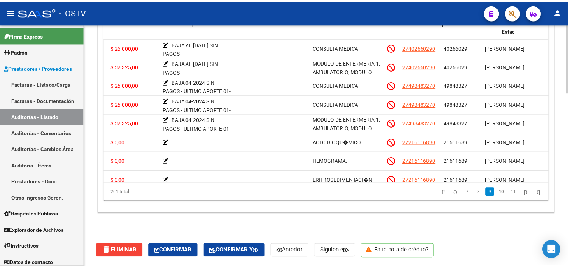
scroll to position [1135, 0]
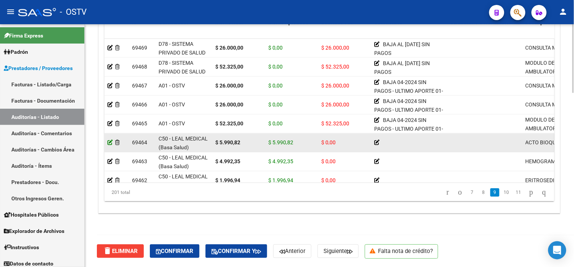
click at [110, 141] on icon at bounding box center [109, 142] width 5 height 5
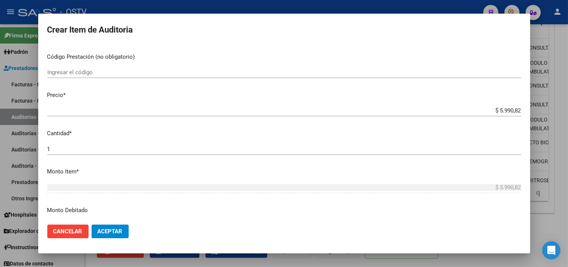
scroll to position [168, 0]
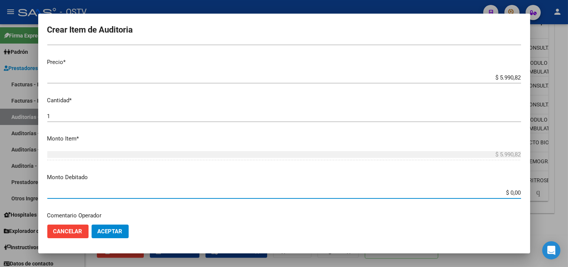
click at [504, 192] on input "$ 0,00" at bounding box center [284, 192] width 474 height 7
type input "$ 5.990,82"
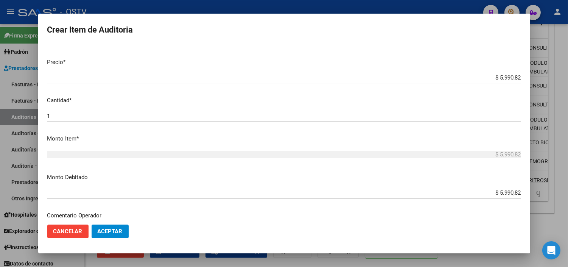
scroll to position [267, 0]
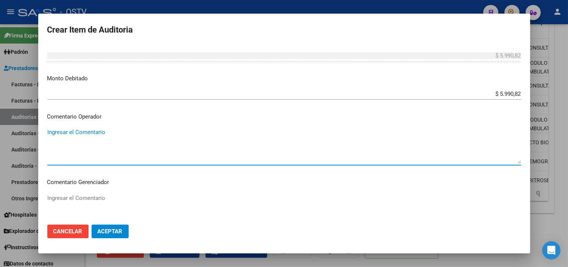
paste textarea "CESE DE ACTIVIDADES 08/2024"
type textarea "CESE DE ACTIVIDADES 08/2024"
click at [120, 227] on button "Aceptar" at bounding box center [110, 231] width 37 height 14
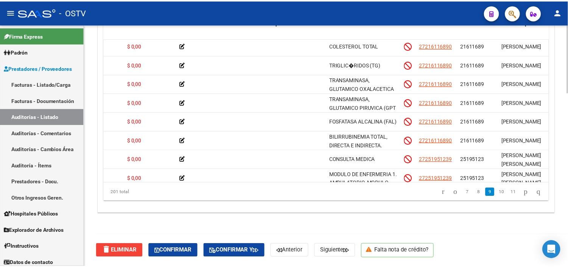
scroll to position [1345, 0]
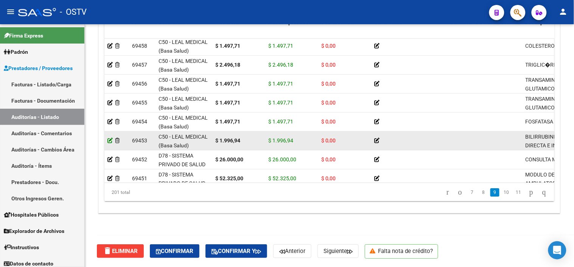
click at [108, 140] on icon at bounding box center [109, 140] width 5 height 5
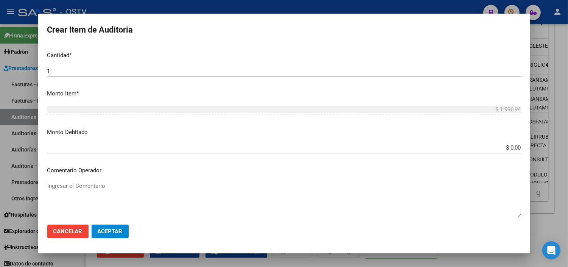
scroll to position [210, 0]
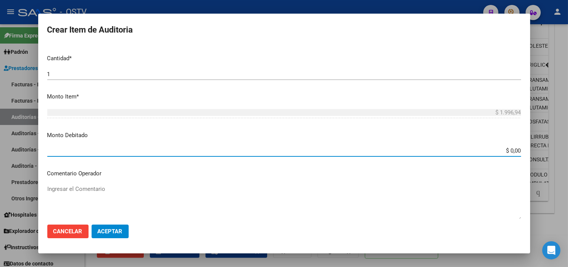
click at [508, 149] on input "$ 0,00" at bounding box center [284, 150] width 474 height 7
type input "$ 1.996,94"
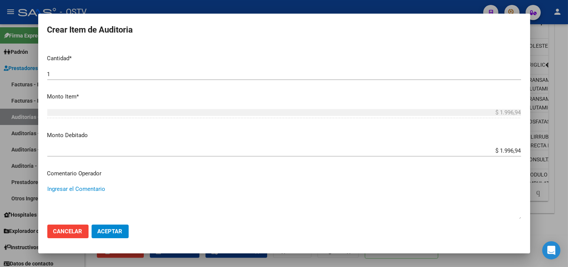
paste textarea "CESE DE ACTIVIDADES 08/2024"
type textarea "CESE DE ACTIVIDADES 08/2024"
click at [111, 232] on span "Aceptar" at bounding box center [110, 231] width 25 height 7
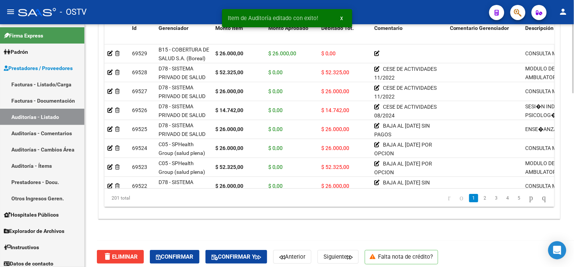
scroll to position [613, 0]
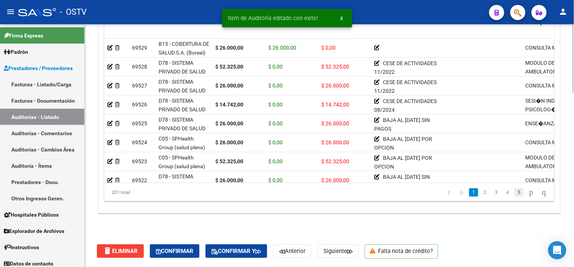
click at [514, 194] on link "5" at bounding box center [518, 192] width 9 height 8
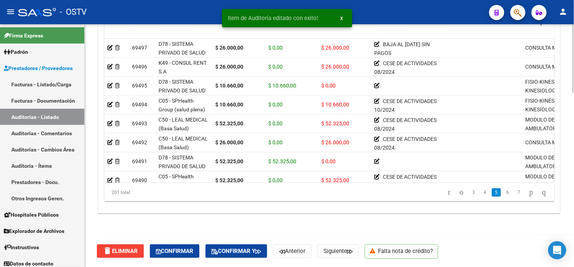
click at [514, 194] on link "7" at bounding box center [518, 192] width 9 height 8
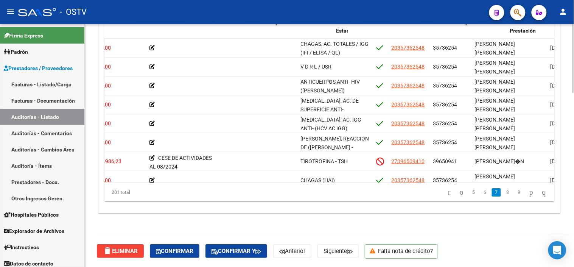
scroll to position [908, 273]
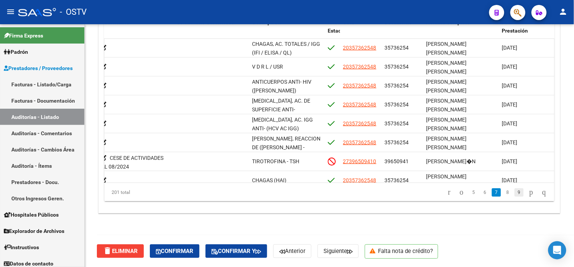
click at [514, 193] on link "9" at bounding box center [518, 192] width 9 height 8
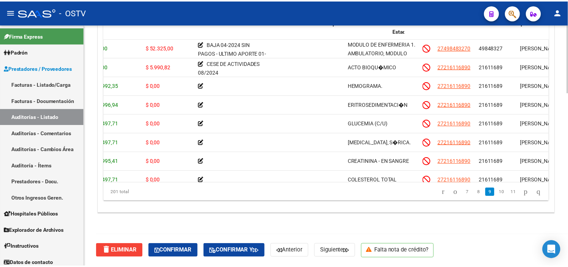
scroll to position [1210, 0]
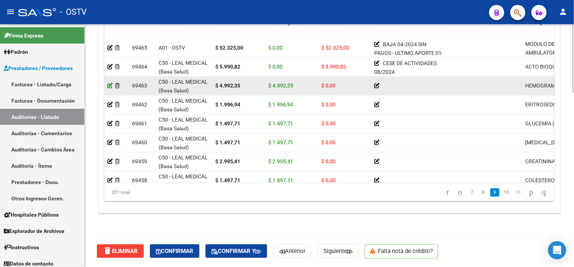
click at [110, 85] on icon at bounding box center [109, 85] width 5 height 5
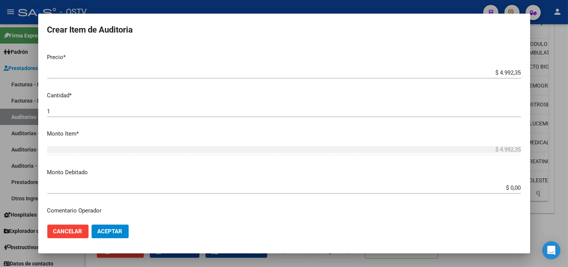
scroll to position [168, 0]
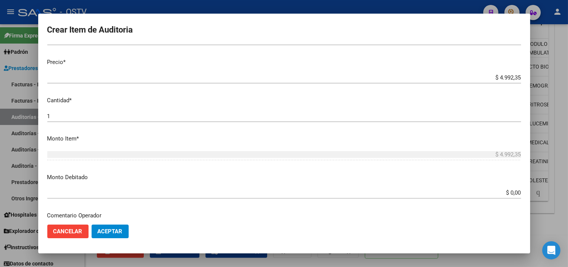
click at [501, 195] on input "$ 0,00" at bounding box center [284, 192] width 474 height 7
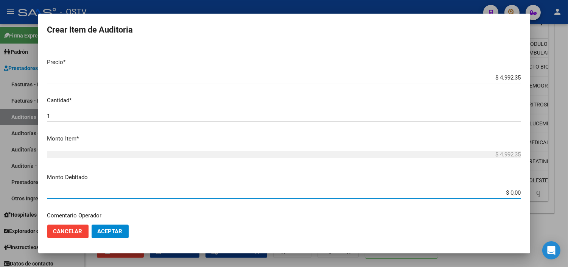
click at [501, 195] on input "$ 0,00" at bounding box center [284, 192] width 474 height 7
type input "$ 4.992,35"
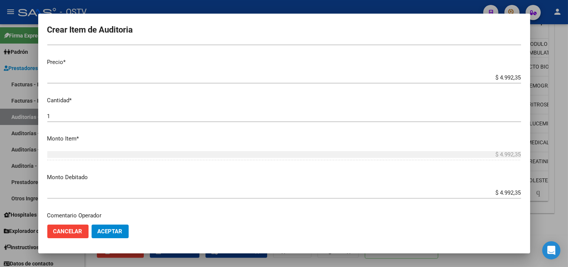
scroll to position [267, 0]
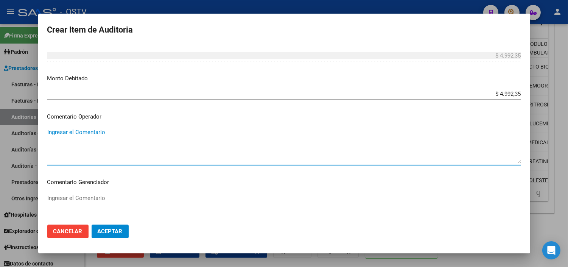
paste textarea "CESE DE ACTIVIDADES 08/2024"
type textarea "CESE DE ACTIVIDADES 08/2024"
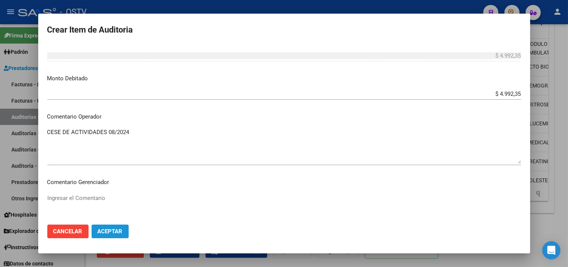
click at [118, 234] on span "Aceptar" at bounding box center [110, 231] width 25 height 7
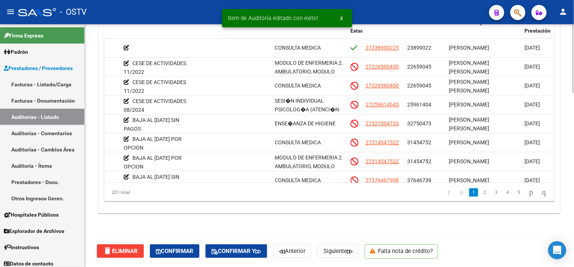
scroll to position [0, 339]
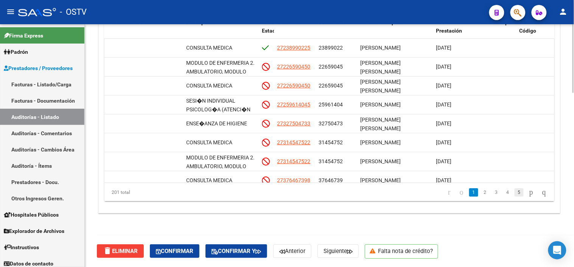
click at [514, 191] on link "5" at bounding box center [518, 192] width 9 height 8
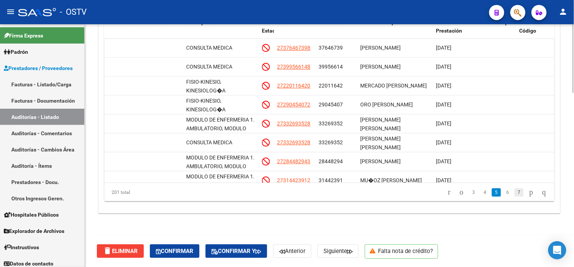
click at [514, 191] on link "7" at bounding box center [518, 192] width 9 height 8
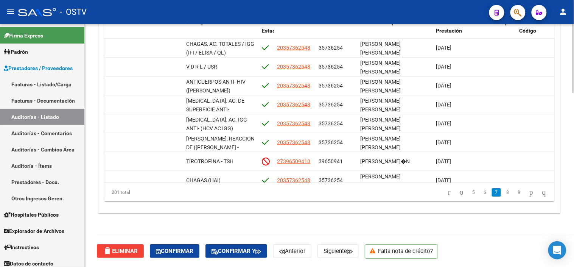
click at [514, 191] on link "9" at bounding box center [518, 192] width 9 height 8
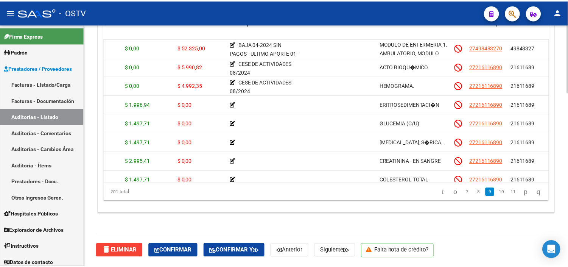
scroll to position [1210, 0]
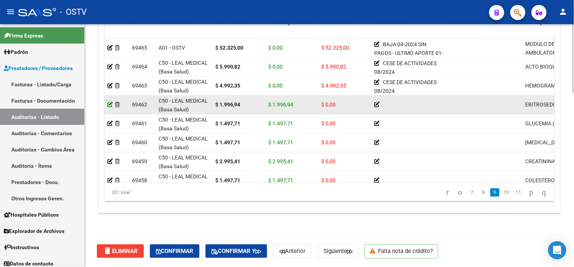
click at [112, 103] on icon at bounding box center [109, 104] width 5 height 5
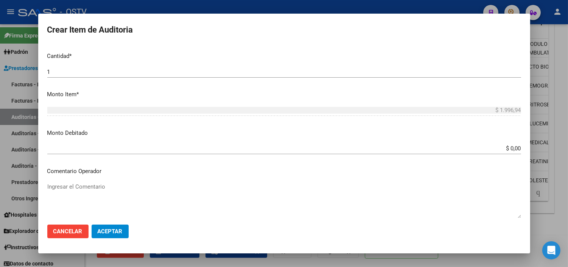
scroll to position [210, 0]
click at [505, 152] on input "$ 0,00" at bounding box center [284, 150] width 474 height 7
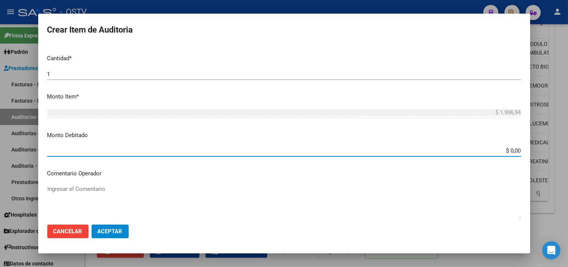
click at [505, 152] on input "$ 0,00" at bounding box center [284, 150] width 474 height 7
click at [506, 152] on input "$ 0,00" at bounding box center [284, 150] width 474 height 7
type input "$ 1.996,94"
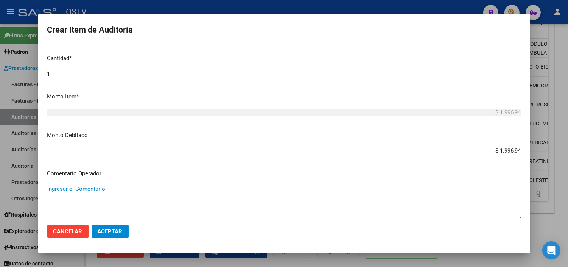
paste textarea "CESE DE ACTIVIDADES 08/2024"
type textarea "CESE DE ACTIVIDADES 08/2024"
click at [106, 234] on button "Aceptar" at bounding box center [110, 231] width 37 height 14
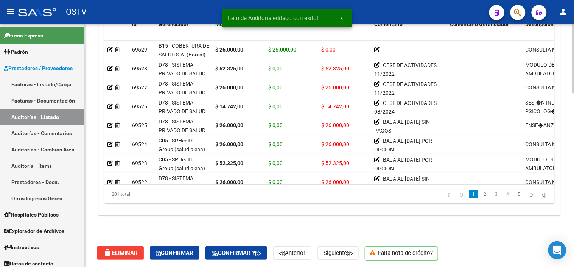
scroll to position [613, 0]
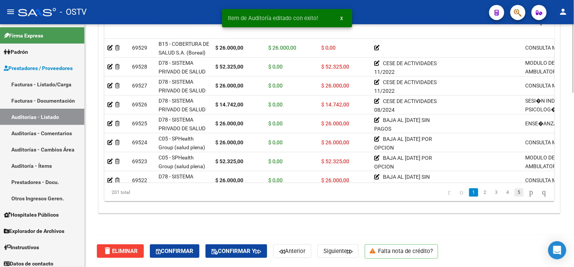
click at [514, 193] on link "5" at bounding box center [518, 192] width 9 height 8
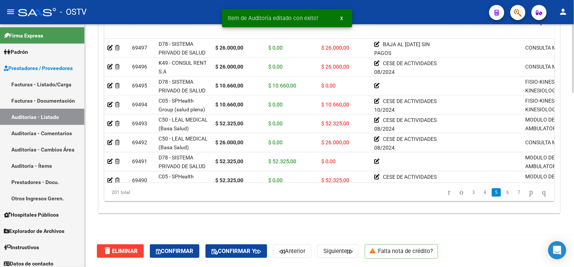
click at [514, 193] on link "7" at bounding box center [518, 192] width 9 height 8
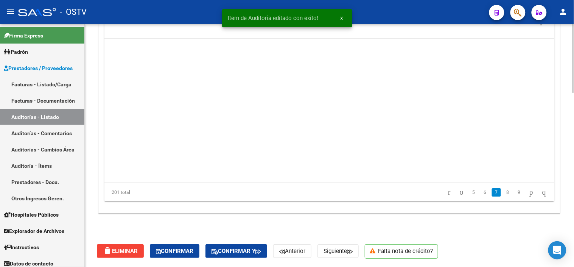
scroll to position [908, 0]
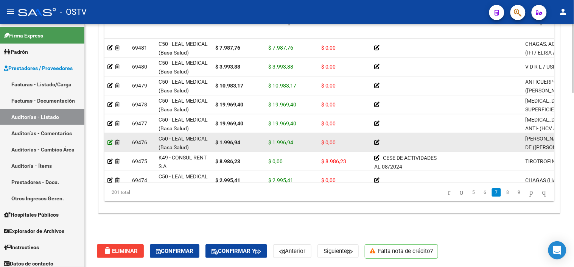
click at [110, 141] on icon at bounding box center [109, 142] width 5 height 5
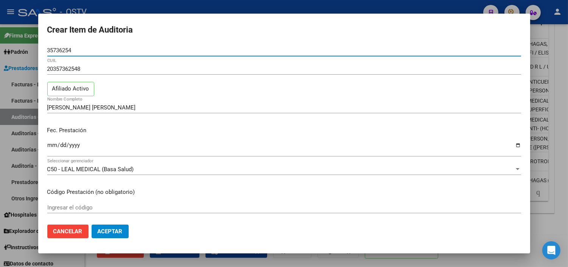
click at [376, 266] on div at bounding box center [284, 133] width 568 height 267
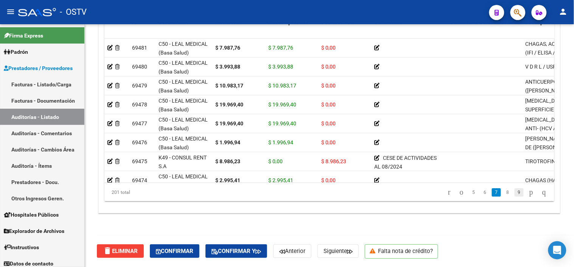
click at [514, 191] on link "9" at bounding box center [518, 192] width 9 height 8
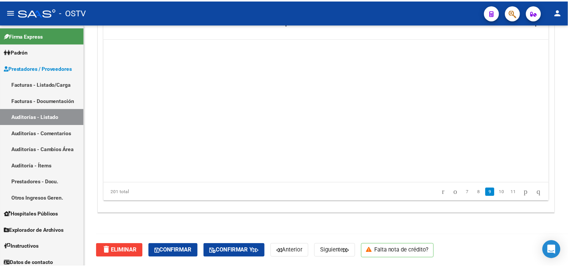
scroll to position [1210, 0]
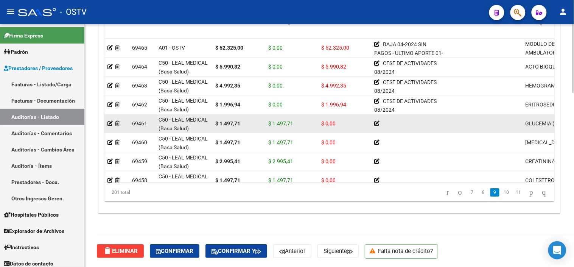
click at [112, 123] on div at bounding box center [116, 123] width 19 height 9
click at [108, 123] on icon at bounding box center [109, 123] width 5 height 5
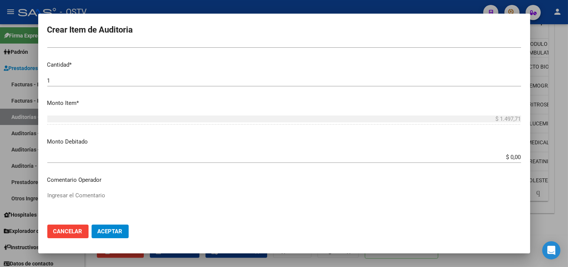
scroll to position [210, 0]
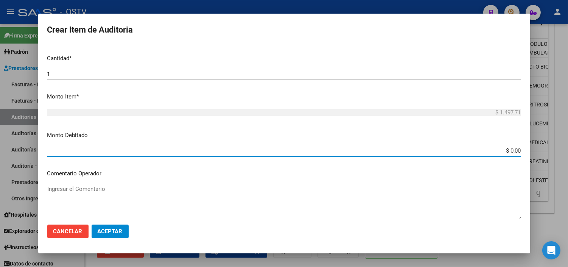
click at [505, 152] on input "$ 0,00" at bounding box center [284, 150] width 474 height 7
type input "$ 1.497,71"
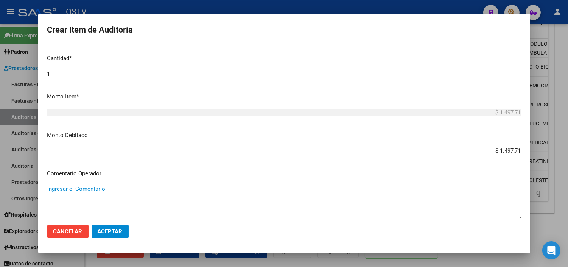
paste textarea "CESE DE ACTIVIDADES 08/2024"
type textarea "CESE DE ACTIVIDADES 08/2024"
click at [121, 226] on button "Aceptar" at bounding box center [110, 231] width 37 height 14
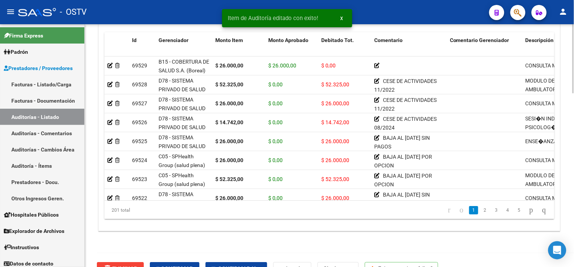
scroll to position [613, 0]
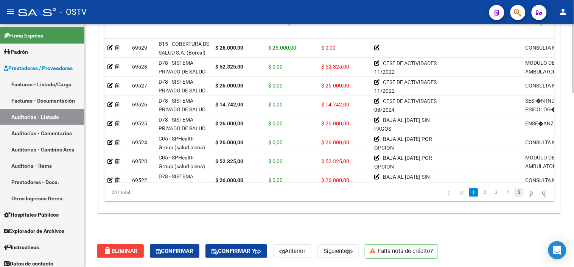
click at [514, 192] on link "5" at bounding box center [518, 192] width 9 height 8
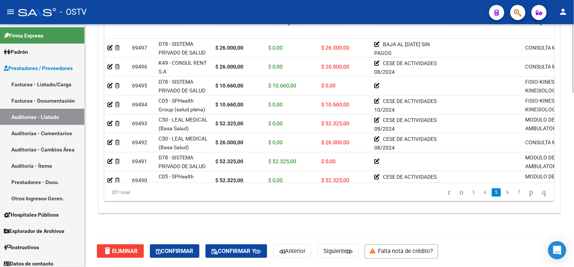
click at [514, 192] on link "7" at bounding box center [518, 192] width 9 height 8
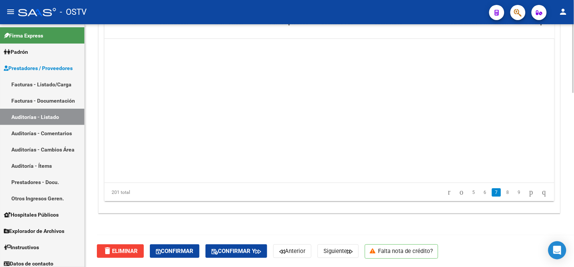
scroll to position [908, 0]
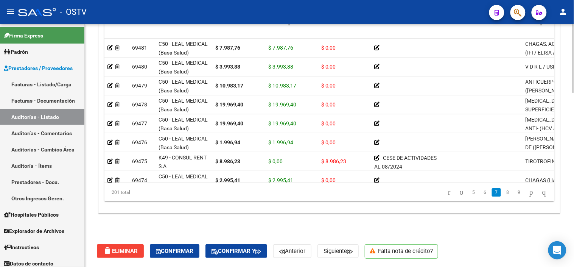
click at [514, 192] on link "9" at bounding box center [518, 192] width 9 height 8
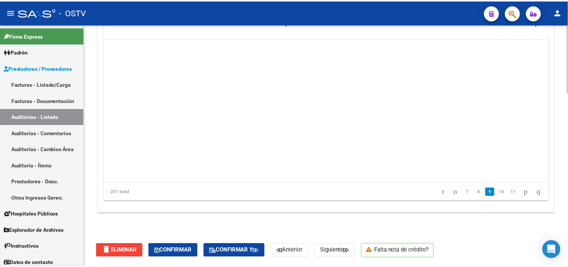
scroll to position [1210, 0]
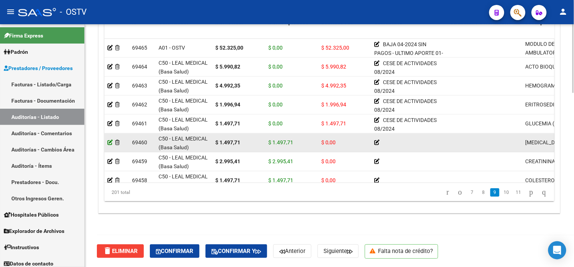
click at [111, 141] on icon at bounding box center [109, 142] width 5 height 5
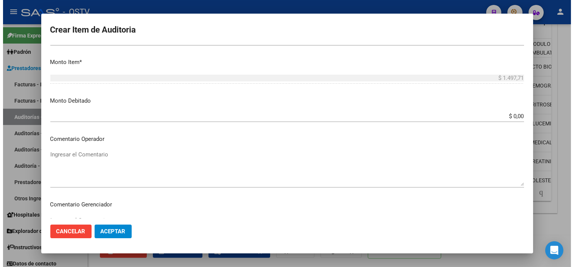
scroll to position [210, 0]
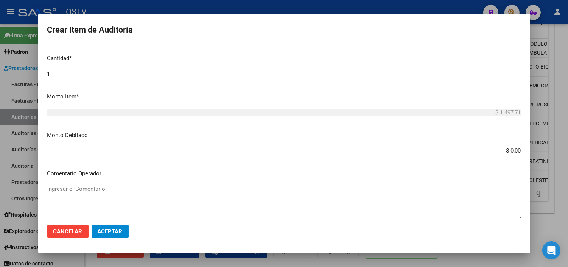
click at [505, 140] on mat-dialog-content "21611689 Nro Documento 27216116890 CUIL Afiliado Inactivo MORALES ANALIA VIVIAN…" at bounding box center [284, 131] width 492 height 173
click at [508, 160] on div "$ 0,00 Ingresar el monto" at bounding box center [284, 154] width 474 height 19
click at [509, 151] on input "$ 0,00" at bounding box center [284, 150] width 474 height 7
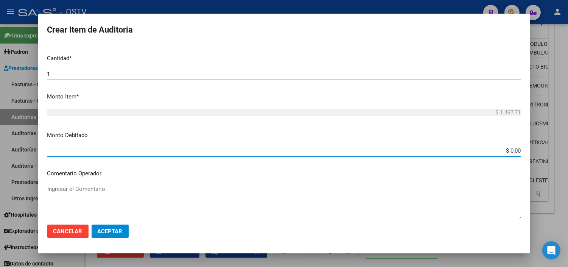
click at [509, 151] on input "$ 0,00" at bounding box center [284, 150] width 474 height 7
type input "$ 1.497,71"
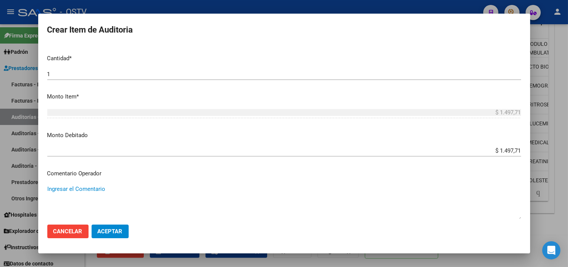
paste textarea "CESE DE ACTIVIDADES 08/2024"
type textarea "CESE DE ACTIVIDADES 08/2024"
click at [115, 229] on span "Aceptar" at bounding box center [110, 231] width 25 height 7
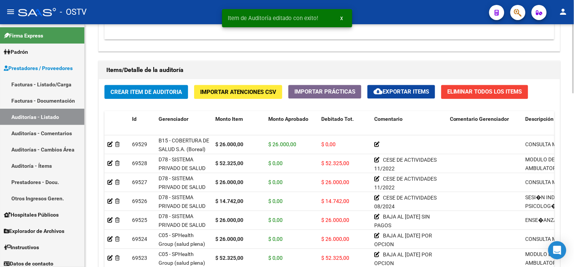
scroll to position [613, 0]
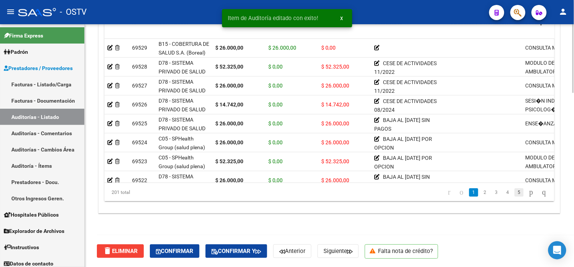
click at [514, 194] on link "5" at bounding box center [518, 192] width 9 height 8
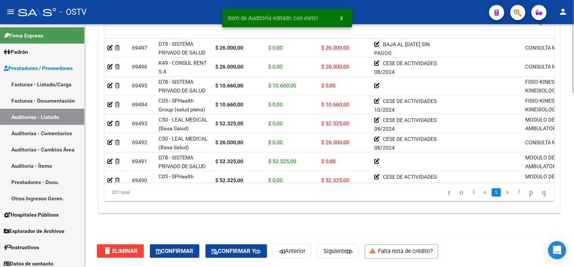
click at [514, 194] on link "7" at bounding box center [518, 192] width 9 height 8
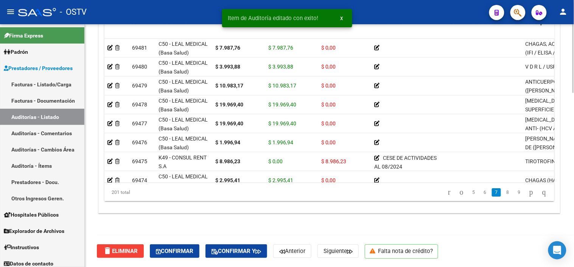
click at [514, 194] on link "9" at bounding box center [518, 192] width 9 height 8
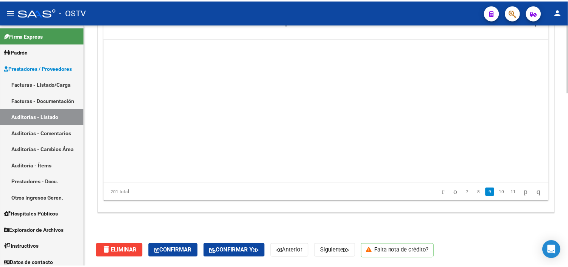
scroll to position [1210, 0]
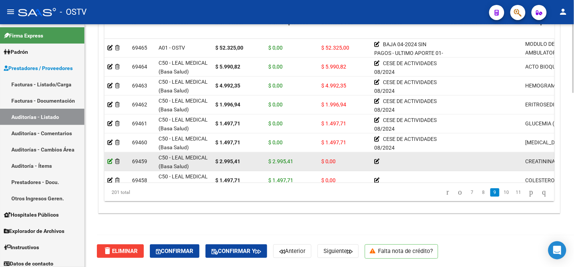
click at [111, 160] on icon at bounding box center [109, 160] width 5 height 5
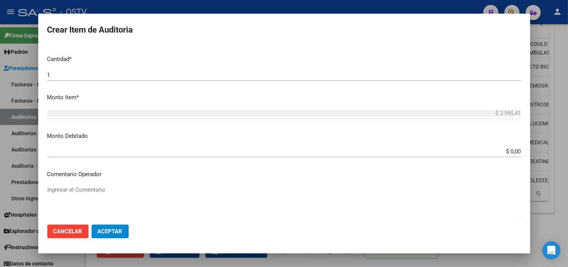
scroll to position [210, 0]
click at [502, 147] on input "$ 0,00" at bounding box center [284, 150] width 474 height 7
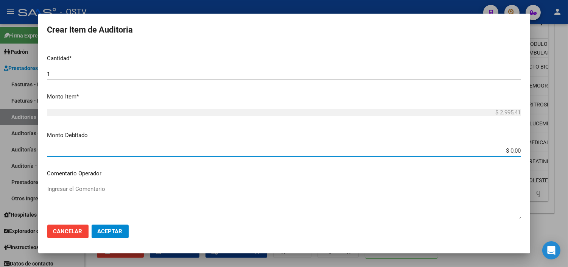
click at [502, 147] on input "$ 0,00" at bounding box center [284, 150] width 474 height 7
type input "$ 2.995,41"
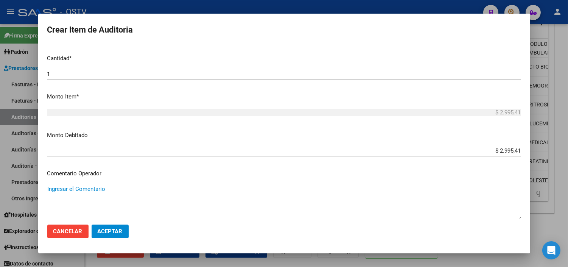
paste textarea "CESE DE ACTIVIDADES 08/2024"
type textarea "CESE DE ACTIVIDADES 08/2024"
click at [101, 234] on button "Aceptar" at bounding box center [110, 231] width 37 height 14
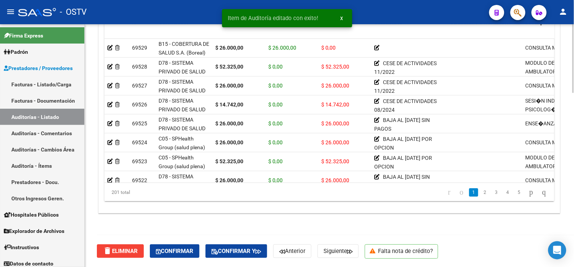
scroll to position [613, 0]
click at [514, 192] on link "5" at bounding box center [518, 192] width 9 height 8
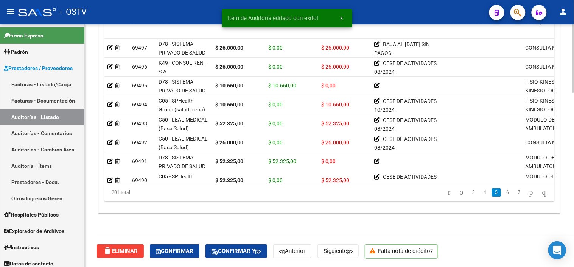
click at [514, 192] on link "7" at bounding box center [518, 192] width 9 height 8
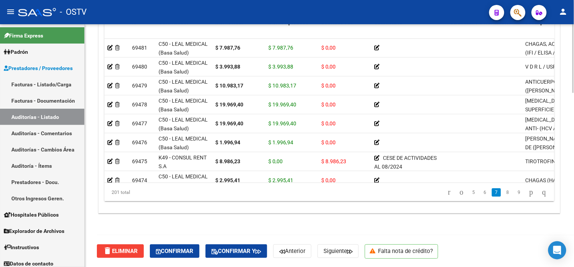
click at [514, 192] on link "9" at bounding box center [518, 192] width 9 height 8
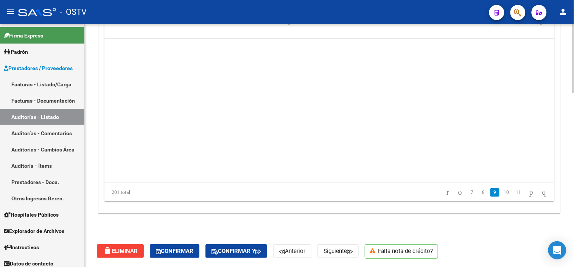
scroll to position [1210, 0]
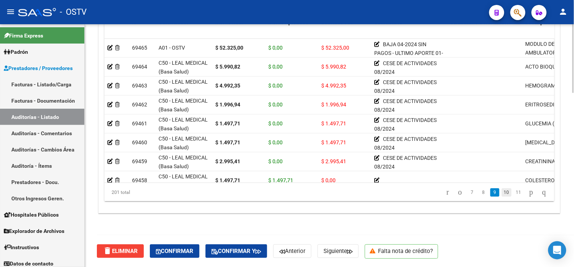
click at [502, 191] on link "10" at bounding box center [507, 192] width 10 height 8
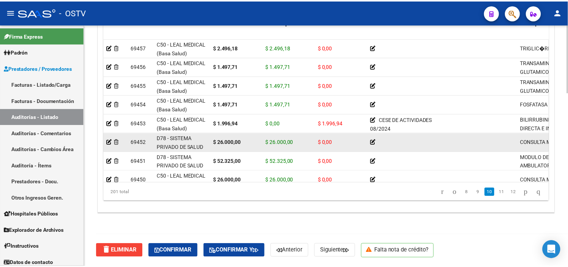
scroll to position [1319, 0]
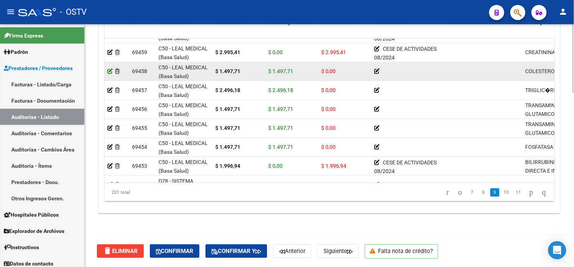
click at [110, 68] on icon at bounding box center [109, 70] width 5 height 5
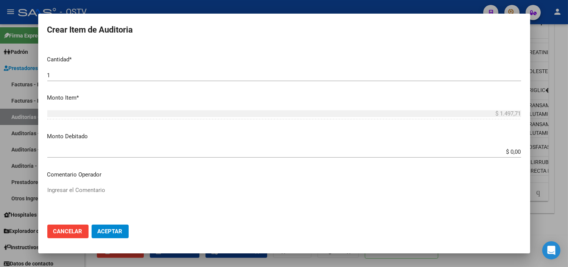
scroll to position [252, 0]
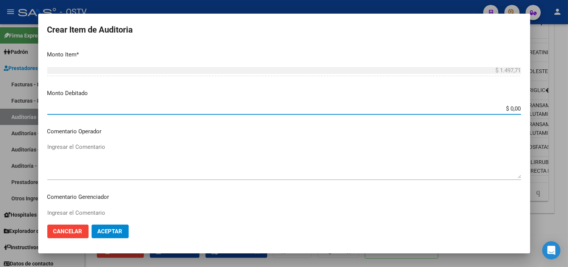
click at [504, 110] on input "$ 0,00" at bounding box center [284, 108] width 474 height 7
type input "$ 1.497,71"
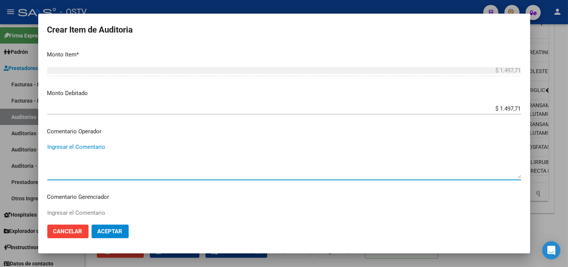
paste textarea "CESE DE ACTIVIDADES 08/2024"
type textarea "CESE DE ACTIVIDADES 08/2024"
click at [104, 234] on button "Aceptar" at bounding box center [110, 231] width 37 height 14
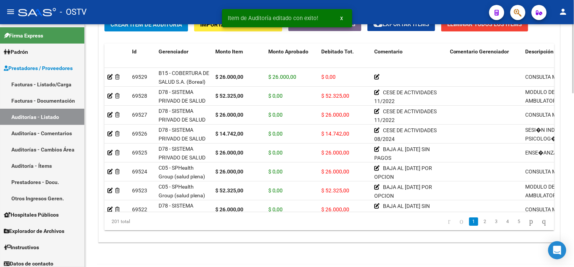
scroll to position [613, 0]
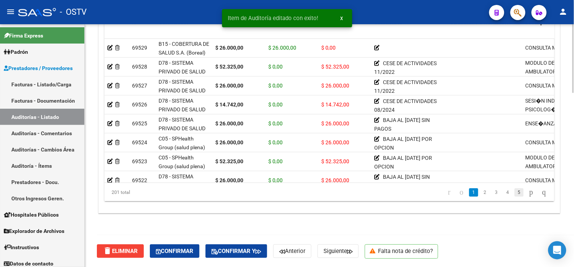
click at [514, 191] on link "5" at bounding box center [518, 192] width 9 height 8
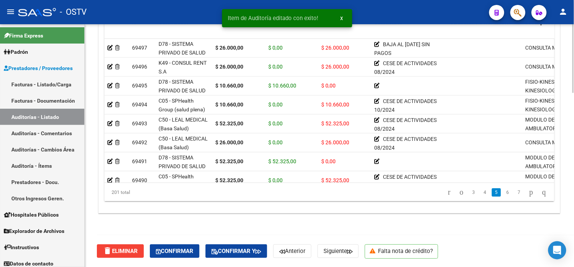
click at [514, 191] on link "7" at bounding box center [518, 192] width 9 height 8
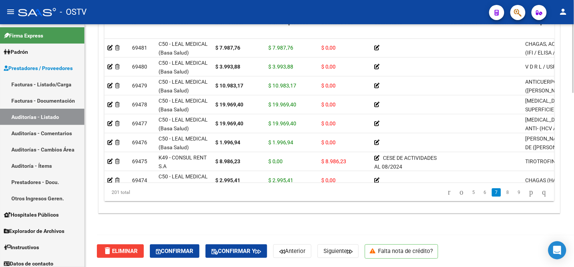
click at [514, 191] on link "9" at bounding box center [518, 192] width 9 height 8
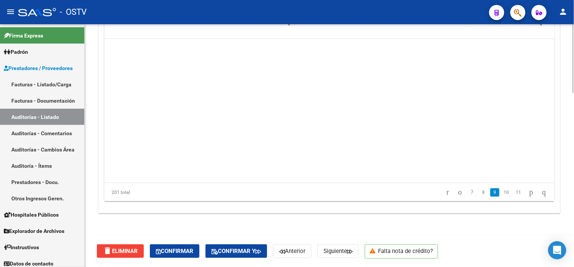
scroll to position [1210, 0]
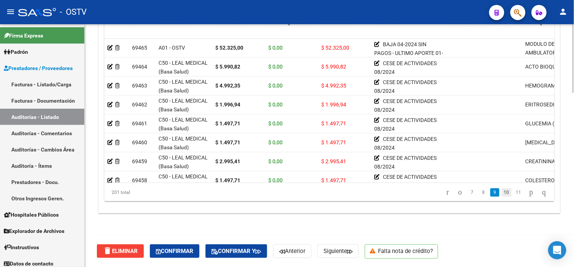
click at [502, 194] on link "10" at bounding box center [507, 192] width 10 height 8
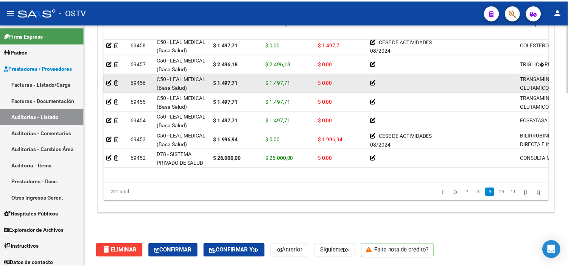
scroll to position [1319, 0]
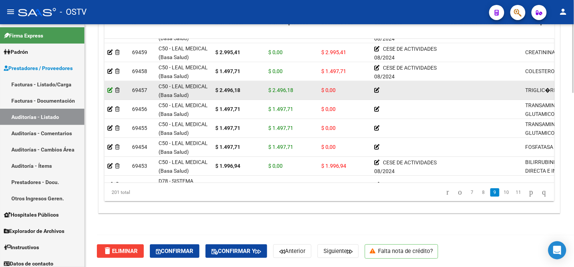
click at [110, 89] on icon at bounding box center [109, 89] width 5 height 5
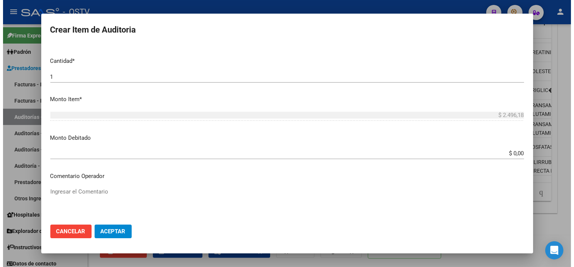
scroll to position [210, 0]
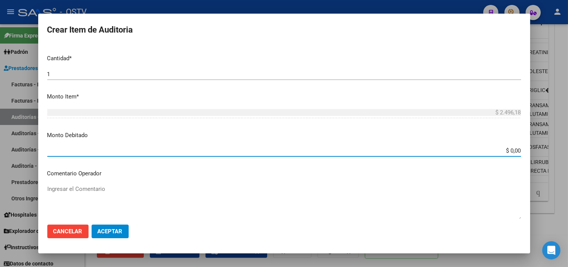
click at [506, 152] on input "$ 0,00" at bounding box center [284, 150] width 474 height 7
type input "$ 2.496,18"
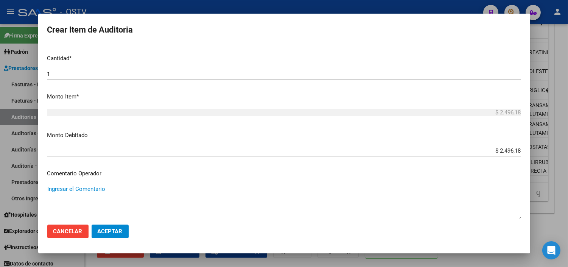
paste textarea "CESE DE ACTIVIDADES 08/2024"
type textarea "CESE DE ACTIVIDADES 08/2024"
click at [110, 232] on span "Aceptar" at bounding box center [110, 231] width 25 height 7
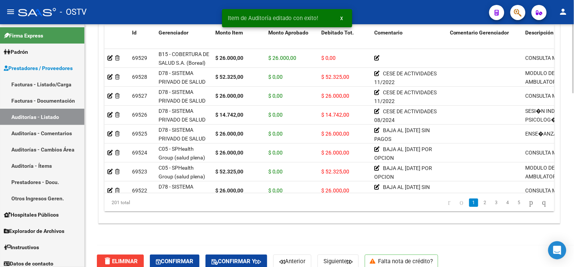
scroll to position [613, 0]
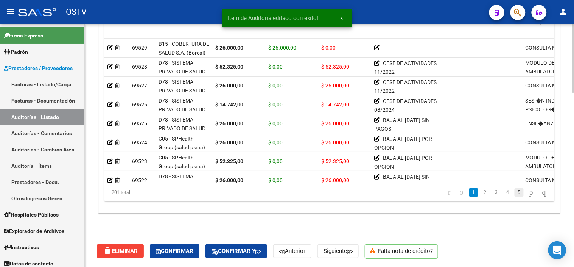
click at [514, 192] on link "5" at bounding box center [518, 192] width 9 height 8
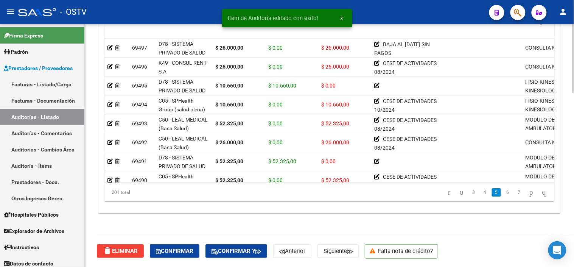
click at [514, 192] on link "7" at bounding box center [518, 192] width 9 height 8
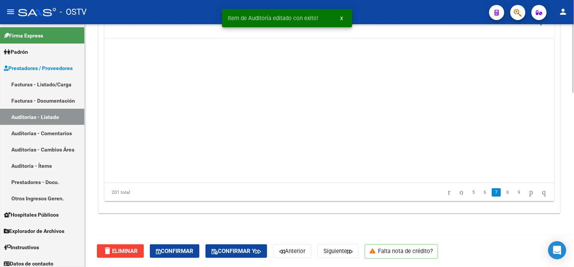
scroll to position [908, 0]
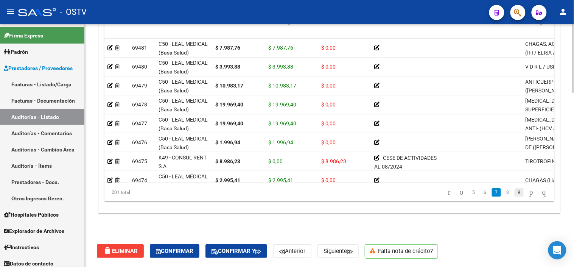
click at [514, 192] on link "9" at bounding box center [518, 192] width 9 height 8
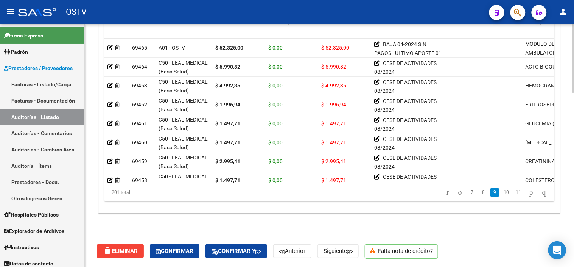
click at [514, 190] on link "11" at bounding box center [519, 192] width 10 height 8
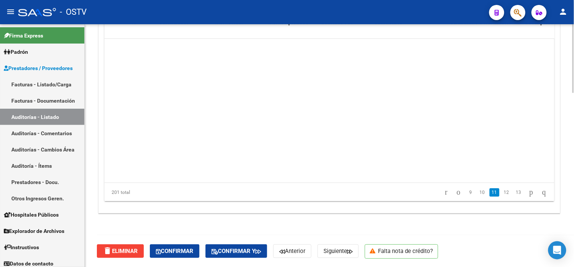
scroll to position [1513, 0]
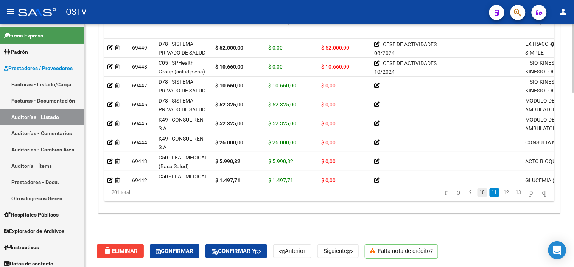
click at [477, 190] on link "10" at bounding box center [482, 192] width 10 height 8
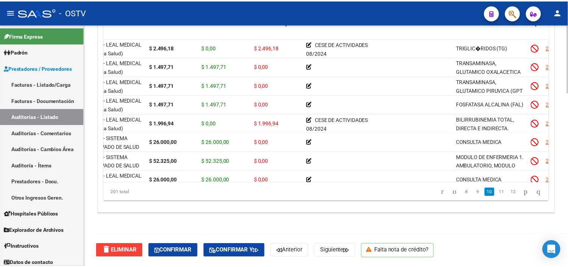
scroll to position [1362, 0]
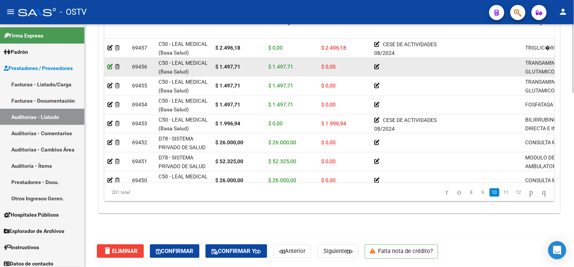
click at [111, 66] on icon at bounding box center [109, 66] width 5 height 5
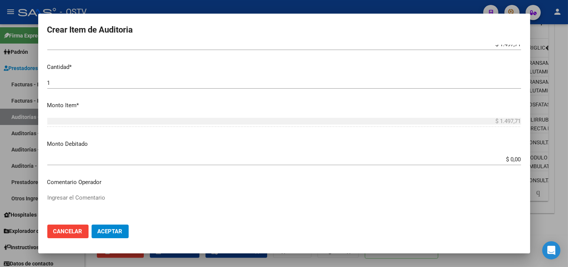
scroll to position [210, 0]
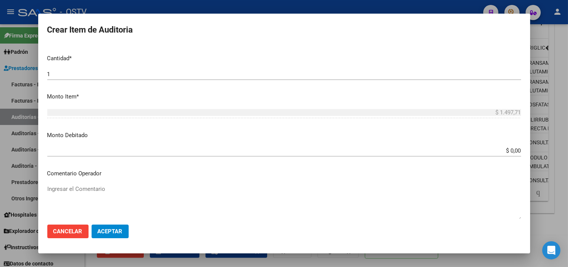
click at [499, 152] on input "$ 0,00" at bounding box center [284, 150] width 474 height 7
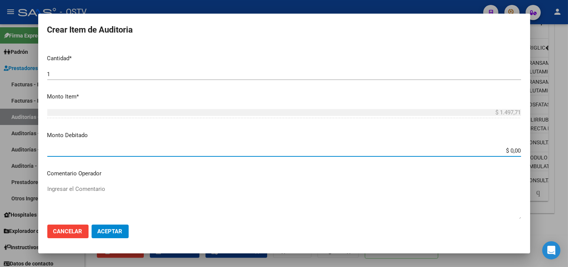
click at [499, 152] on input "$ 0,00" at bounding box center [284, 150] width 474 height 7
type input "$ 1.497,71"
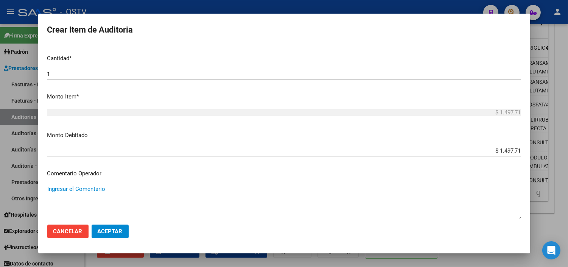
paste textarea "CESE DE ACTIVIDADES 08/2024"
type textarea "CESE DE ACTIVIDADES 08/2024"
click at [106, 234] on span "Aceptar" at bounding box center [110, 231] width 25 height 7
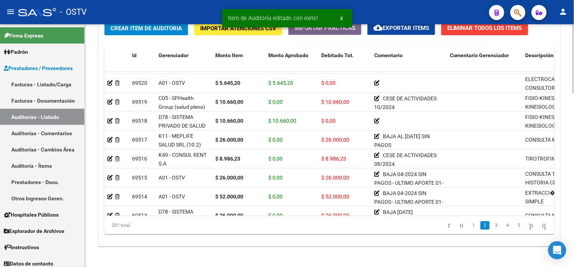
scroll to position [613, 0]
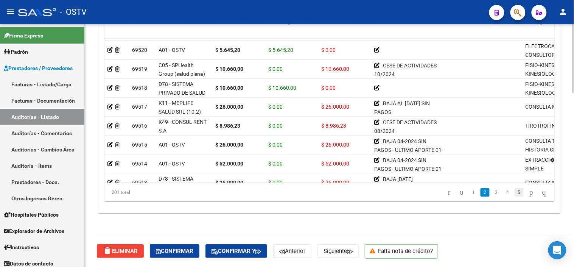
click at [514, 191] on link "5" at bounding box center [518, 192] width 9 height 8
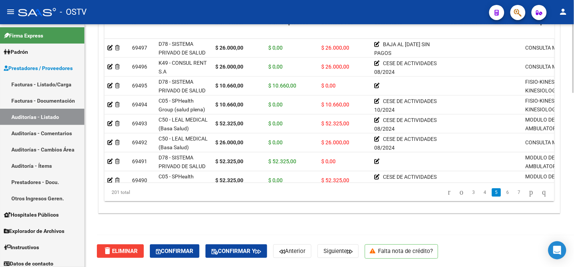
click at [514, 191] on link "7" at bounding box center [518, 192] width 9 height 8
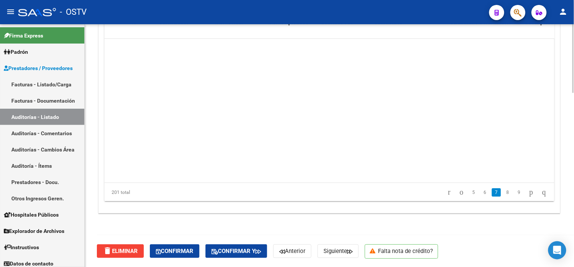
scroll to position [908, 0]
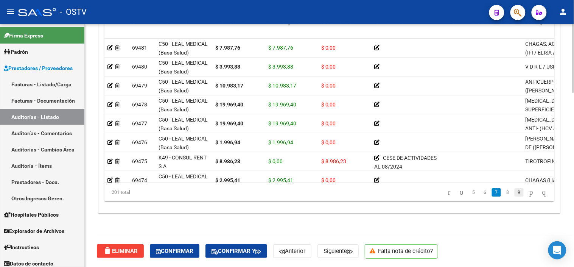
click at [514, 191] on link "9" at bounding box center [518, 192] width 9 height 8
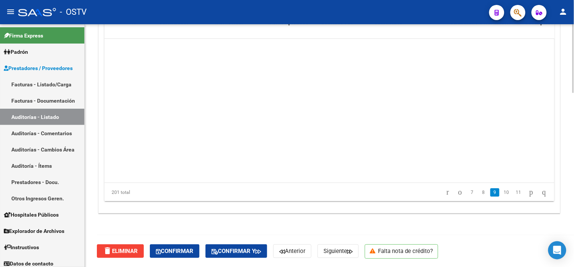
scroll to position [1210, 0]
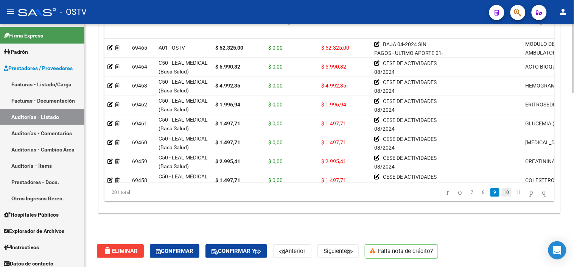
click at [502, 192] on link "10" at bounding box center [507, 192] width 10 height 8
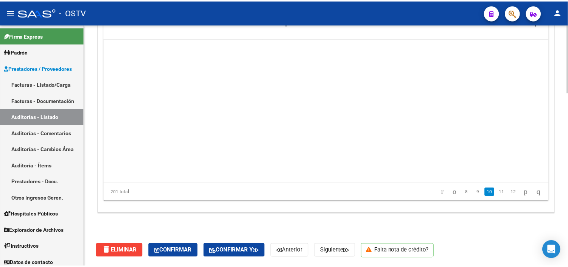
scroll to position [1362, 0]
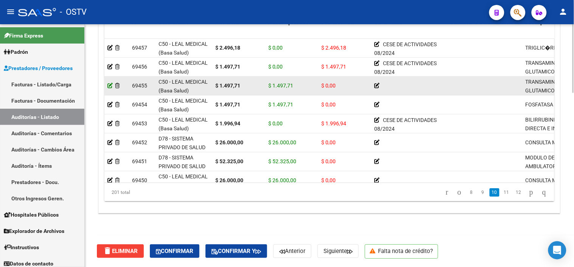
click at [110, 83] on icon at bounding box center [109, 85] width 5 height 5
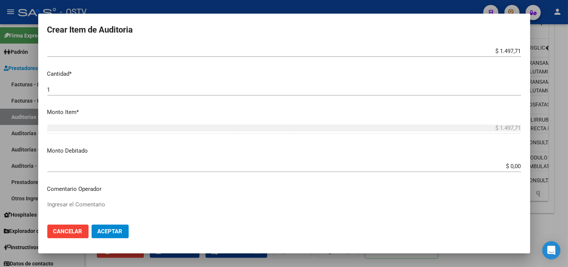
scroll to position [210, 0]
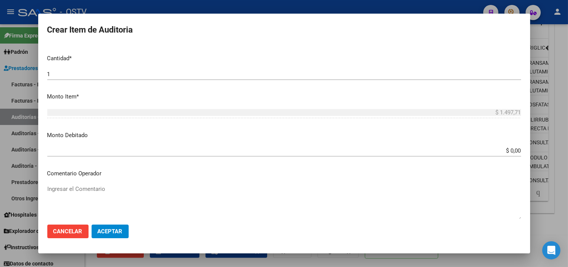
click at [505, 149] on input "$ 0,00" at bounding box center [284, 150] width 474 height 7
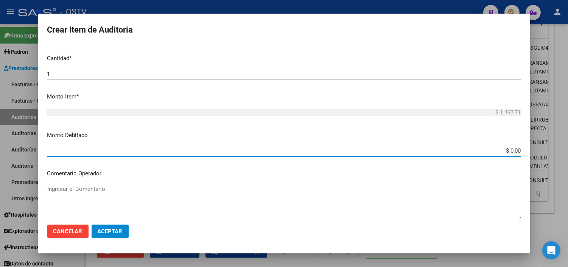
click at [505, 149] on input "$ 0,00" at bounding box center [284, 150] width 474 height 7
type input "$ 1.497,71"
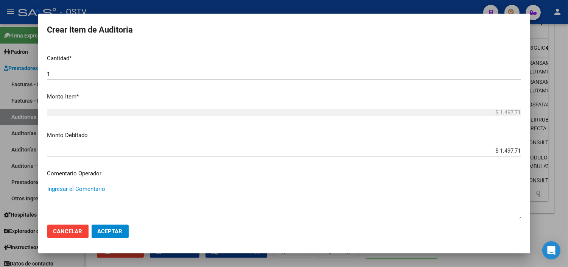
paste textarea "CESE DE ACTIVIDADES 08/2024"
type textarea "CESE DE ACTIVIDADES 08/2024"
click at [99, 235] on button "Aceptar" at bounding box center [110, 231] width 37 height 14
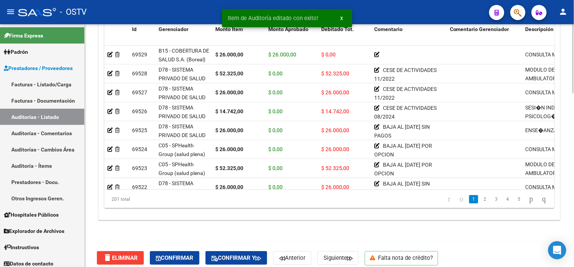
scroll to position [613, 0]
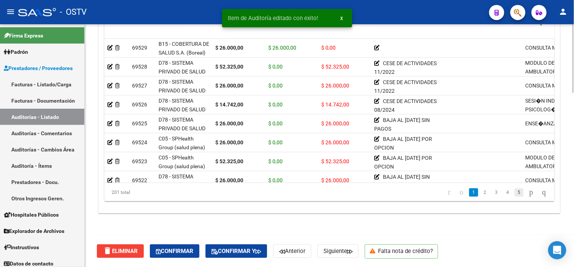
click at [514, 191] on link "5" at bounding box center [518, 192] width 9 height 8
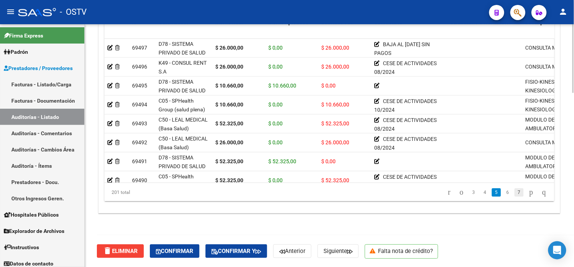
click at [514, 192] on link "7" at bounding box center [518, 192] width 9 height 8
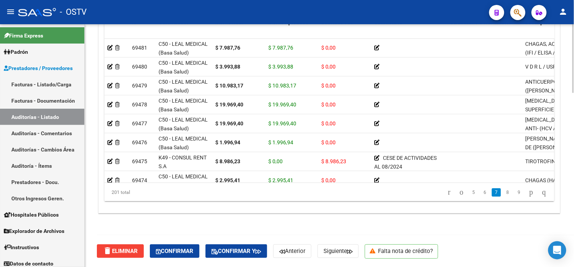
click at [514, 192] on link "9" at bounding box center [518, 192] width 9 height 8
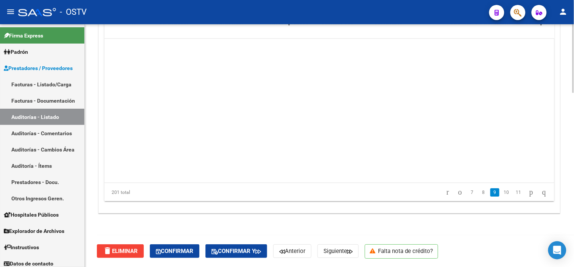
scroll to position [1210, 0]
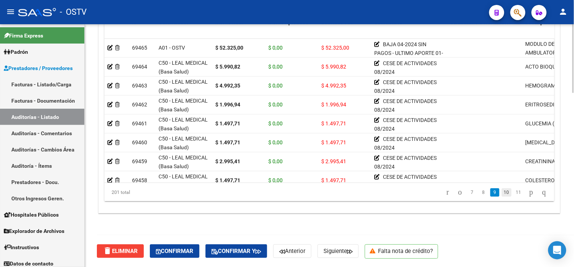
click at [502, 194] on link "10" at bounding box center [507, 192] width 10 height 8
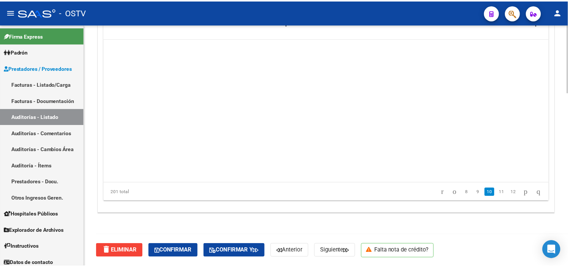
scroll to position [1362, 0]
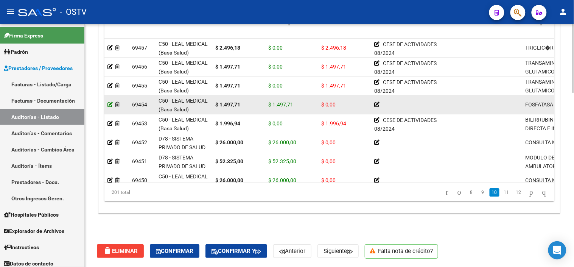
click at [109, 102] on icon at bounding box center [109, 104] width 5 height 5
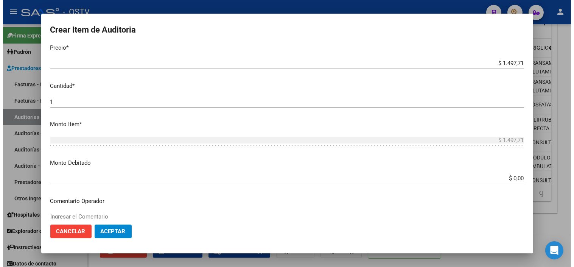
scroll to position [210, 0]
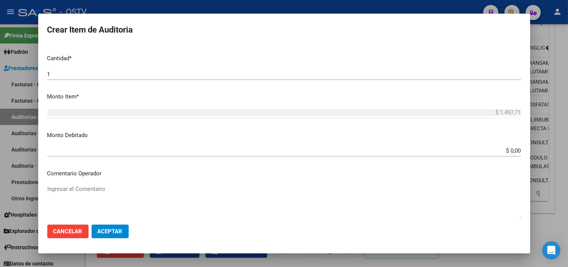
click at [508, 148] on input "$ 0,00" at bounding box center [284, 150] width 474 height 7
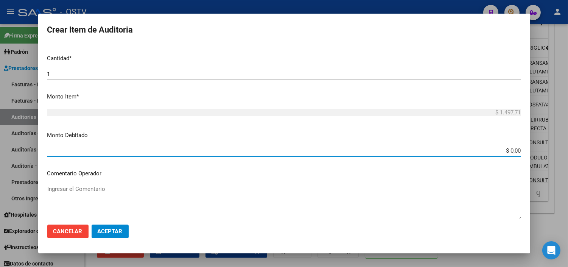
click at [508, 148] on input "$ 0,00" at bounding box center [284, 150] width 474 height 7
type input "$ 1.497,71"
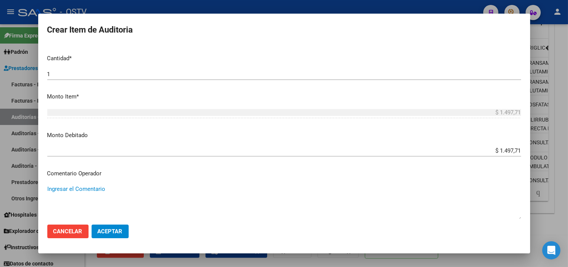
paste textarea "CESE DE ACTIVIDADES 08/2024"
type textarea "CESE DE ACTIVIDADES 08/2024"
click at [110, 236] on button "Aceptar" at bounding box center [110, 231] width 37 height 14
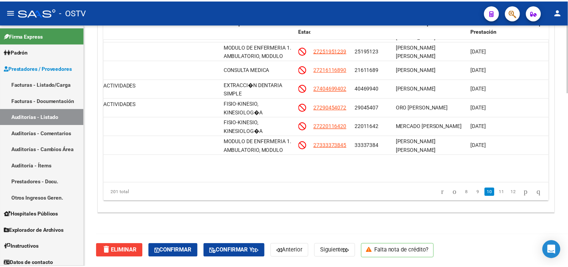
scroll to position [1387, 300]
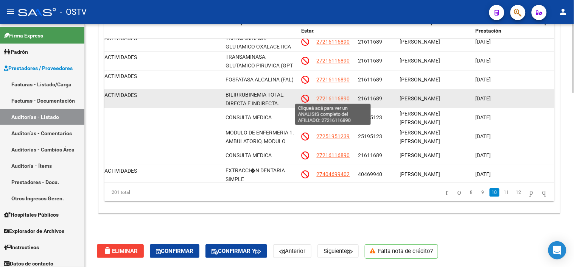
click at [339, 99] on span "27216116890" at bounding box center [333, 98] width 33 height 6
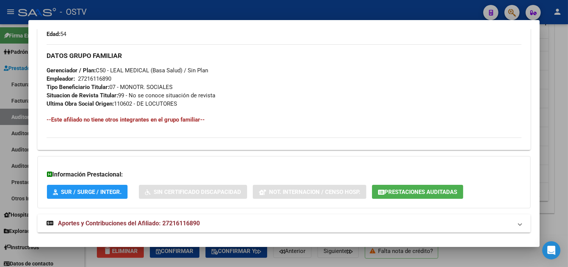
scroll to position [375, 0]
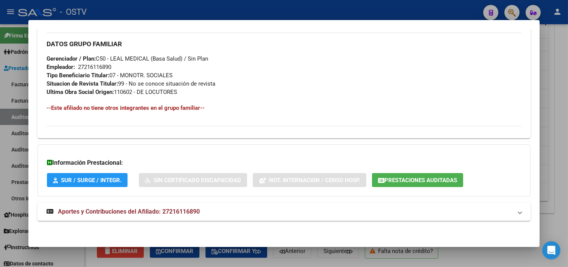
click at [429, 179] on span "Prestaciones Auditadas" at bounding box center [420, 180] width 73 height 7
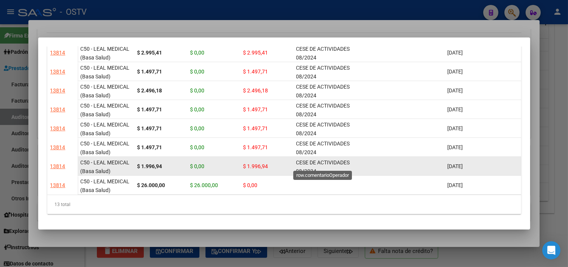
scroll to position [0, 0]
drag, startPoint x: 297, startPoint y: 157, endPoint x: 314, endPoint y: 164, distance: 19.2
click at [314, 164] on span "CESE DE ACTIVIDADES 08/2024" at bounding box center [323, 165] width 54 height 15
drag, startPoint x: 314, startPoint y: 164, endPoint x: 312, endPoint y: 168, distance: 5.3
click at [312, 168] on datatable-body-cell "CESE DE ACTIVIDADES 08/2024" at bounding box center [331, 166] width 76 height 19
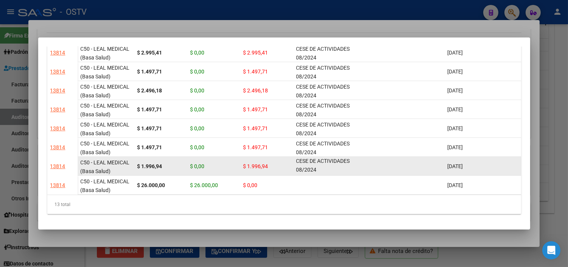
drag, startPoint x: 297, startPoint y: 155, endPoint x: 322, endPoint y: 164, distance: 27.1
click at [322, 164] on div "CESE DE ACTIVIDADES 08/2024" at bounding box center [331, 166] width 70 height 16
copy span "CESE DE ACTIVIDADES 08/2024"
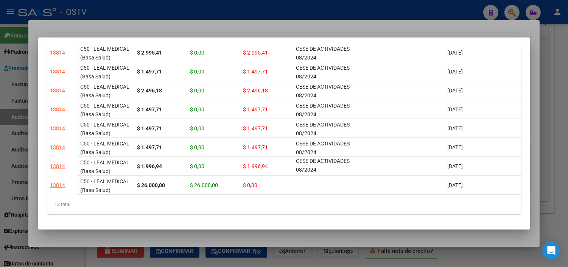
click at [382, 247] on div at bounding box center [284, 133] width 568 height 267
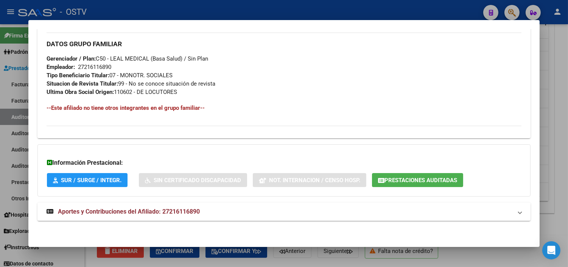
click at [385, 262] on div at bounding box center [284, 133] width 568 height 267
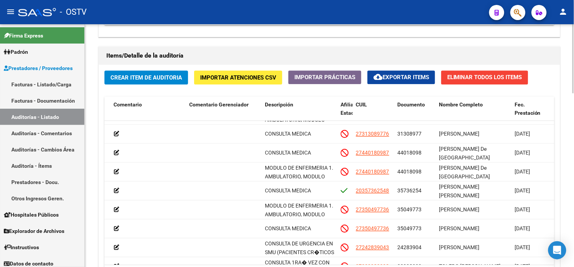
scroll to position [529, 0]
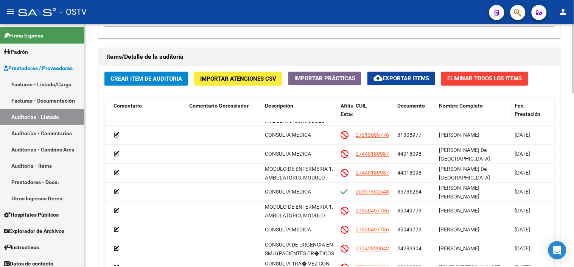
click at [444, 107] on span "Nombre Completo" at bounding box center [461, 105] width 44 height 6
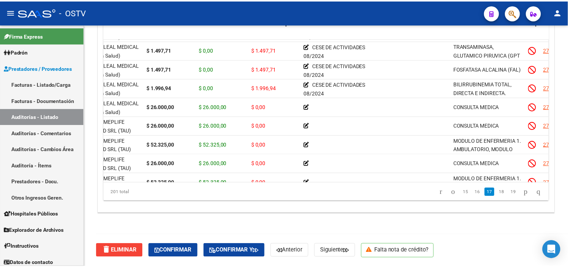
scroll to position [2437, 0]
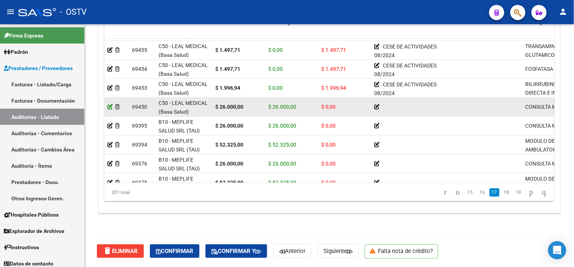
click at [110, 107] on icon at bounding box center [109, 106] width 5 height 5
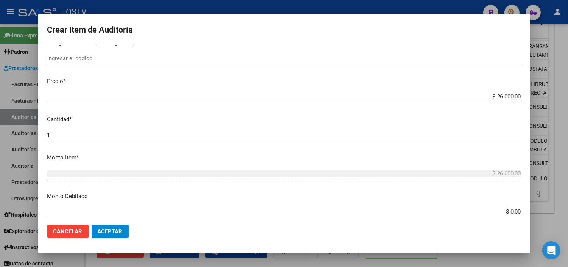
scroll to position [168, 0]
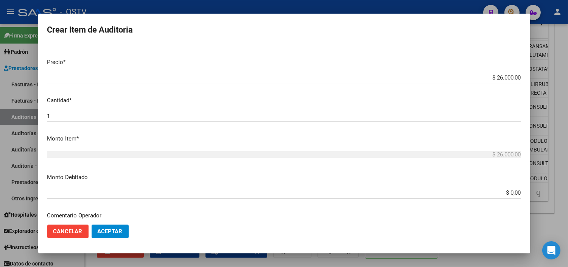
click at [508, 188] on div "$ 0,00 Ingresar el monto" at bounding box center [284, 192] width 474 height 11
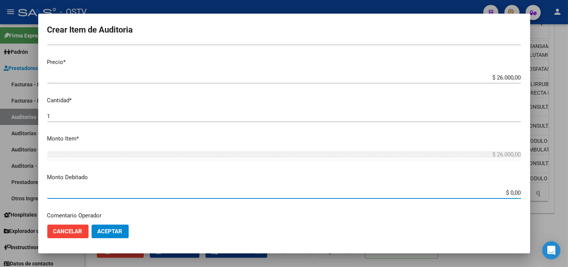
click at [508, 194] on input "$ 0,00" at bounding box center [284, 192] width 474 height 7
type input "$ 26.000,00"
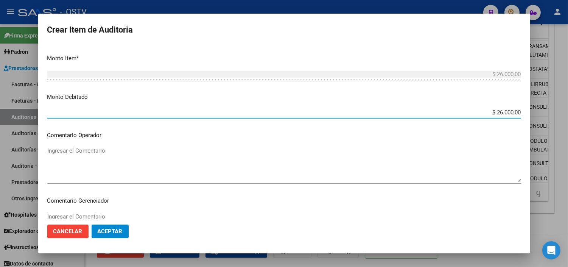
scroll to position [252, 0]
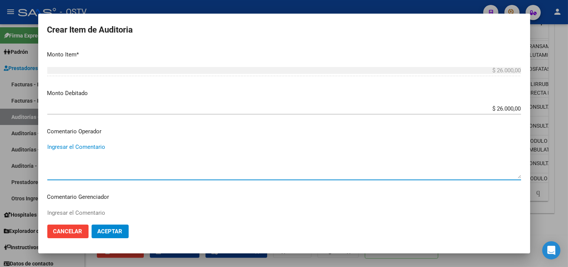
paste textarea "CESE DE ACTIVIDADES 08/2024"
type textarea "CESE DE ACTIVIDADES 08/2024"
click at [104, 240] on mat-dialog-actions "Cancelar Aceptar" at bounding box center [284, 231] width 474 height 26
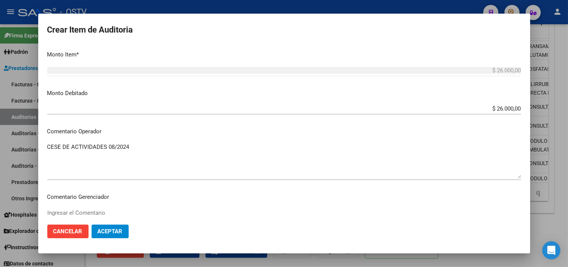
click at [110, 233] on span "Aceptar" at bounding box center [110, 231] width 25 height 7
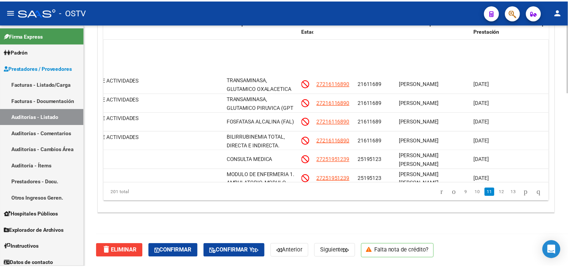
scroll to position [1428, 297]
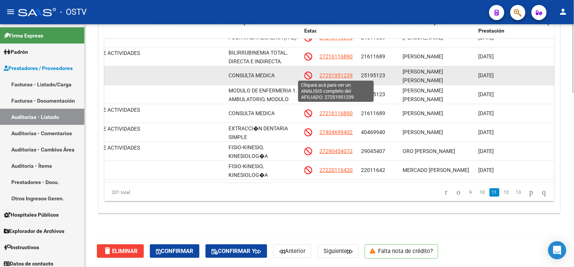
click at [334, 74] on span "27251951239" at bounding box center [336, 75] width 33 height 6
type textarea "27251951239"
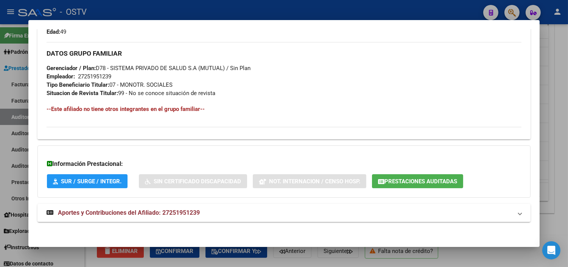
scroll to position [367, 0]
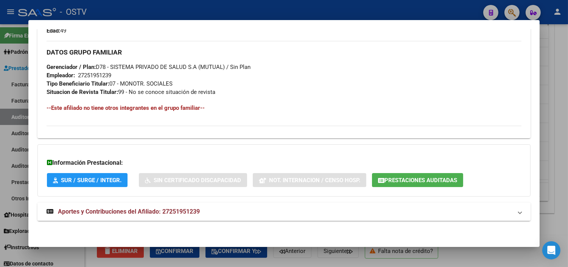
click at [131, 211] on span "Aportes y Contribuciones del Afiliado: 27251951239" at bounding box center [129, 211] width 142 height 7
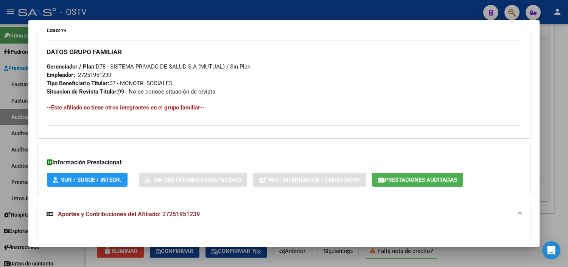
click at [394, 182] on span "Prestaciones Auditadas" at bounding box center [420, 179] width 73 height 7
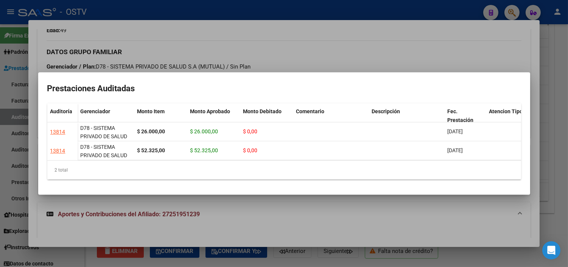
click at [375, 220] on div at bounding box center [284, 133] width 568 height 267
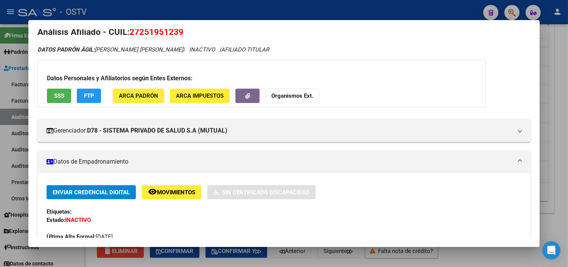
scroll to position [0, 0]
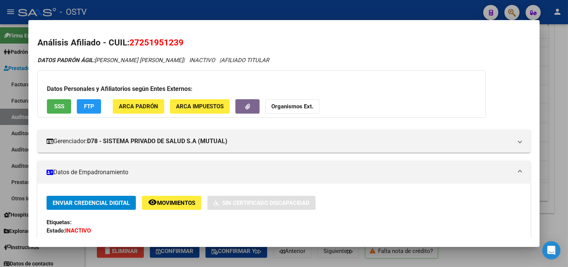
drag, startPoint x: 137, startPoint y: 43, endPoint x: 174, endPoint y: 43, distance: 37.4
click at [174, 43] on span "27251951239" at bounding box center [156, 42] width 54 height 10
copy span "25195123"
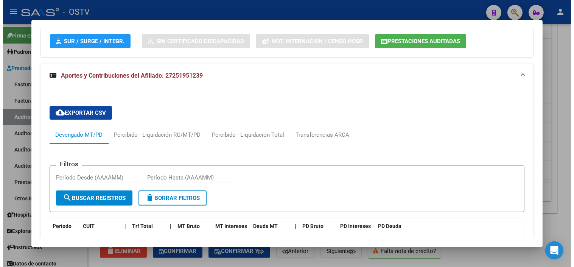
scroll to position [630, 0]
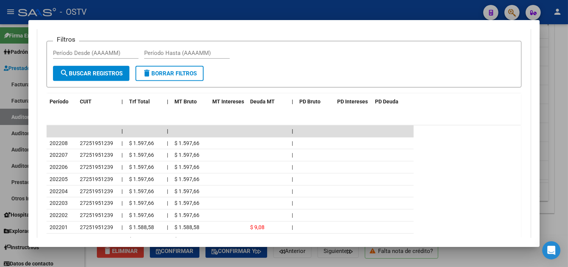
click at [399, 262] on div at bounding box center [284, 133] width 568 height 267
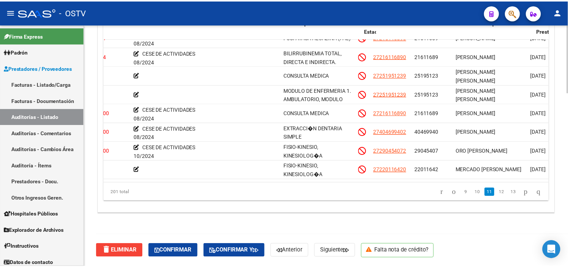
scroll to position [1428, 232]
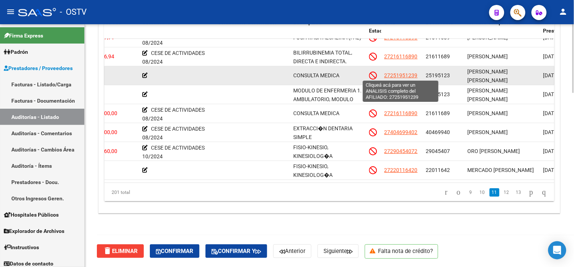
click at [398, 74] on span "27251951239" at bounding box center [400, 75] width 33 height 6
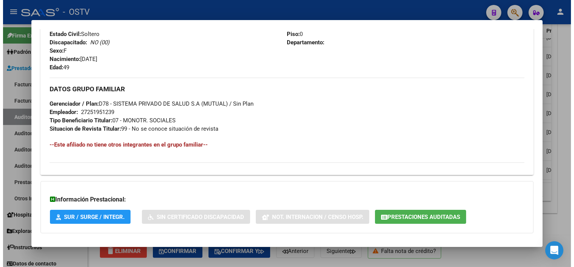
scroll to position [367, 0]
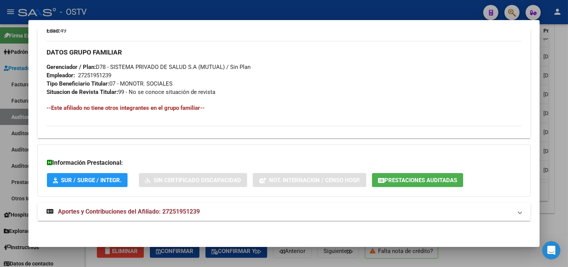
click at [446, 178] on span "Prestaciones Auditadas" at bounding box center [420, 180] width 73 height 7
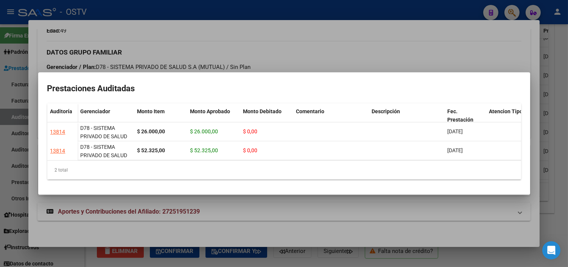
click at [446, 225] on div at bounding box center [284, 133] width 568 height 267
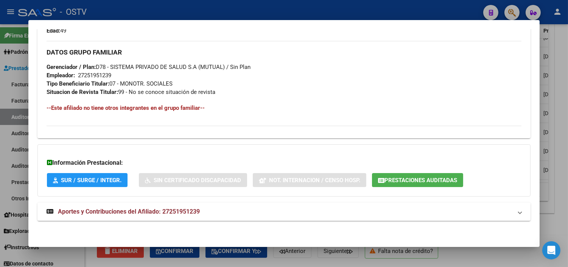
click at [447, 262] on div at bounding box center [284, 133] width 568 height 267
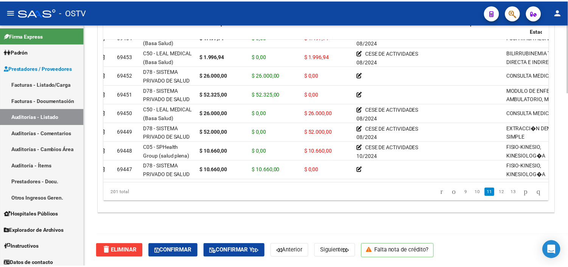
scroll to position [1428, 0]
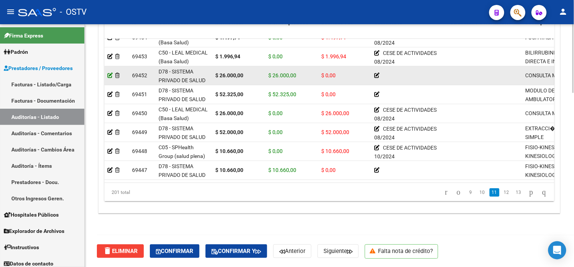
click at [111, 75] on icon at bounding box center [109, 75] width 5 height 5
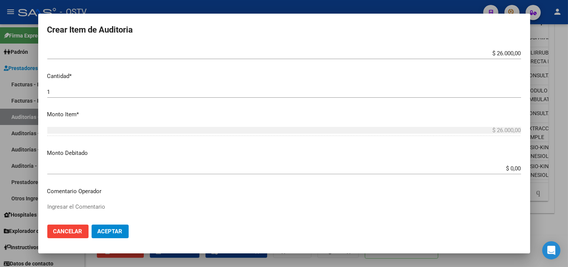
scroll to position [210, 0]
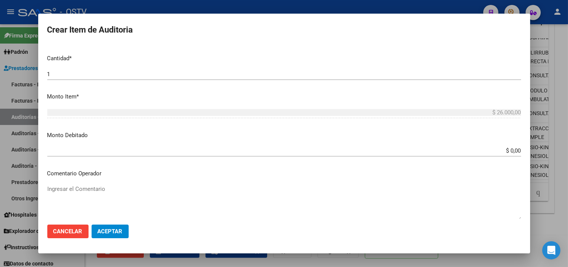
click at [502, 151] on input "$ 0,00" at bounding box center [284, 150] width 474 height 7
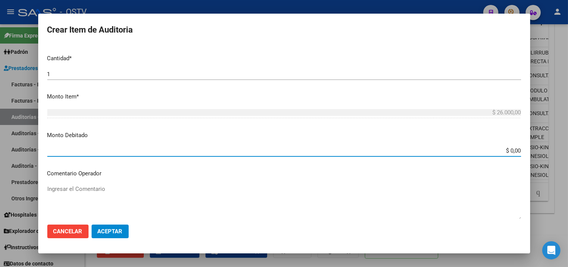
click at [502, 151] on input "$ 0,00" at bounding box center [284, 150] width 474 height 7
type input "$ 26.000,00"
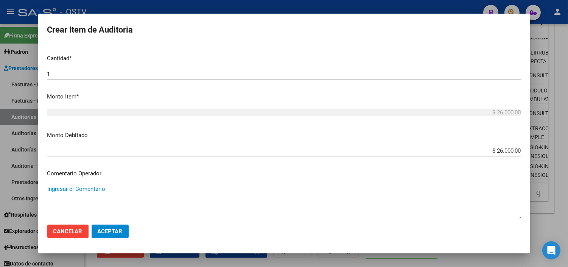
paste textarea "CESE DE ACTIVIDADES 08/2024"
type textarea "CESE DE ACTIVIDADES 08/2024"
click at [98, 231] on span "Aceptar" at bounding box center [110, 231] width 25 height 7
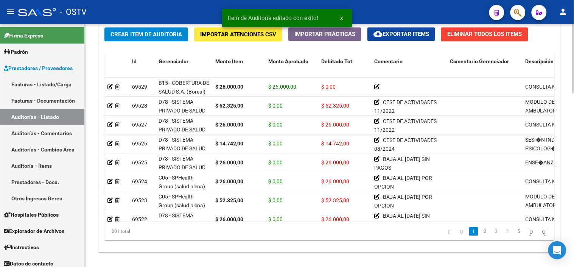
scroll to position [613, 0]
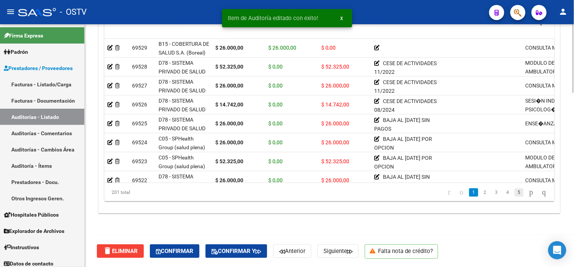
click at [514, 193] on link "5" at bounding box center [518, 192] width 9 height 8
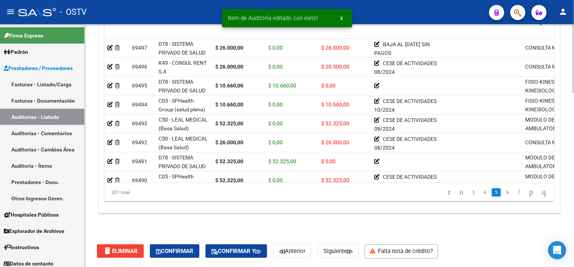
click at [514, 193] on link "7" at bounding box center [518, 192] width 9 height 8
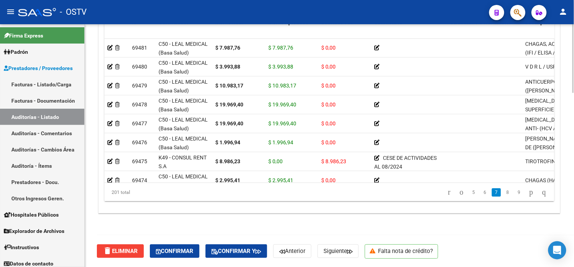
click at [514, 193] on link "9" at bounding box center [518, 192] width 9 height 8
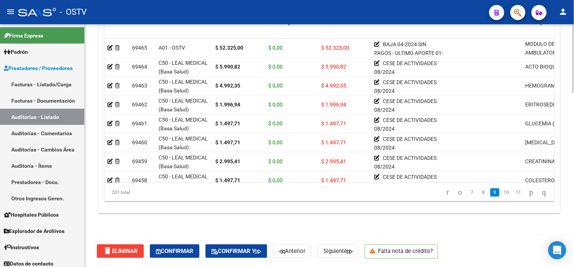
click at [514, 193] on link "11" at bounding box center [519, 192] width 10 height 8
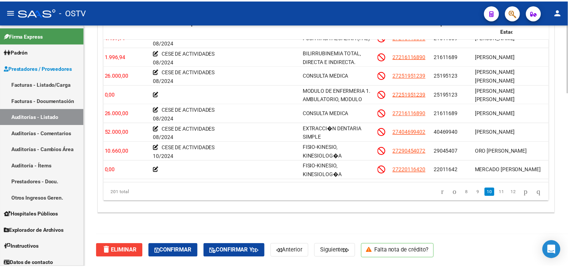
scroll to position [1428, 0]
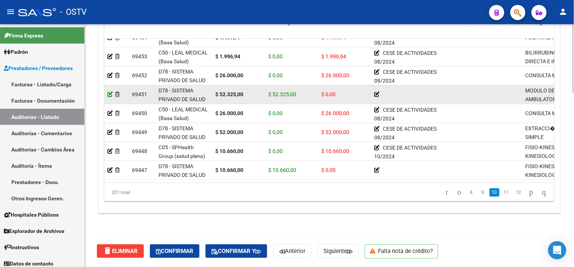
click at [107, 93] on icon at bounding box center [109, 94] width 5 height 5
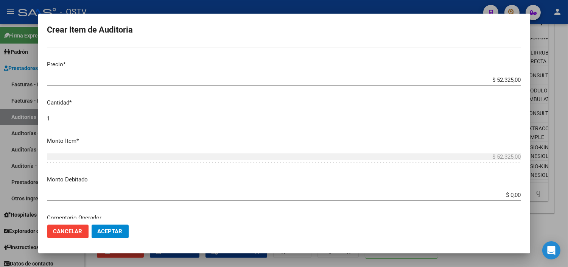
scroll to position [168, 0]
click at [505, 191] on input "$ 0,00" at bounding box center [284, 192] width 474 height 7
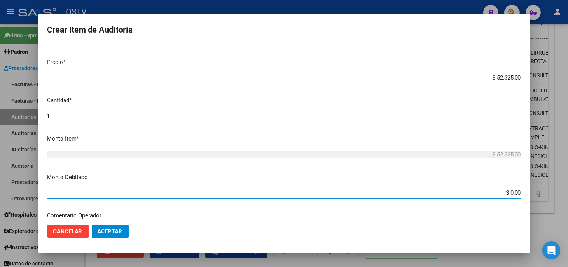
click at [505, 191] on input "$ 0,00" at bounding box center [284, 192] width 474 height 7
type input "$ 52.325,00"
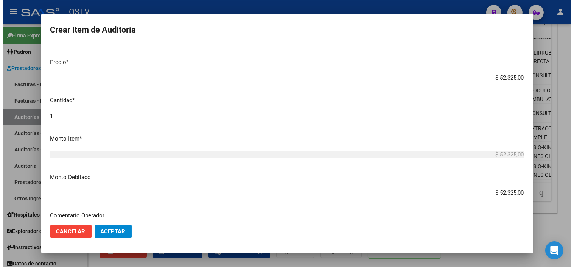
scroll to position [267, 0]
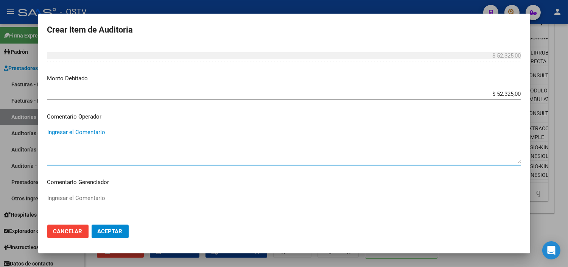
paste textarea "CESE DE ACTIVIDADES 08/2024"
type textarea "CESE DE ACTIVIDADES 08/2024"
click at [100, 234] on span "Aceptar" at bounding box center [110, 231] width 25 height 7
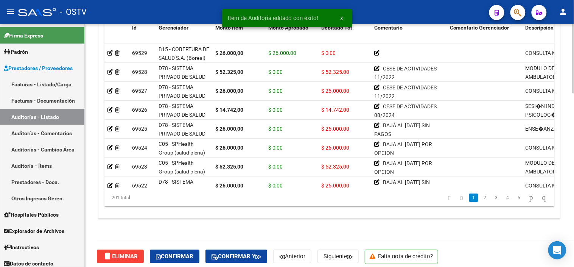
scroll to position [613, 0]
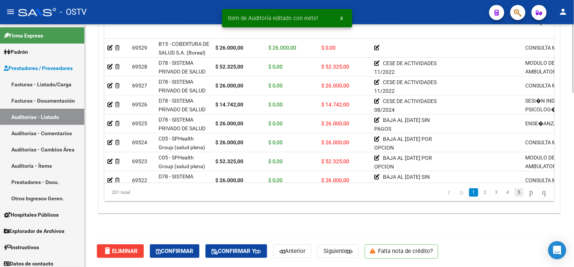
click at [514, 190] on link "5" at bounding box center [518, 192] width 9 height 8
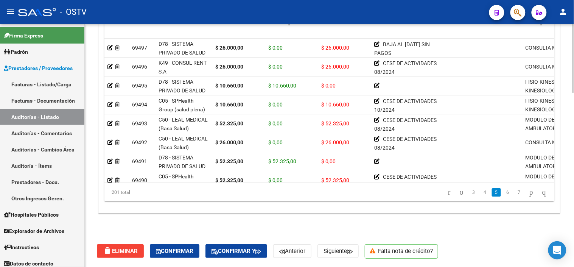
click at [514, 190] on link "7" at bounding box center [518, 192] width 9 height 8
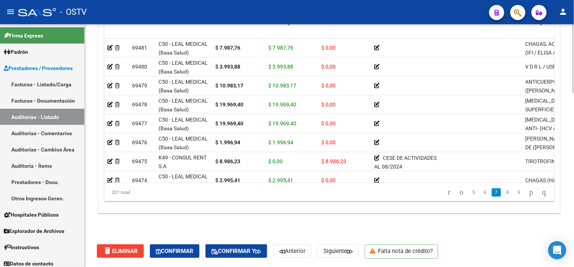
click at [514, 190] on link "9" at bounding box center [518, 192] width 9 height 8
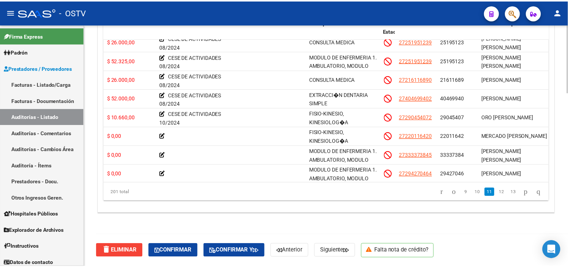
scroll to position [1462, 216]
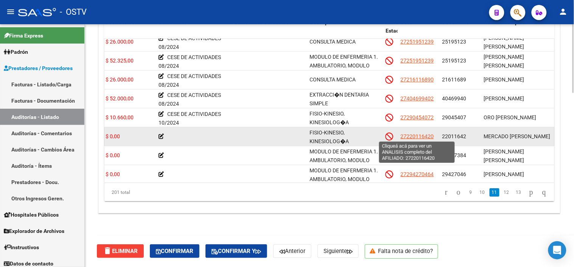
click at [413, 137] on span "27220116420" at bounding box center [417, 136] width 33 height 6
type textarea "27220116420"
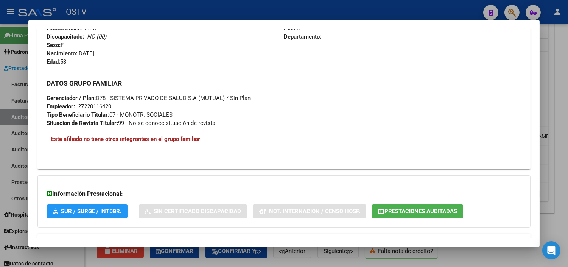
scroll to position [367, 0]
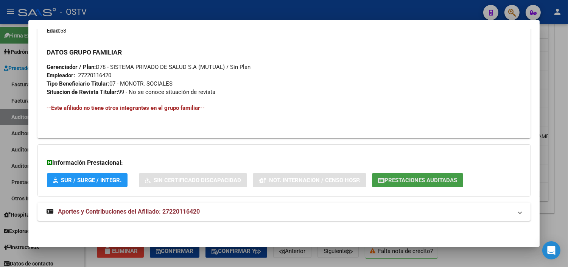
click at [433, 184] on button "Prestaciones Auditadas" at bounding box center [417, 180] width 91 height 14
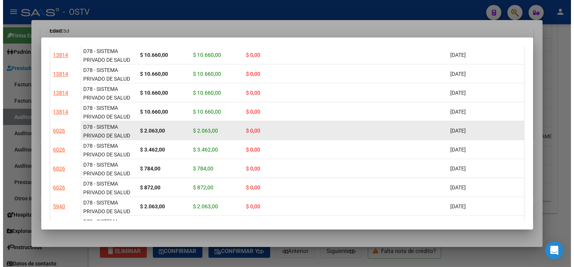
scroll to position [0, 0]
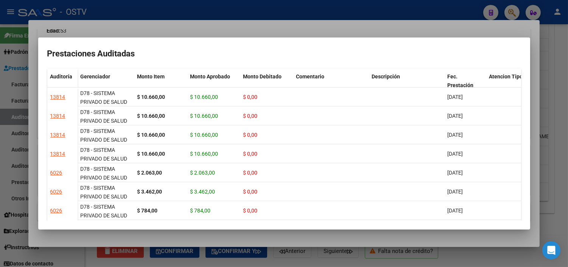
click at [431, 239] on div at bounding box center [284, 133] width 568 height 267
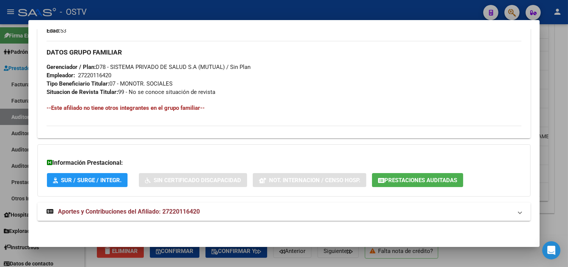
click at [456, 252] on div at bounding box center [284, 133] width 568 height 267
